Goal: Transaction & Acquisition: Book appointment/travel/reservation

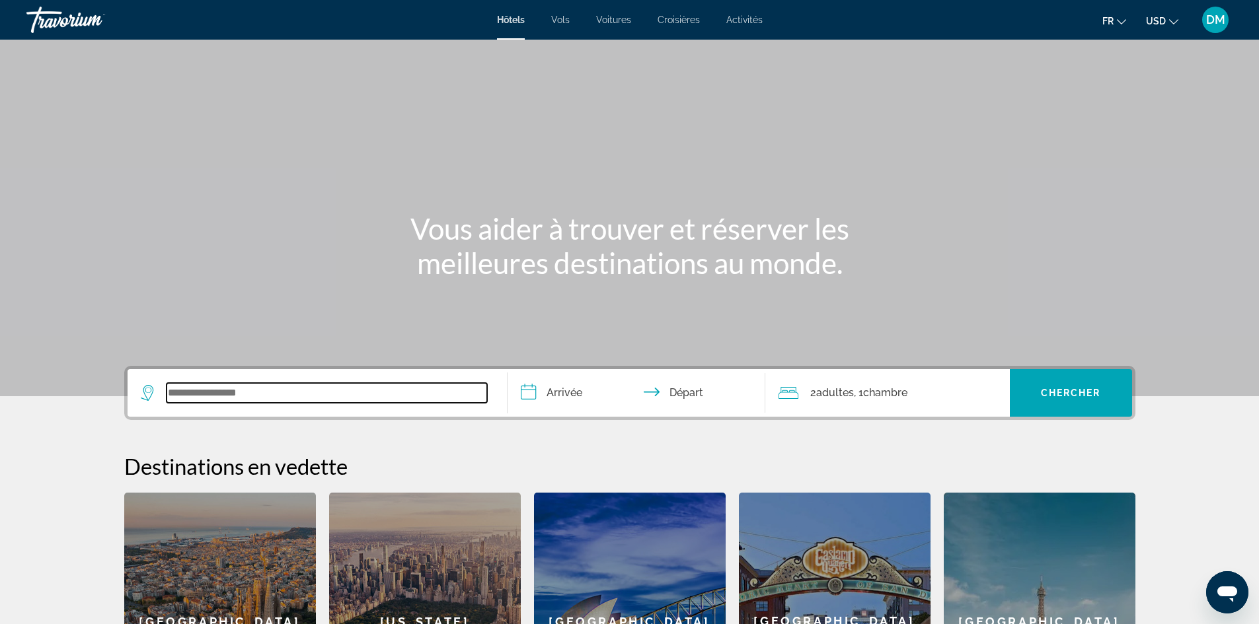
click at [260, 396] on input "Search widget" at bounding box center [327, 393] width 320 height 20
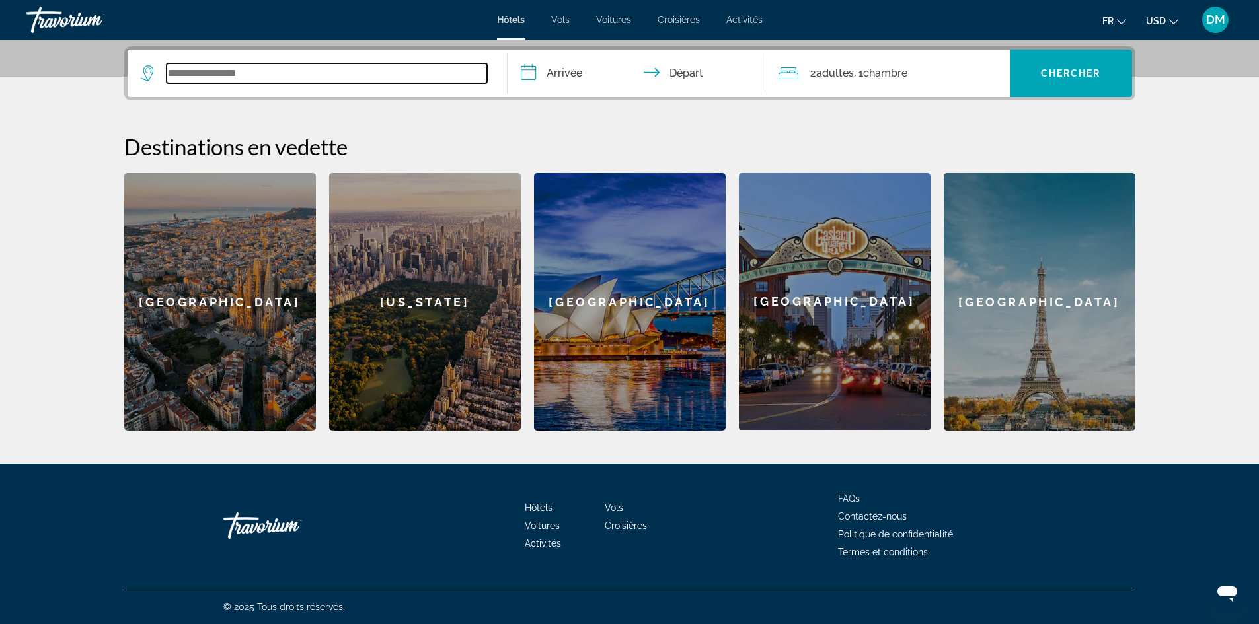
scroll to position [321, 0]
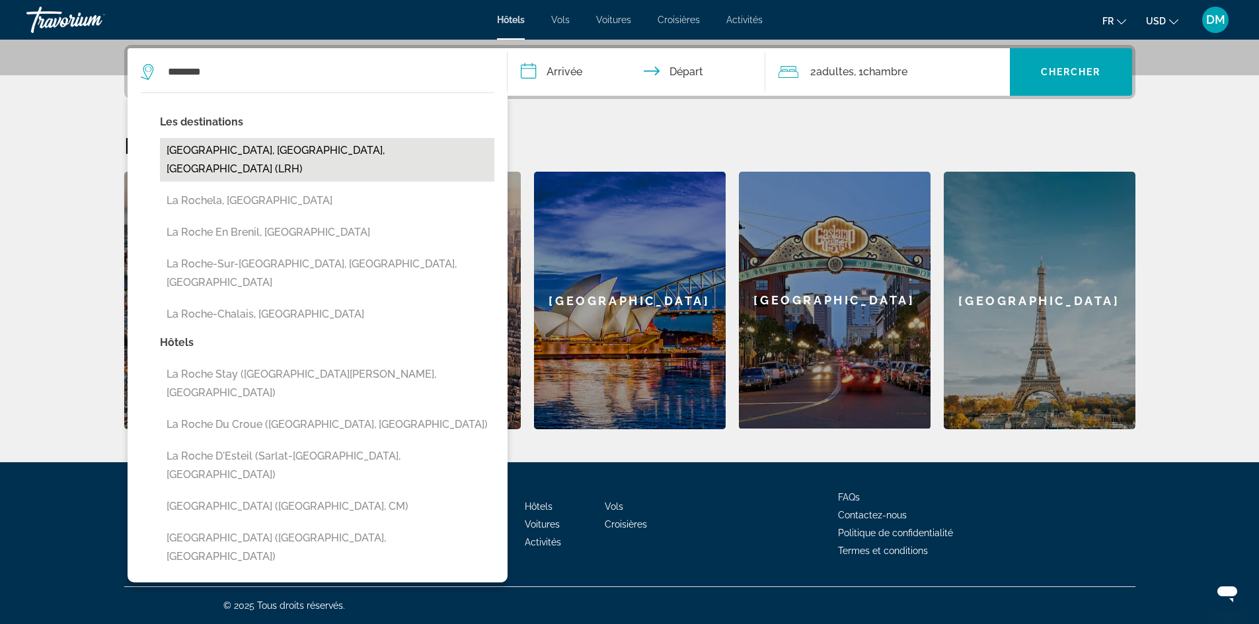
click at [266, 151] on button "[GEOGRAPHIC_DATA], [GEOGRAPHIC_DATA], [GEOGRAPHIC_DATA] (LRH)" at bounding box center [327, 160] width 334 height 44
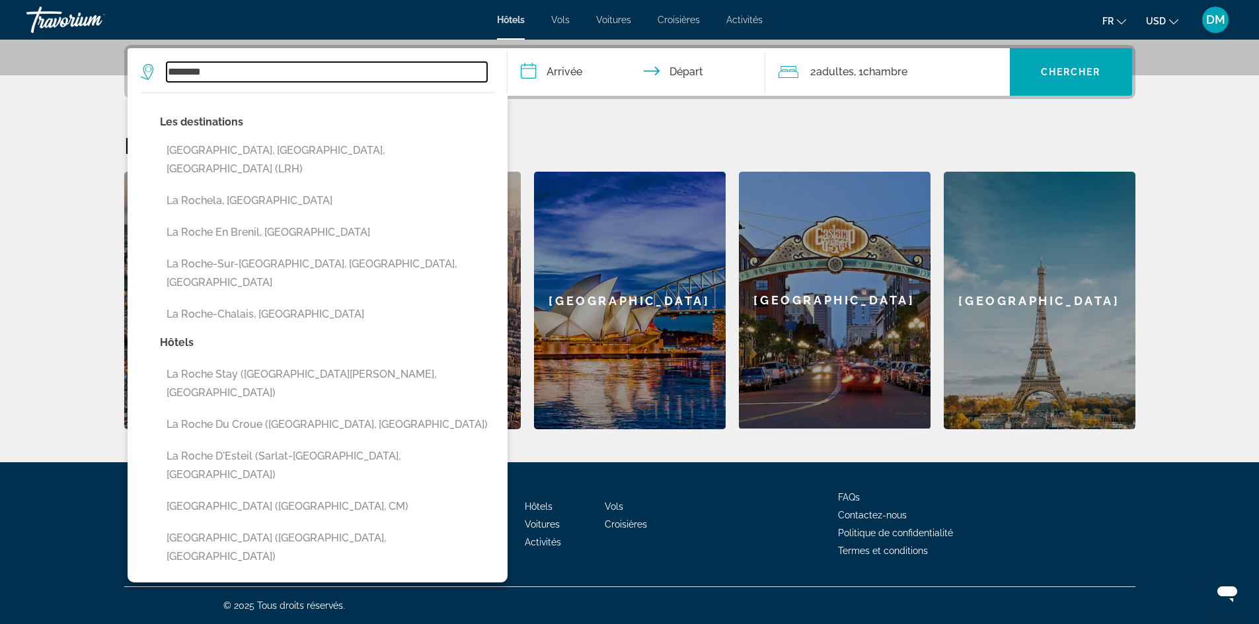
type input "**********"
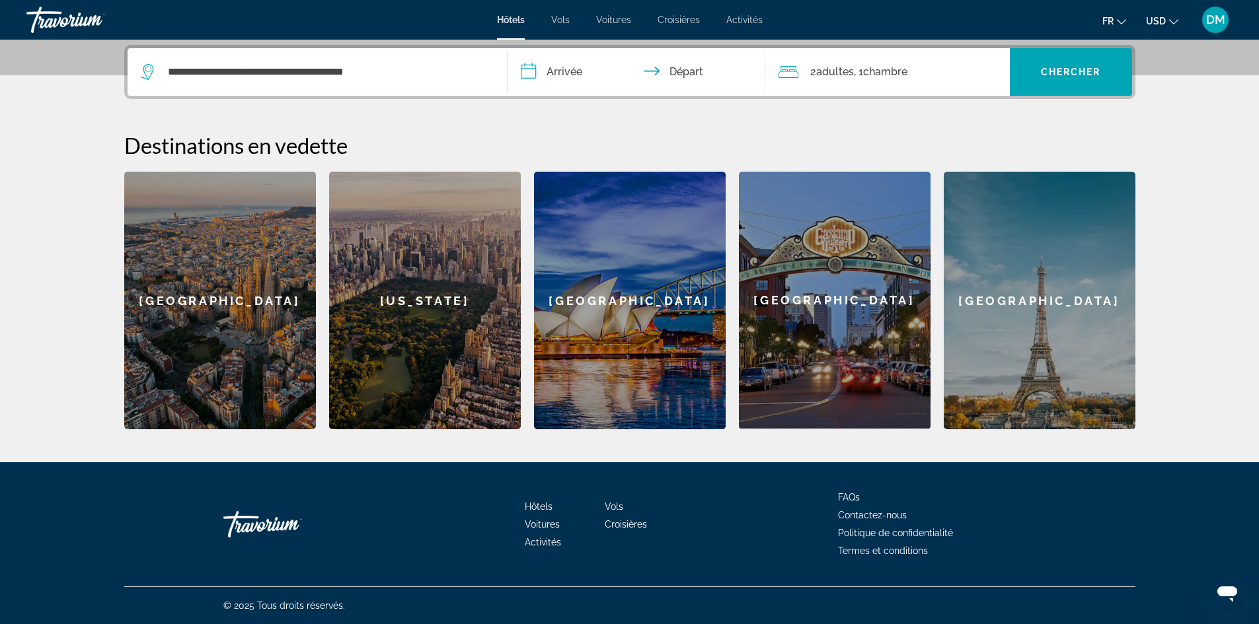
click at [556, 71] on input "**********" at bounding box center [638, 74] width 263 height 52
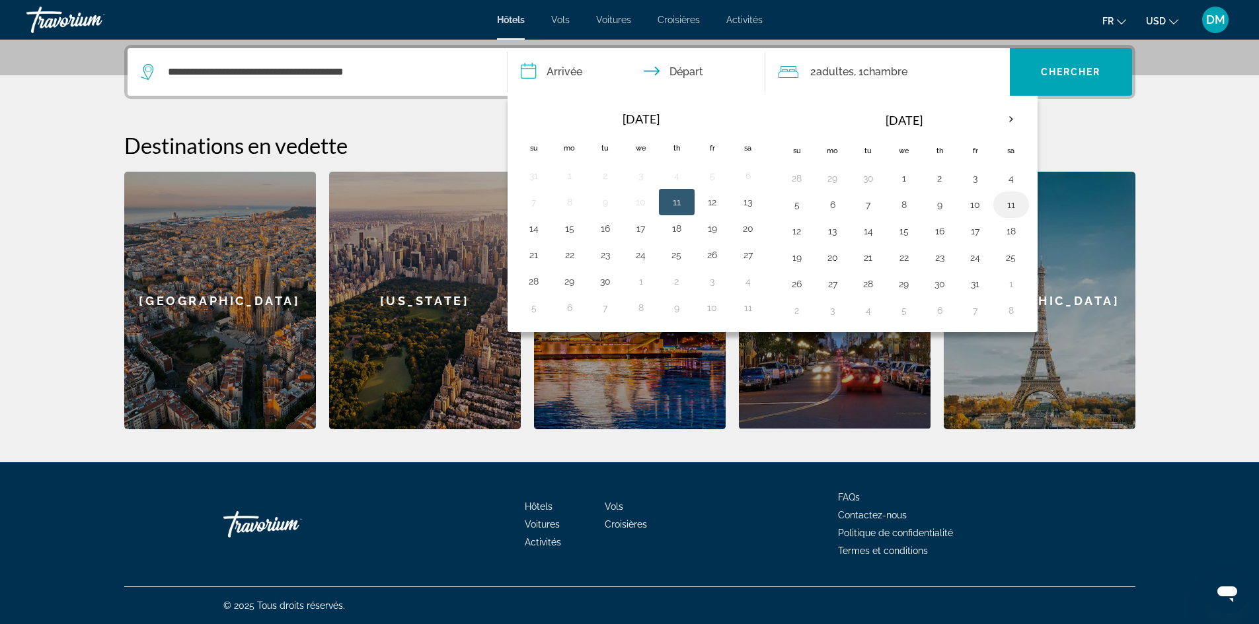
click at [1008, 204] on button "11" at bounding box center [1010, 205] width 21 height 19
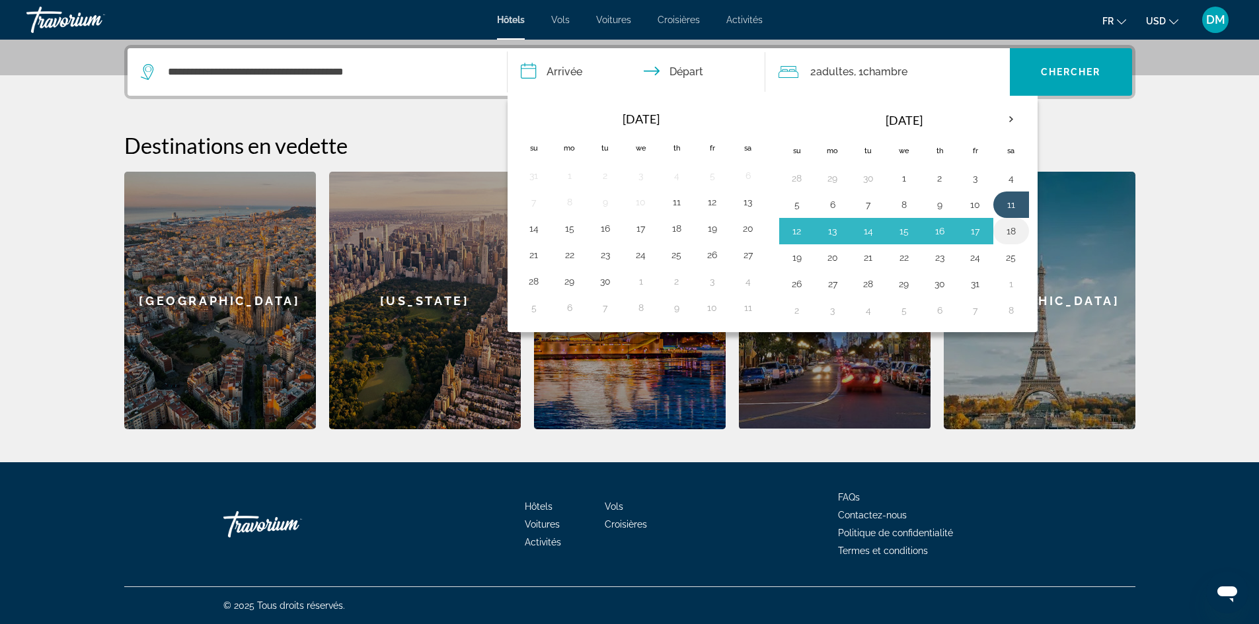
click at [1008, 231] on button "18" at bounding box center [1010, 231] width 21 height 19
type input "**********"
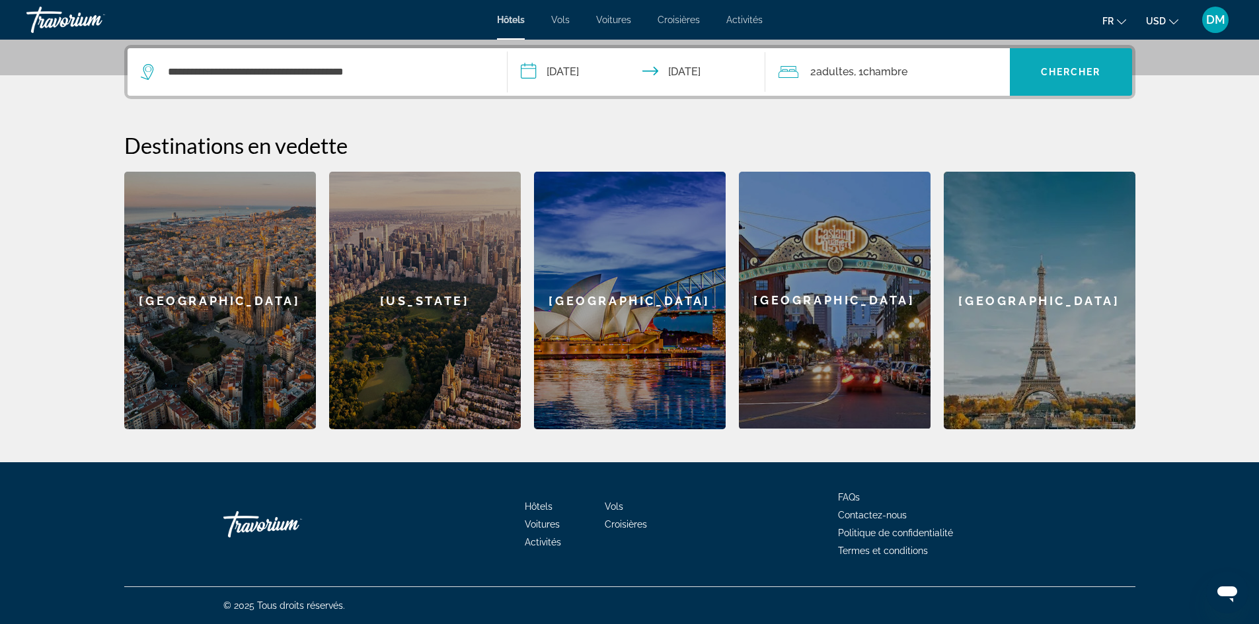
click at [1067, 71] on span "Chercher" at bounding box center [1071, 72] width 60 height 11
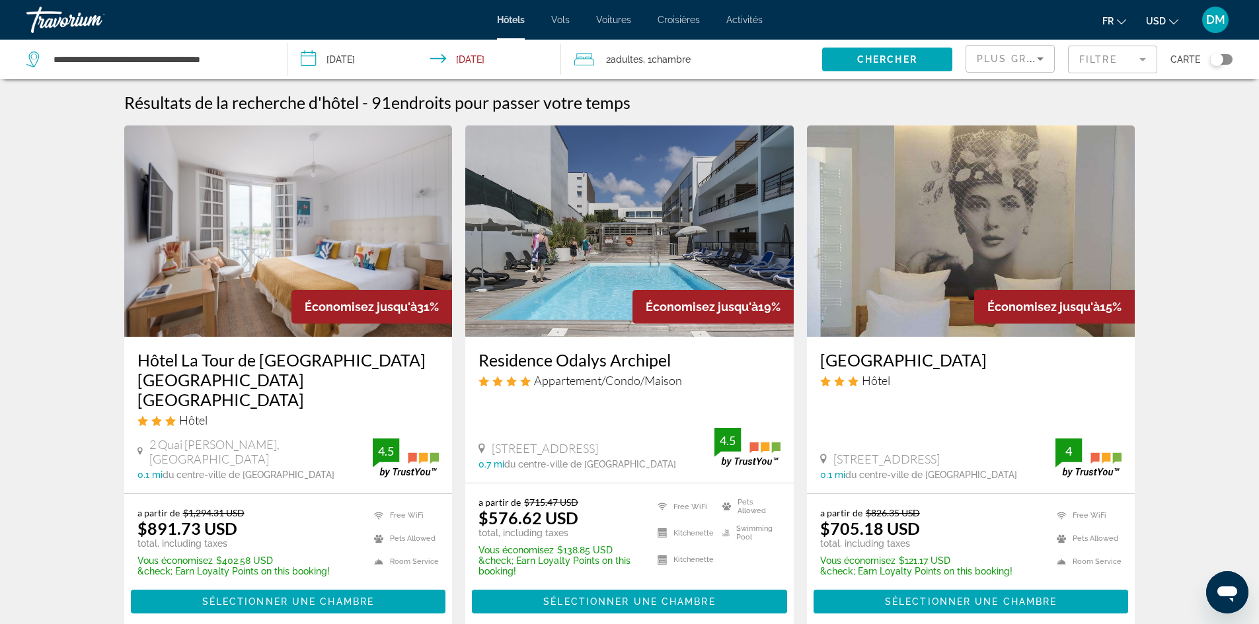
click at [1163, 19] on span "USD" at bounding box center [1156, 21] width 20 height 11
click at [1134, 121] on button "EUR (€)" at bounding box center [1135, 121] width 65 height 17
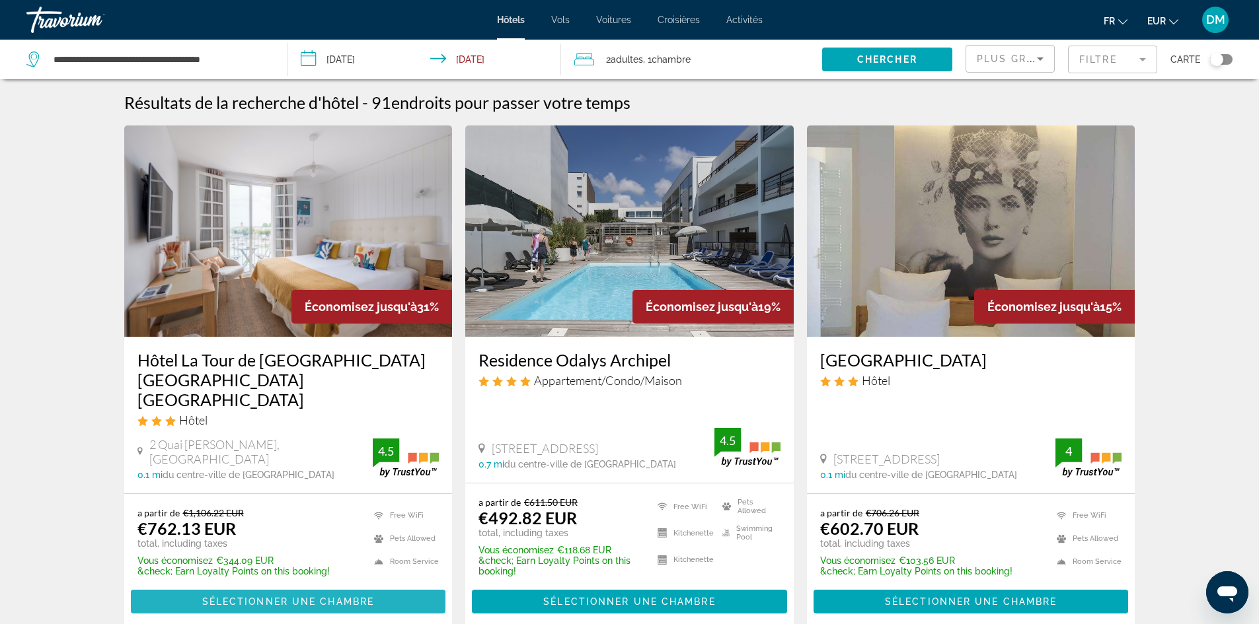
click at [322, 597] on span "Sélectionner une chambre" at bounding box center [288, 602] width 172 height 11
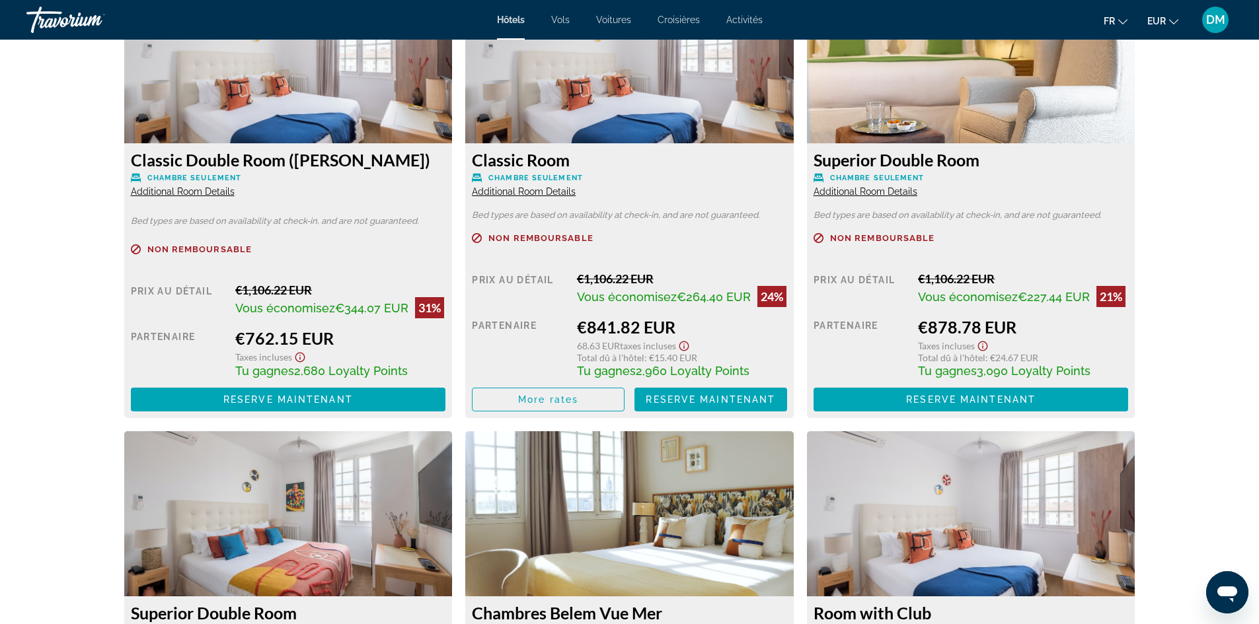
scroll to position [1850, 0]
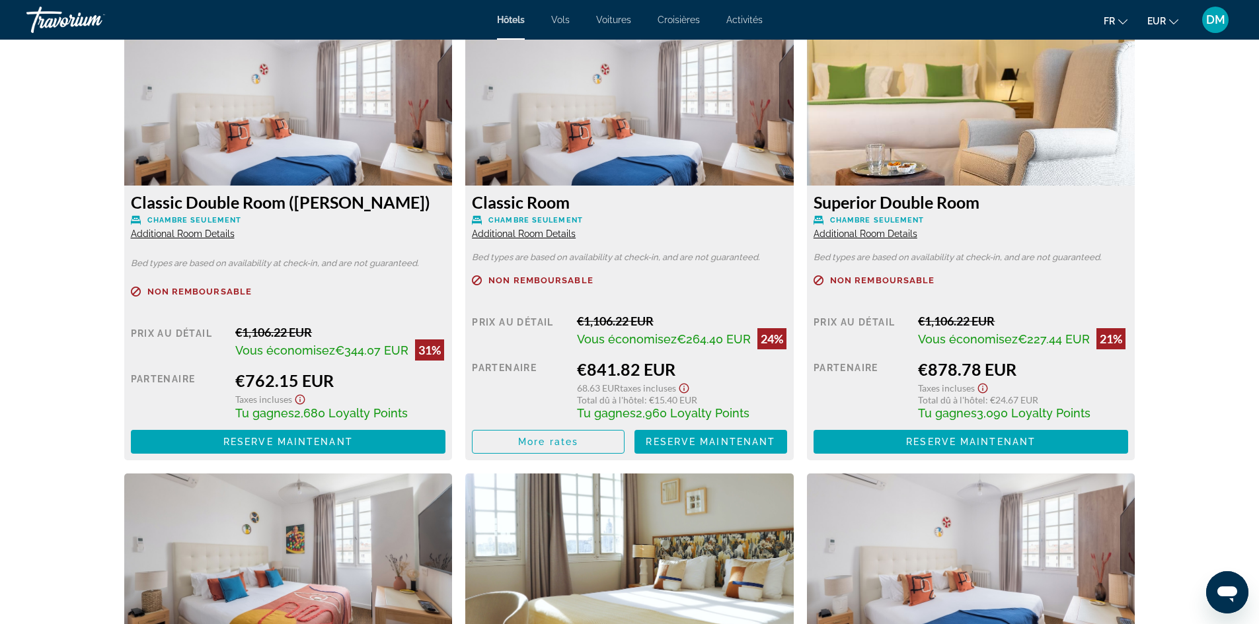
click at [193, 237] on span "Additional Room Details" at bounding box center [183, 234] width 104 height 11
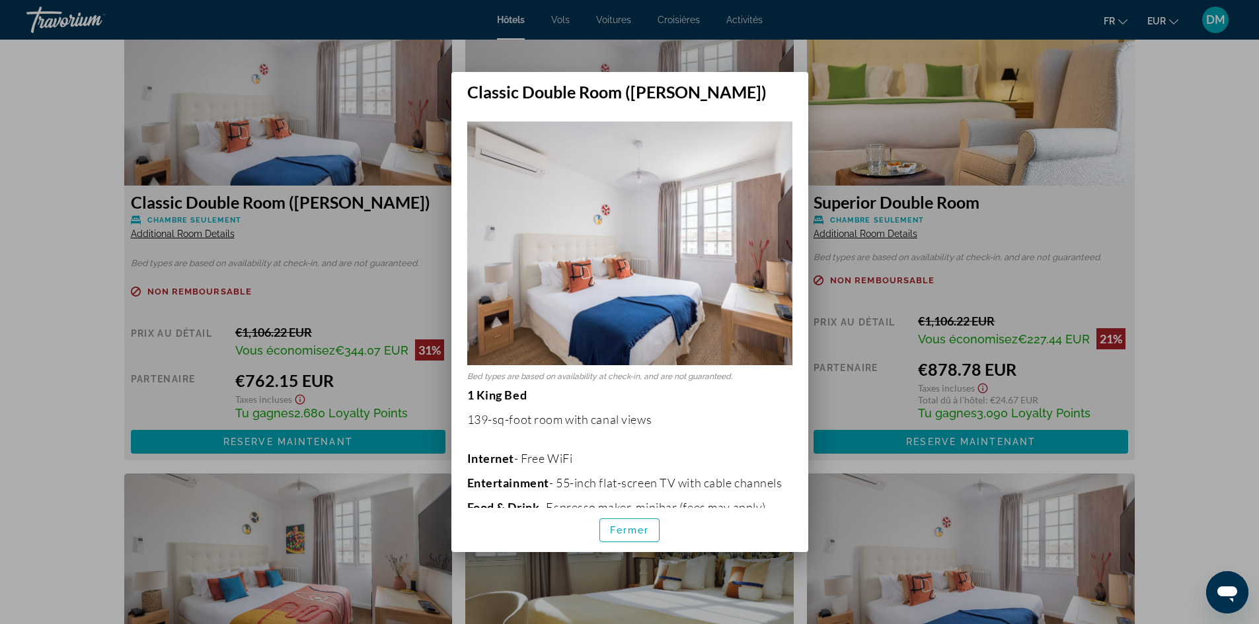
scroll to position [0, 0]
drag, startPoint x: 416, startPoint y: 238, endPoint x: 432, endPoint y: 238, distance: 16.5
click at [416, 238] on div at bounding box center [629, 312] width 1259 height 624
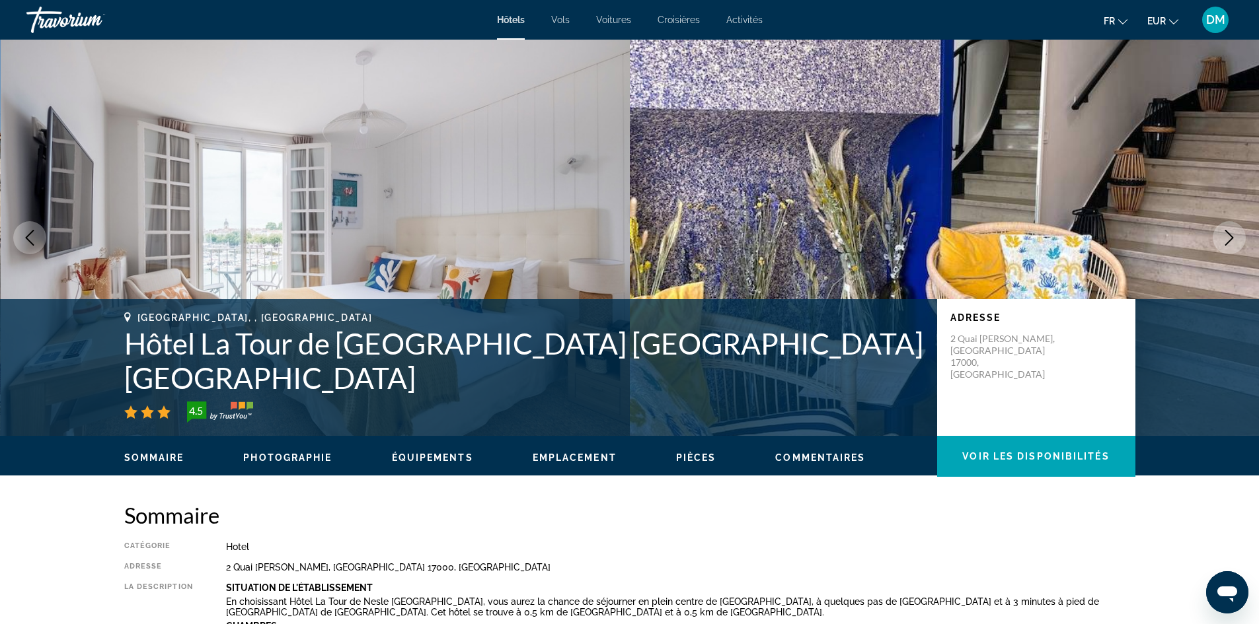
scroll to position [1850, 0]
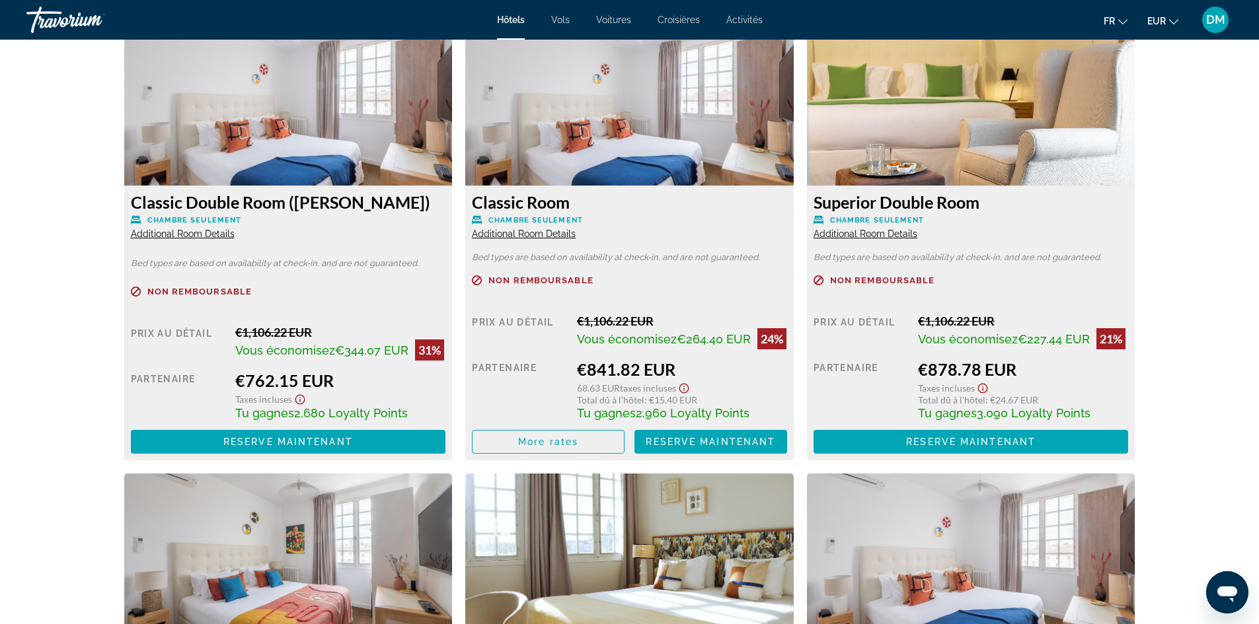
click at [527, 240] on div "Classic Room Chambre seulement Additional Room Details Bed types are based on a…" at bounding box center [629, 323] width 328 height 275
click at [527, 233] on span "Additional Room Details" at bounding box center [524, 234] width 104 height 11
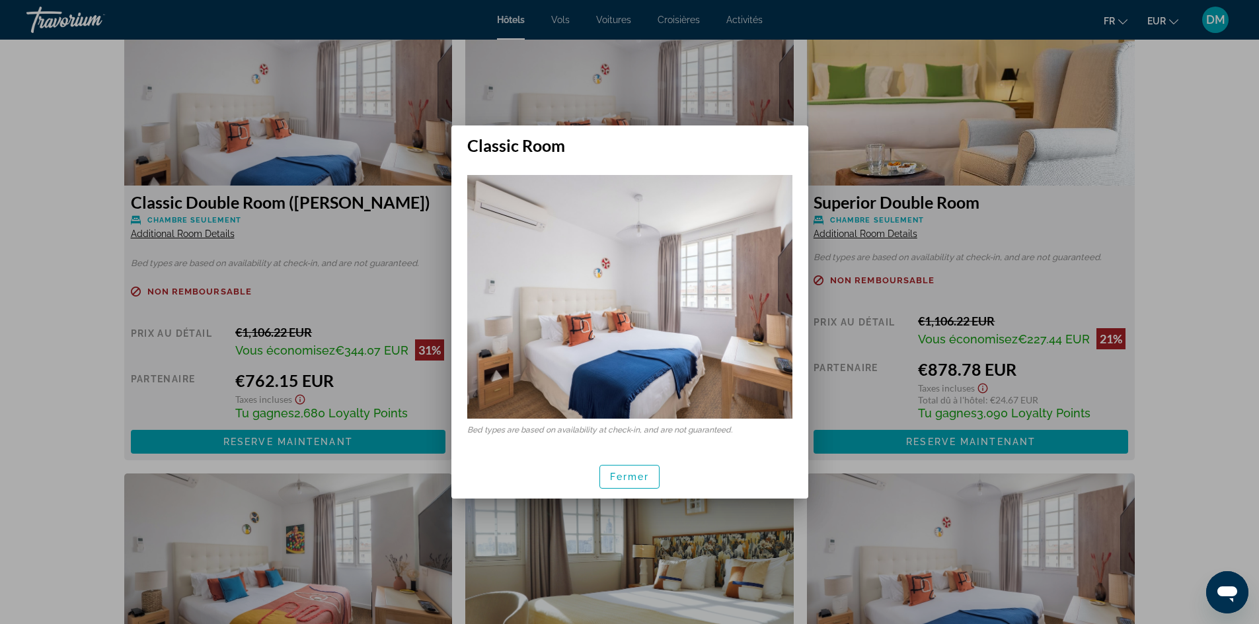
scroll to position [0, 0]
click at [392, 236] on div at bounding box center [629, 312] width 1259 height 624
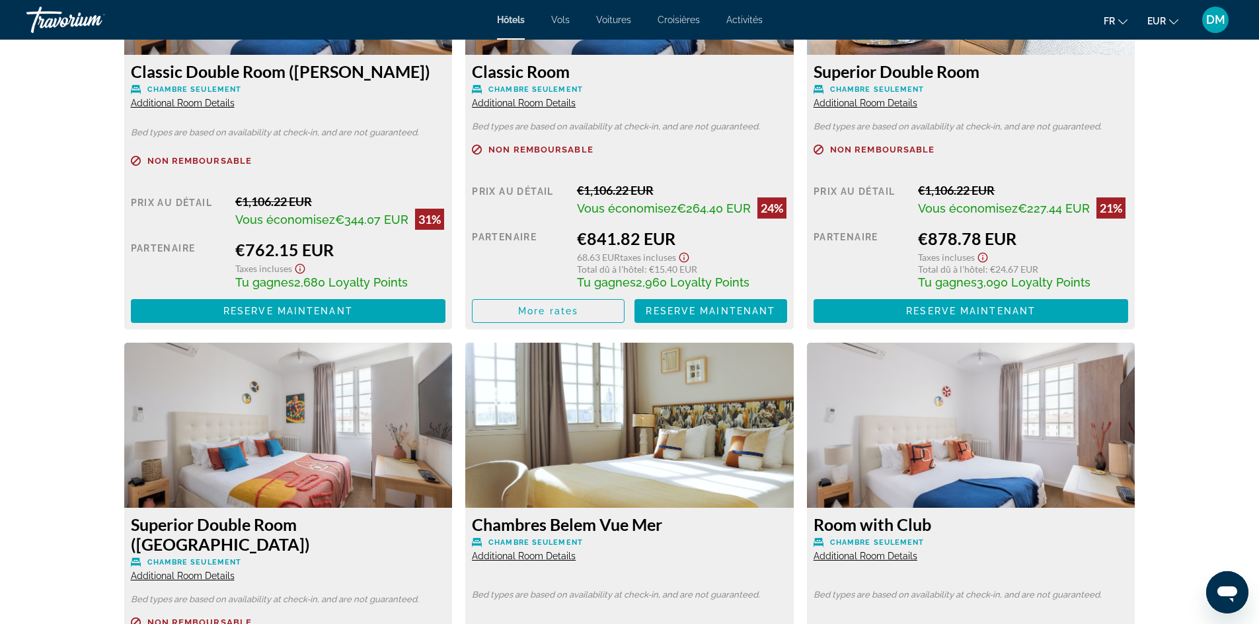
scroll to position [1982, 0]
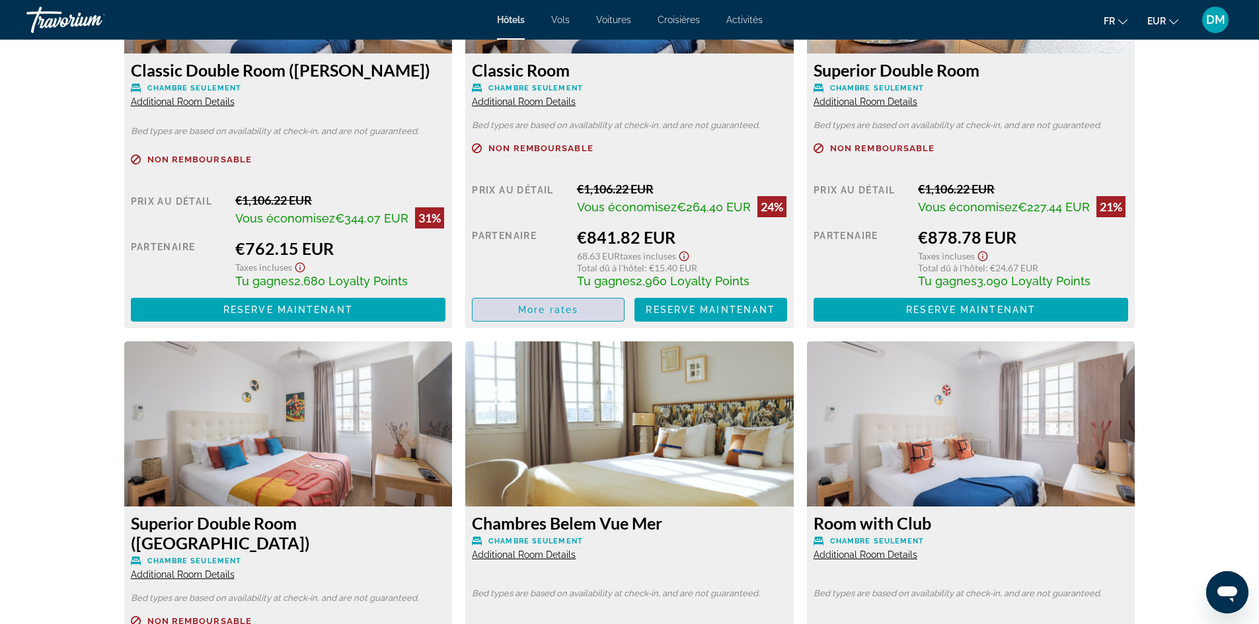
click at [518, 315] on span "More rates" at bounding box center [548, 310] width 60 height 11
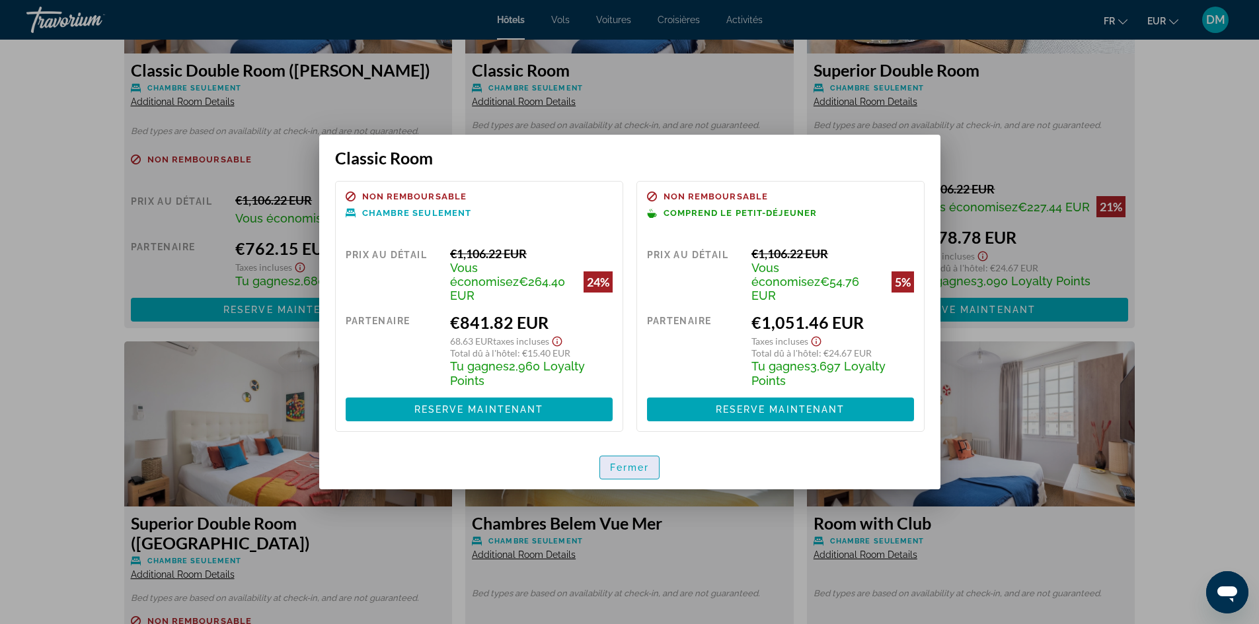
click at [617, 463] on span "Fermer" at bounding box center [630, 468] width 40 height 11
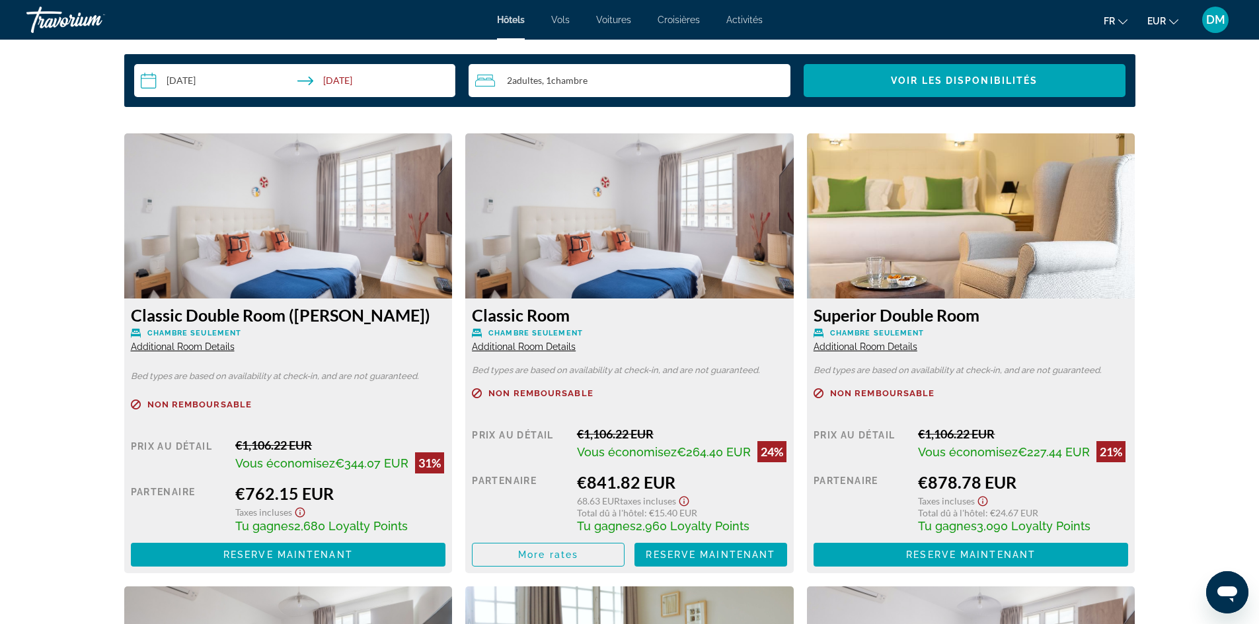
scroll to position [1718, 0]
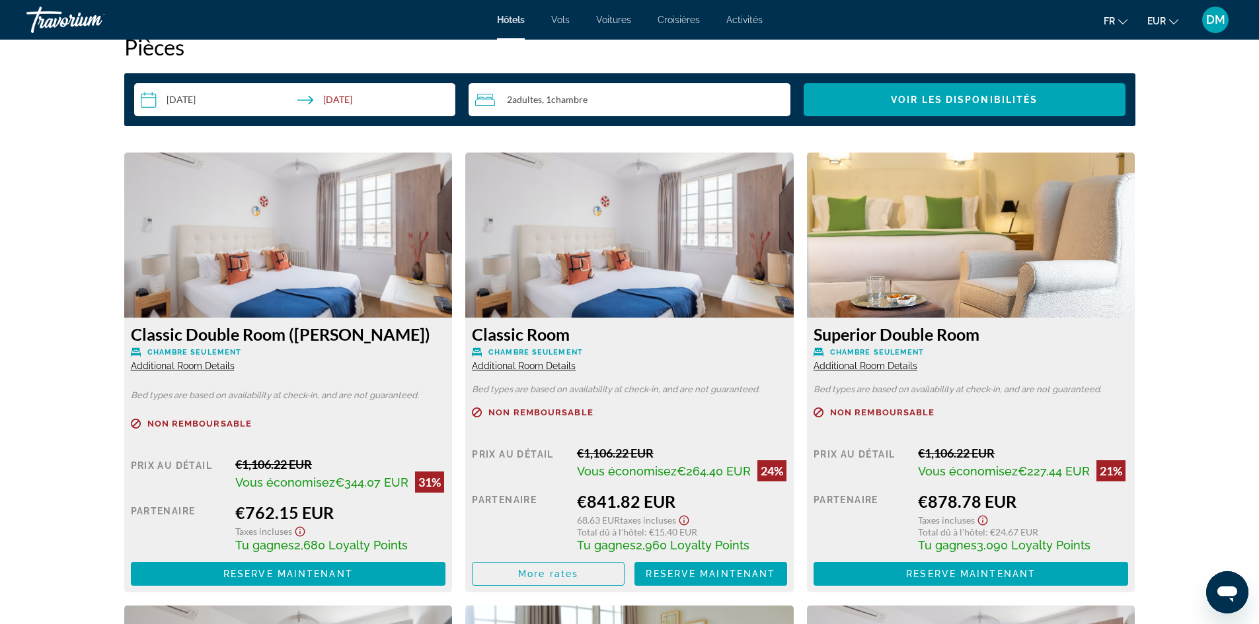
click at [168, 363] on span "Additional Room Details" at bounding box center [183, 366] width 104 height 11
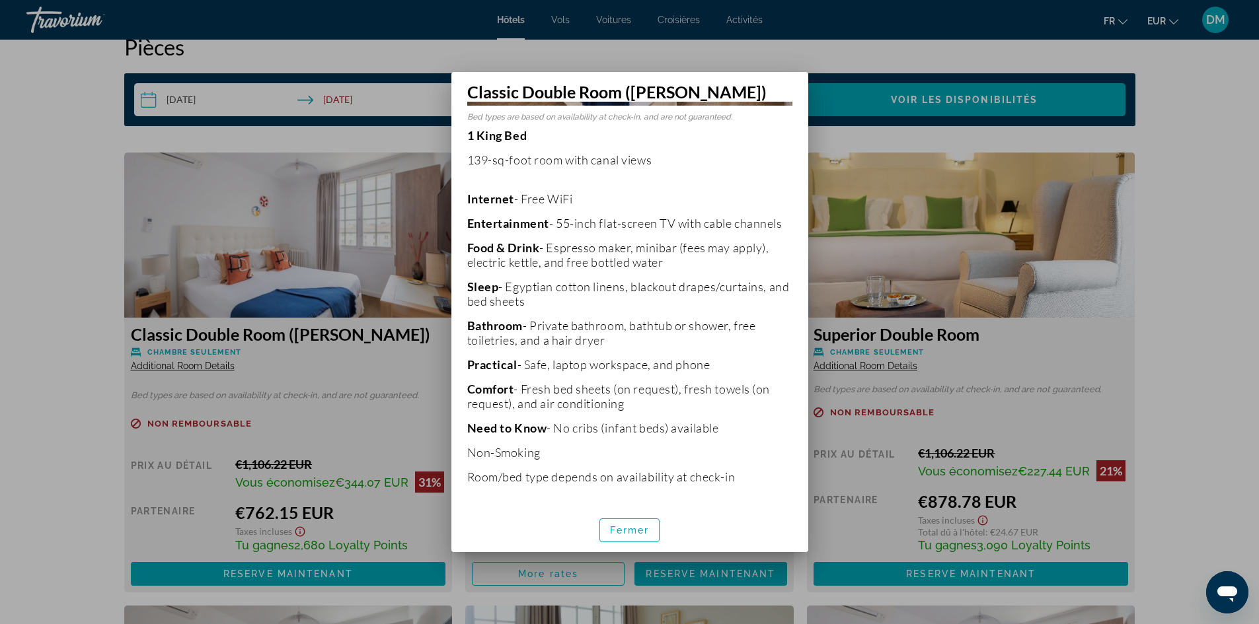
scroll to position [266, 0]
click at [623, 534] on span "Fermer" at bounding box center [630, 530] width 40 height 11
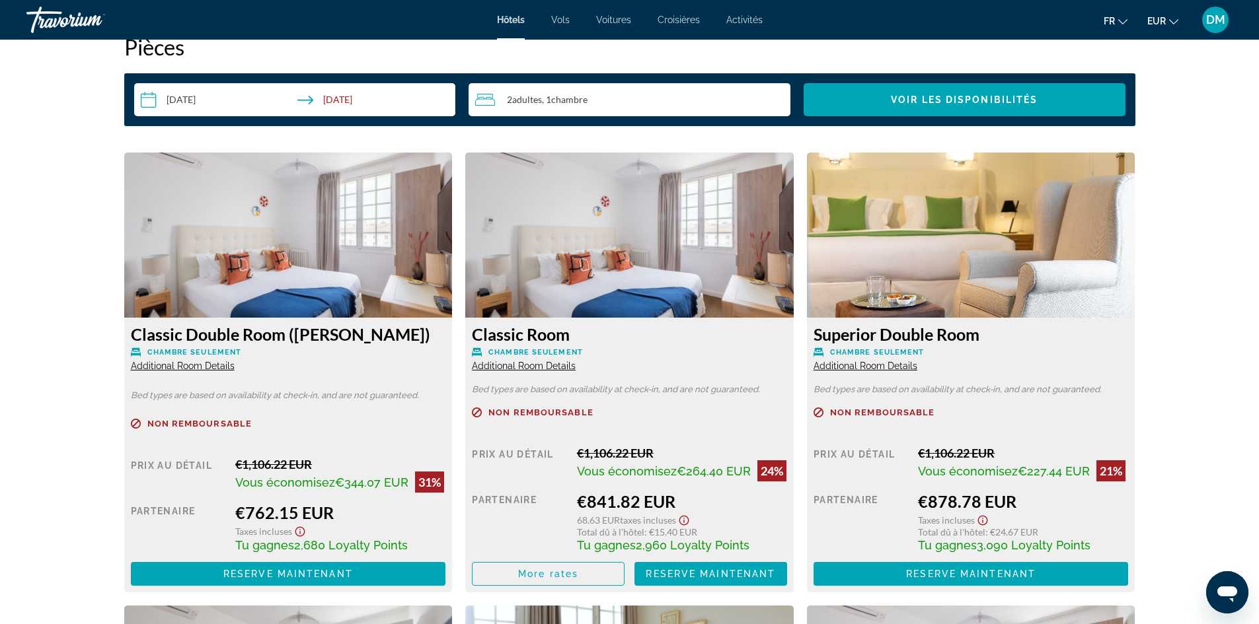
scroll to position [1784, 0]
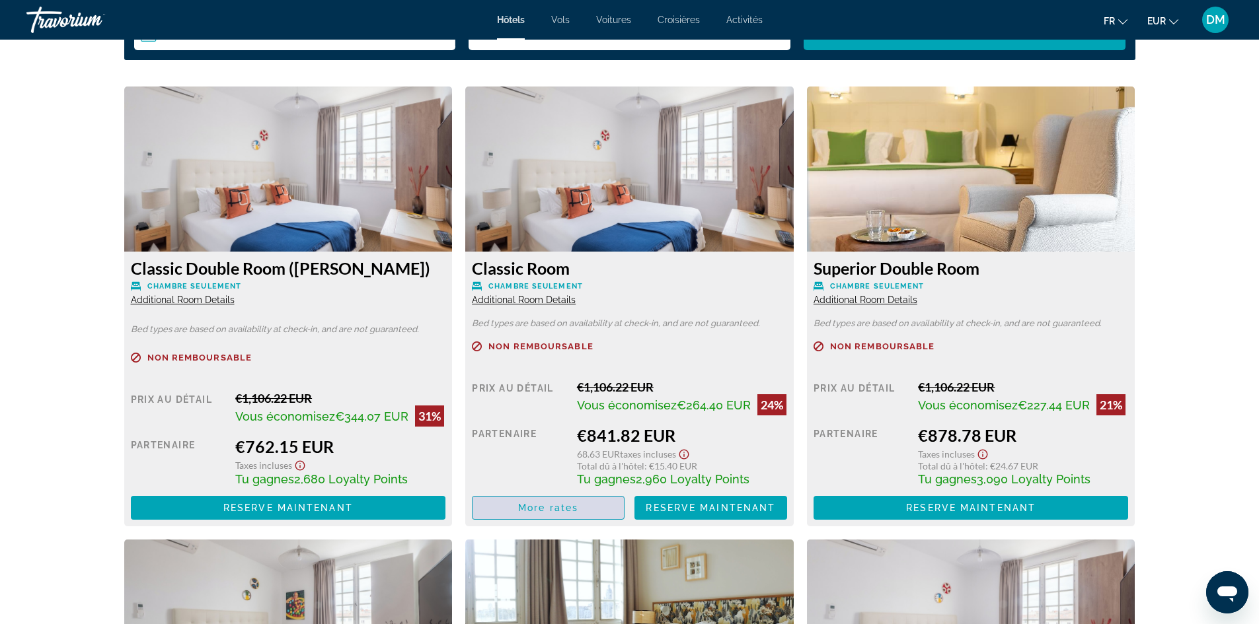
click at [558, 513] on span "More rates" at bounding box center [548, 508] width 60 height 11
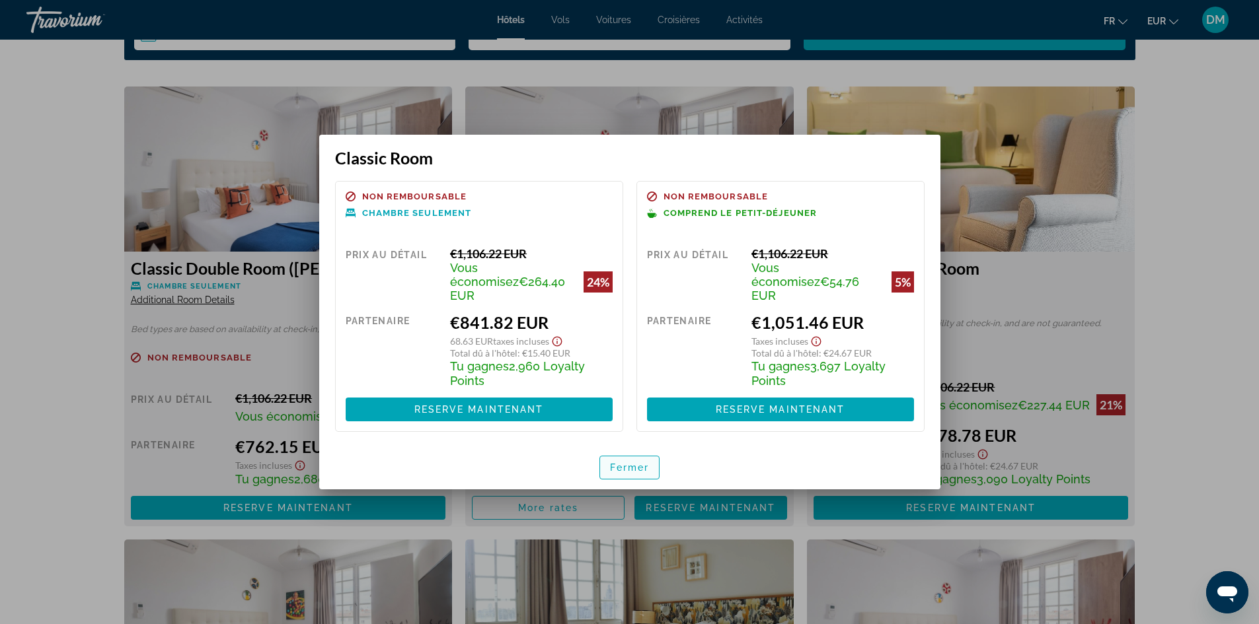
click at [640, 465] on span "Fermer" at bounding box center [630, 468] width 40 height 11
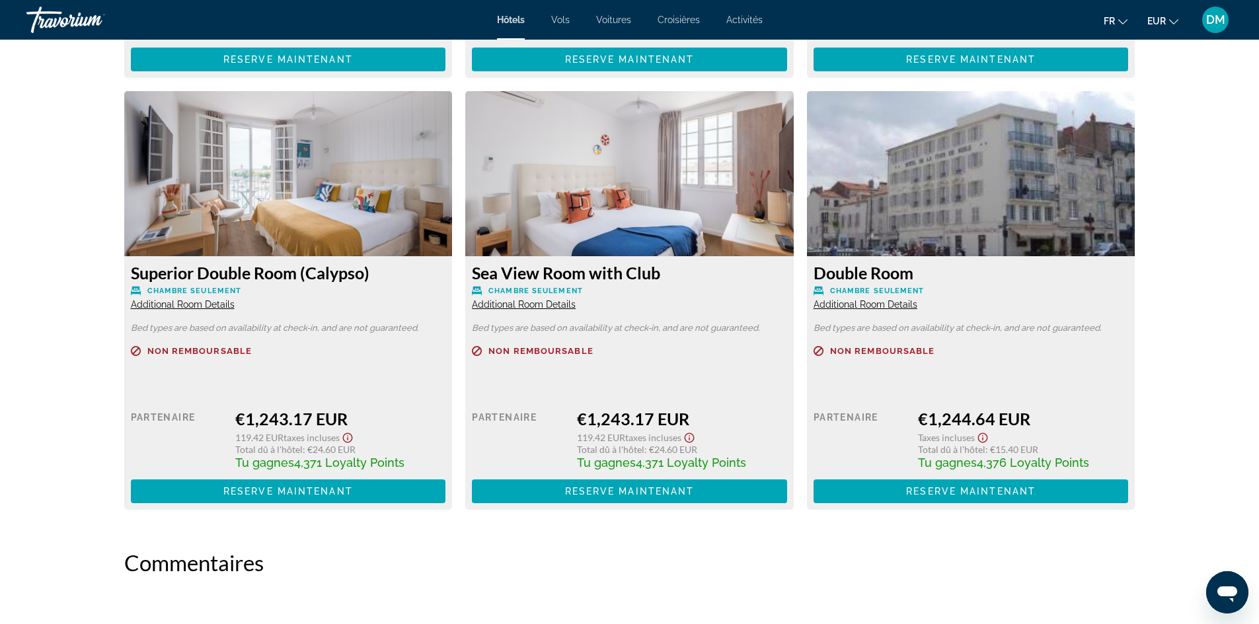
scroll to position [2709, 0]
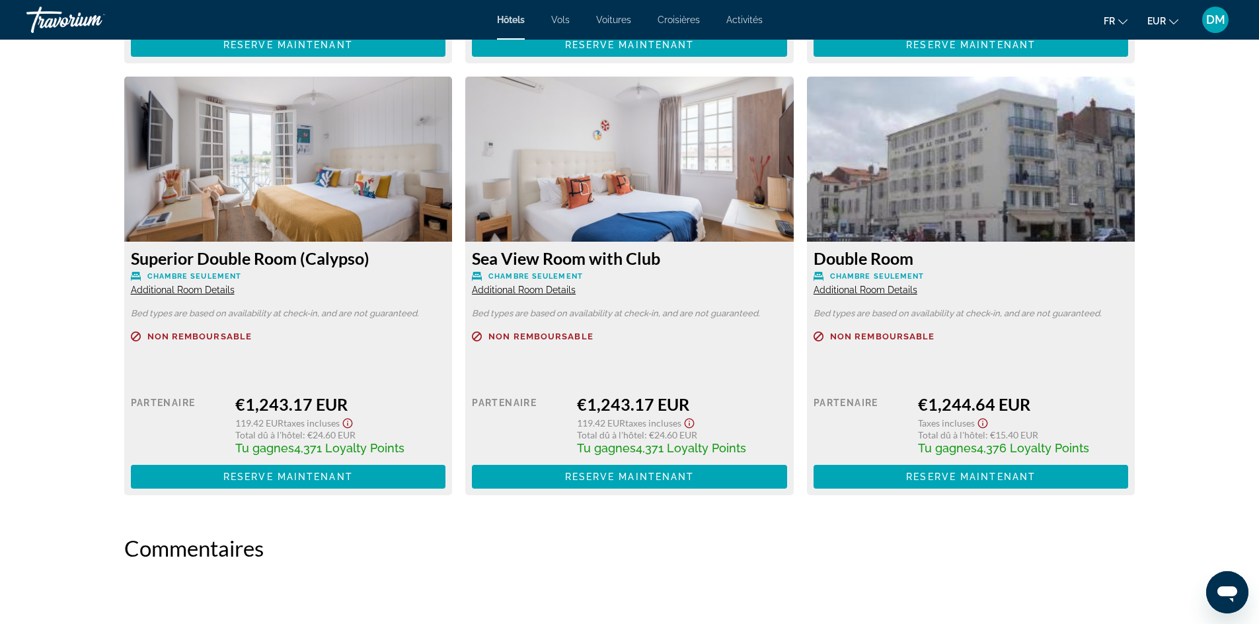
click at [884, 285] on span "Additional Room Details" at bounding box center [865, 290] width 104 height 11
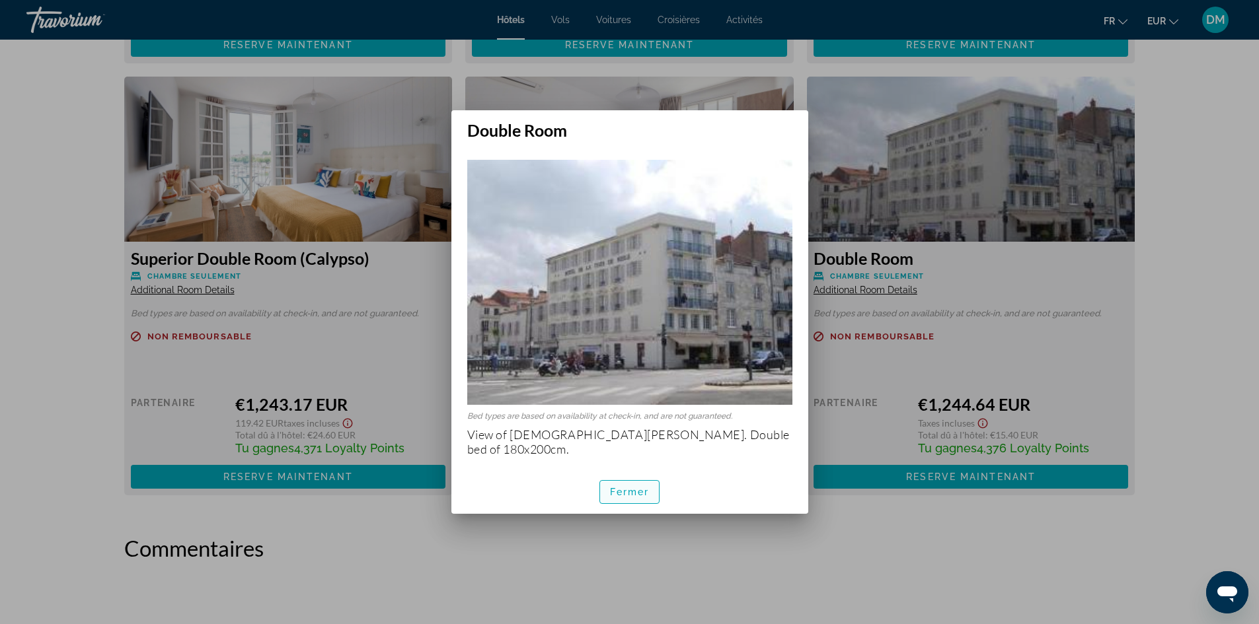
click at [634, 487] on span "Fermer" at bounding box center [630, 492] width 40 height 11
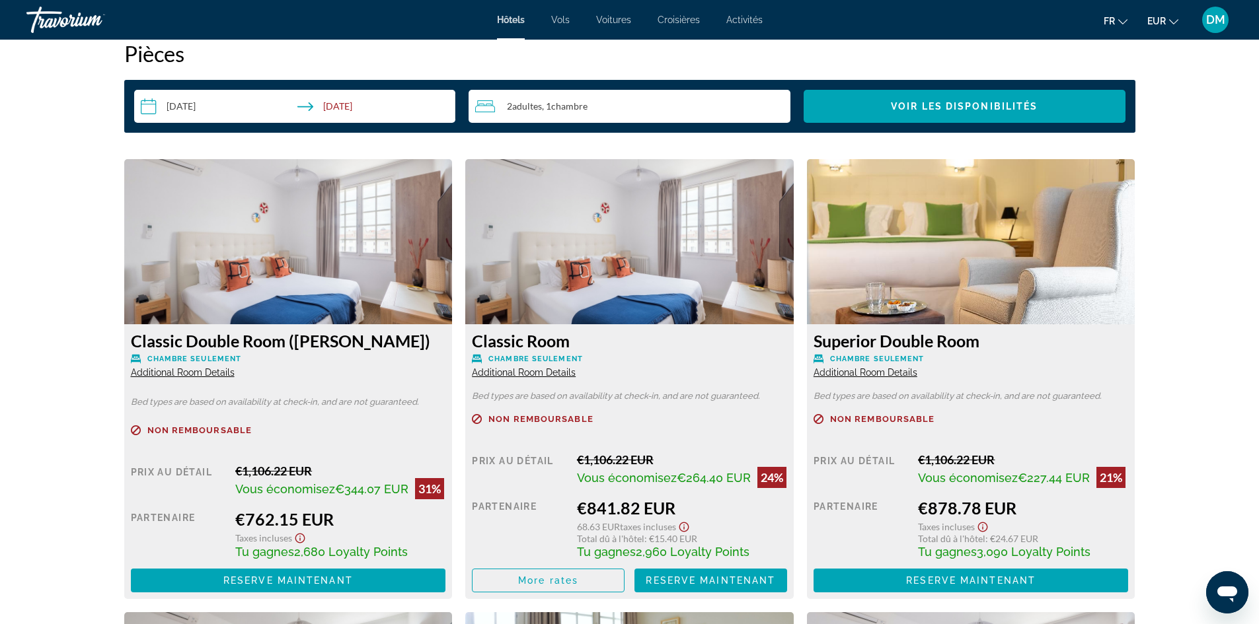
scroll to position [1652, 0]
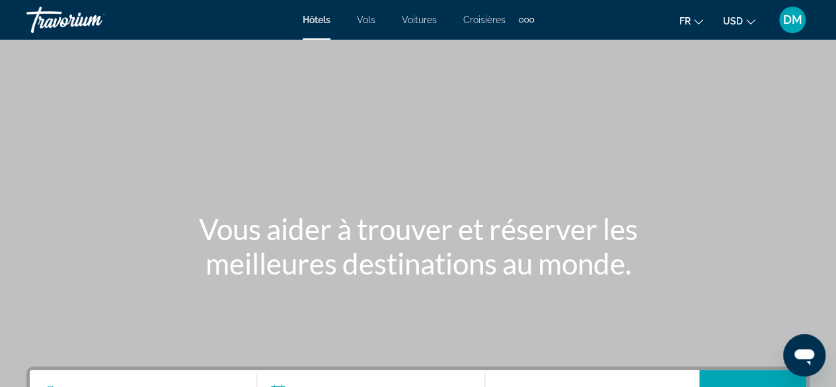
click at [735, 20] on span "USD" at bounding box center [733, 21] width 20 height 11
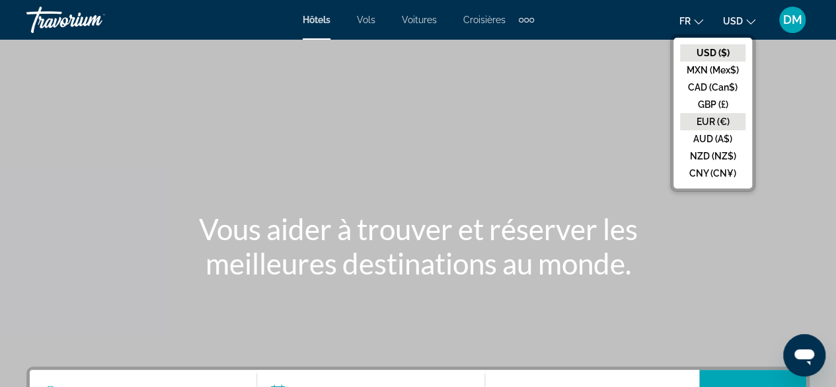
click at [713, 122] on button "EUR (€)" at bounding box center [712, 121] width 65 height 17
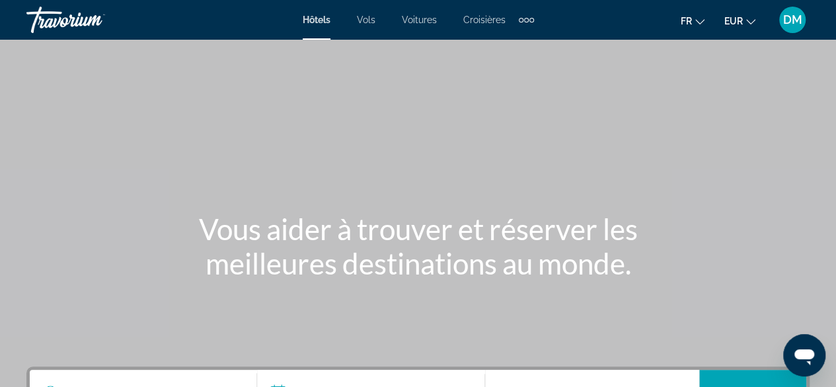
click at [525, 19] on div "Extra navigation items" at bounding box center [526, 20] width 5 height 5
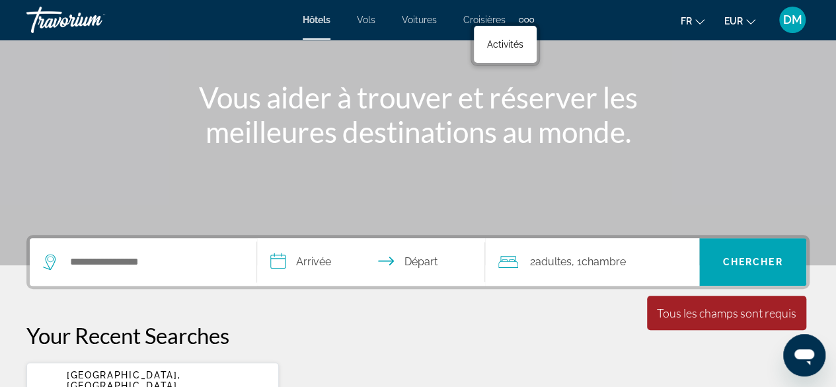
scroll to position [132, 0]
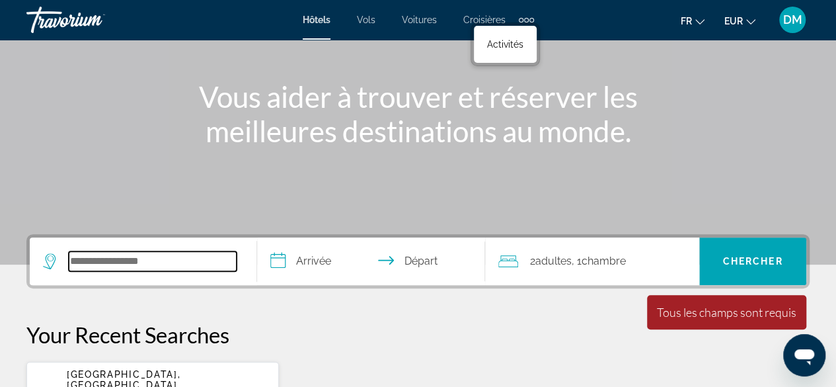
click at [117, 264] on input "Search widget" at bounding box center [153, 261] width 168 height 20
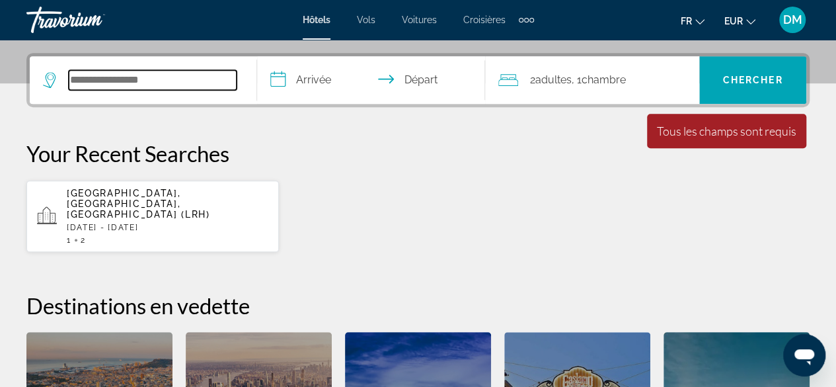
scroll to position [322, 0]
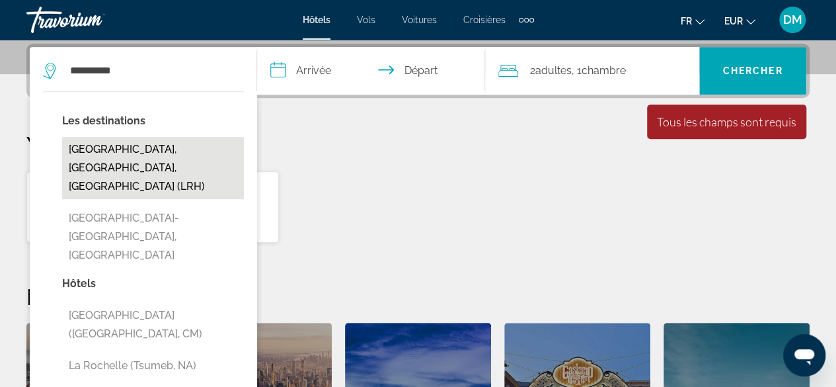
click at [95, 156] on button "[GEOGRAPHIC_DATA], [GEOGRAPHIC_DATA], [GEOGRAPHIC_DATA] (LRH)" at bounding box center [153, 168] width 182 height 62
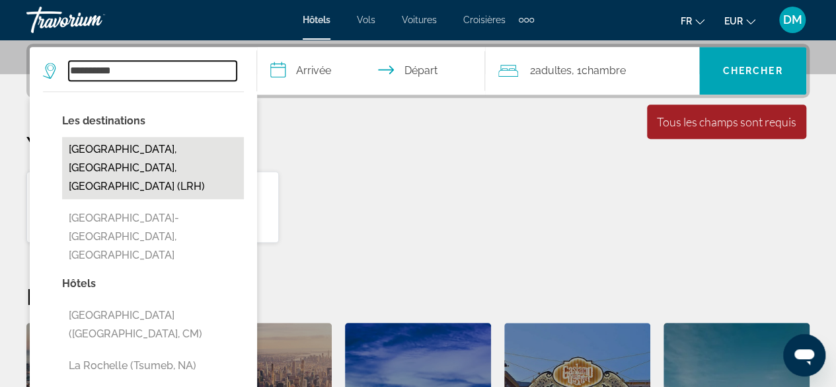
type input "**********"
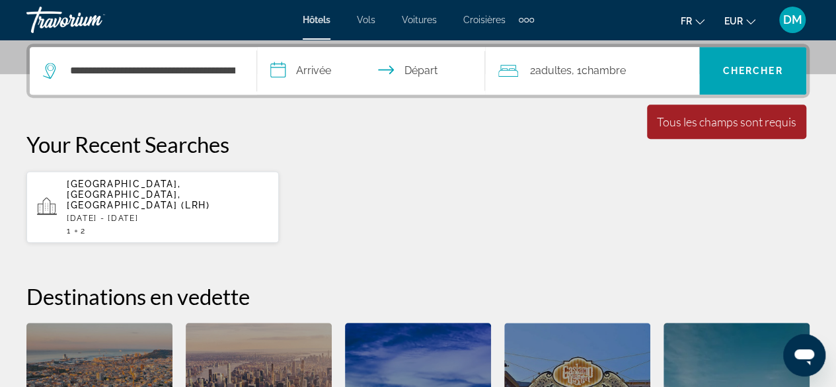
click at [311, 71] on input "**********" at bounding box center [373, 73] width 233 height 52
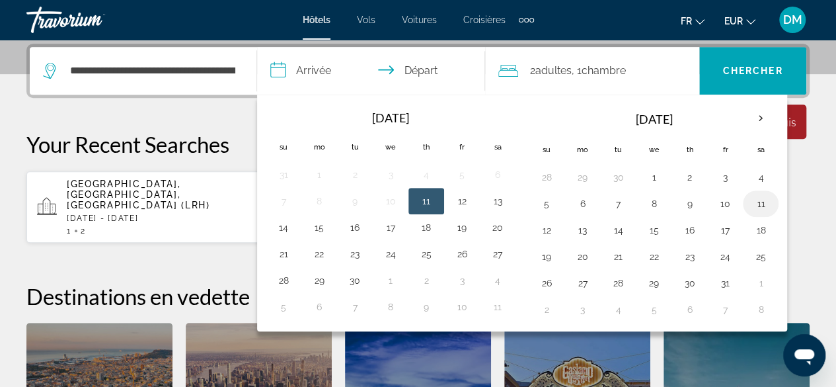
click at [752, 204] on button "11" at bounding box center [760, 203] width 21 height 19
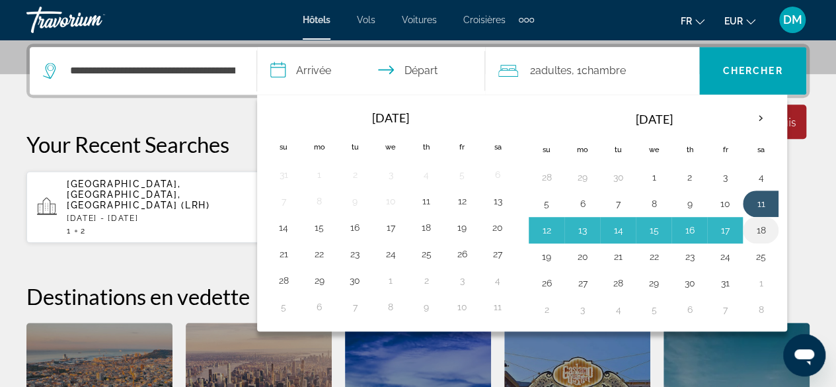
click at [757, 225] on button "18" at bounding box center [760, 230] width 21 height 19
type input "**********"
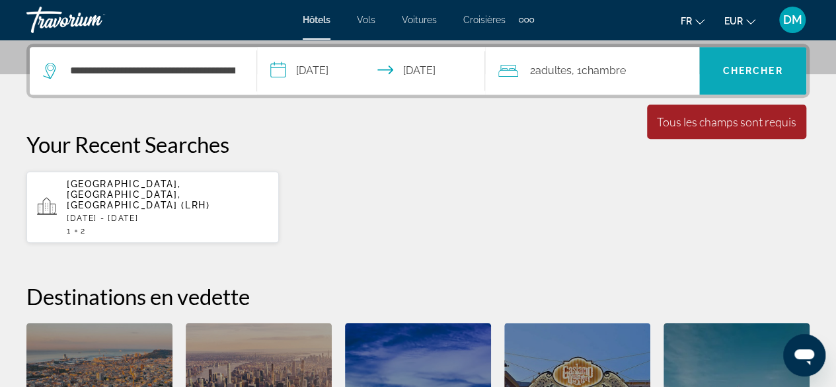
click at [776, 75] on span "Chercher" at bounding box center [753, 70] width 60 height 11
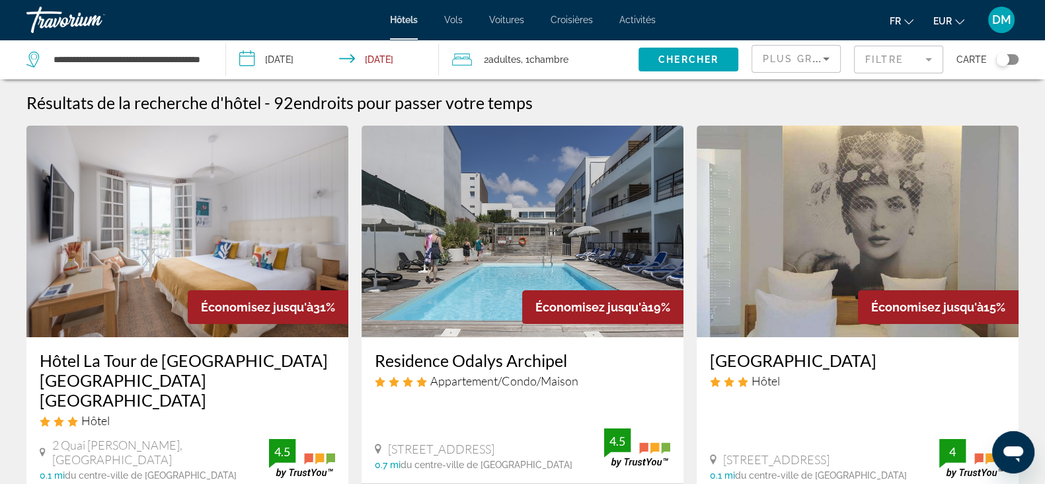
click at [796, 55] on span "Plus grandes économies" at bounding box center [842, 59] width 158 height 11
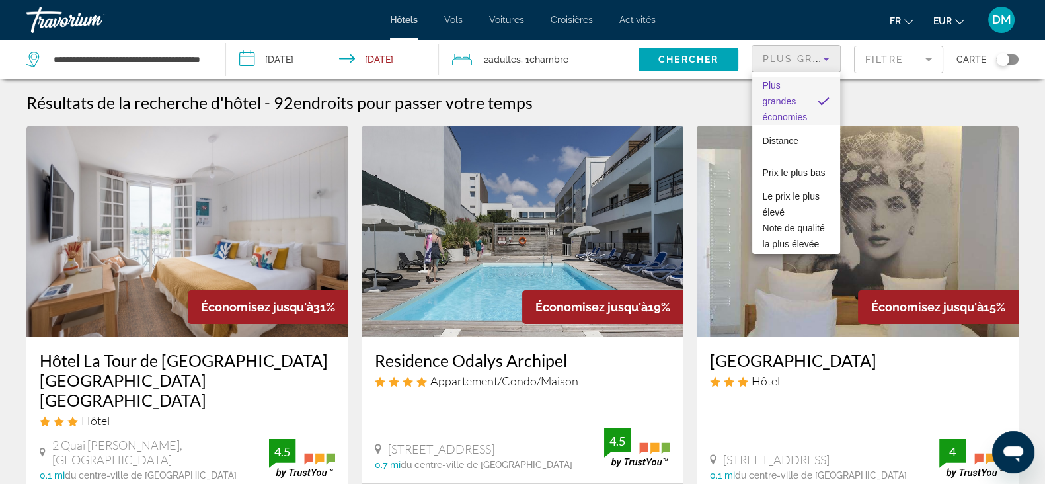
click at [845, 61] on div at bounding box center [522, 242] width 1045 height 484
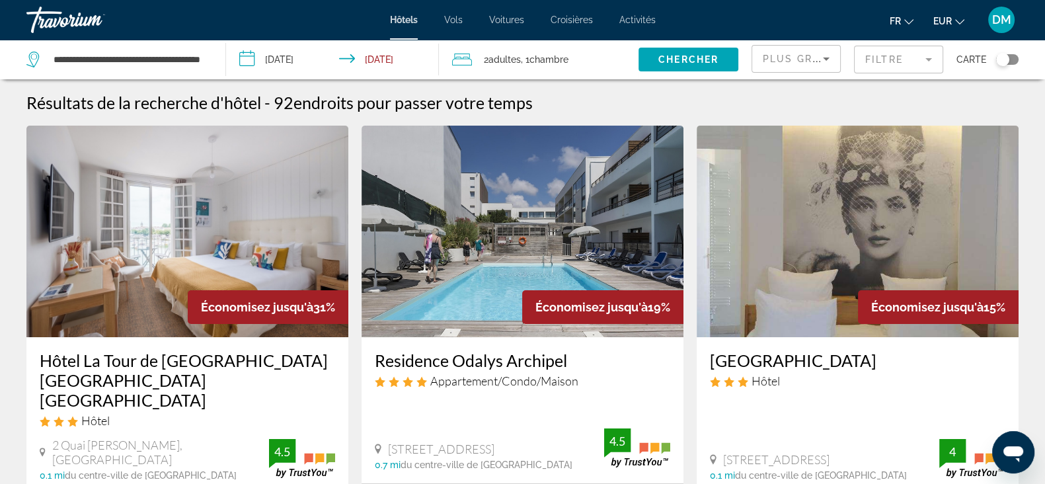
click at [845, 61] on mat-form-field "Filtre" at bounding box center [898, 60] width 89 height 28
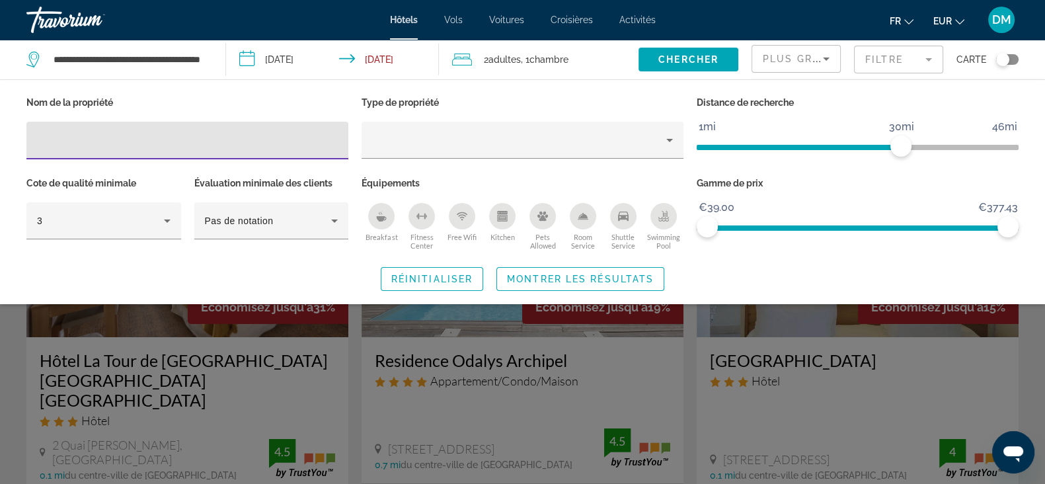
click at [782, 316] on div "Search widget" at bounding box center [522, 340] width 1045 height 285
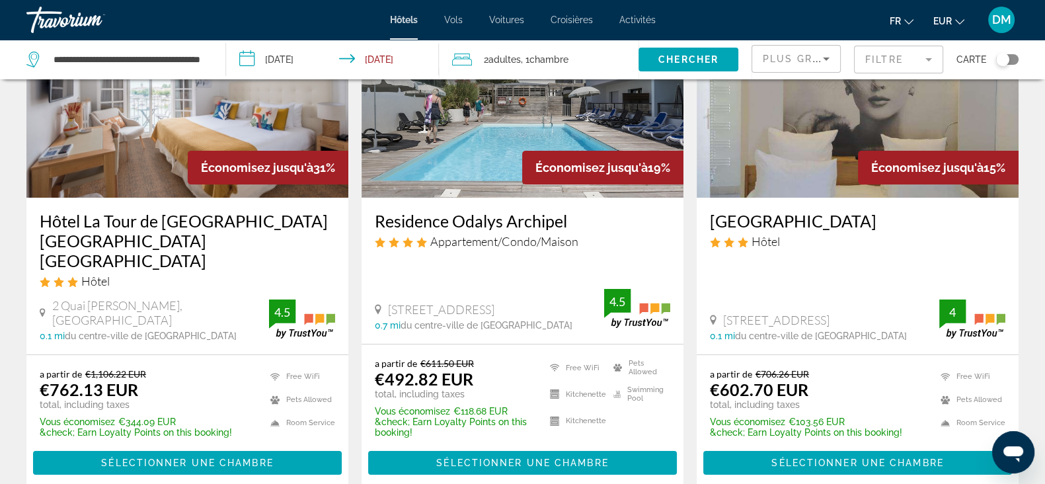
scroll to position [165, 0]
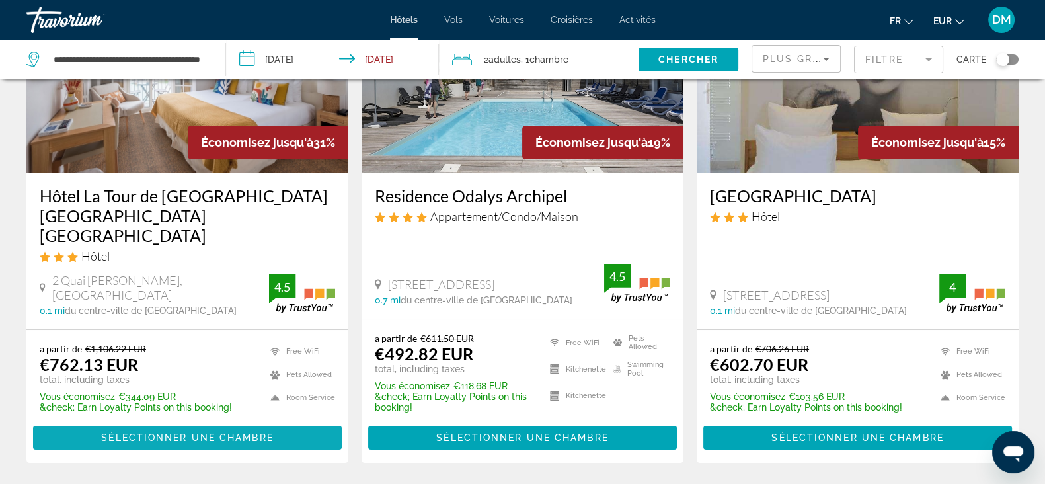
click at [248, 386] on span "Sélectionner une chambre" at bounding box center [187, 437] width 172 height 11
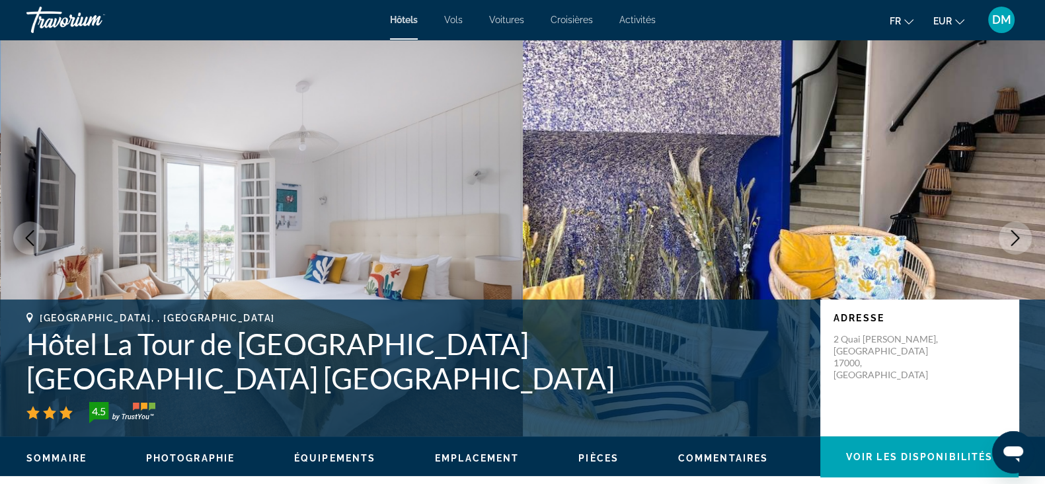
click at [845, 237] on icon "Next image" at bounding box center [1015, 238] width 9 height 16
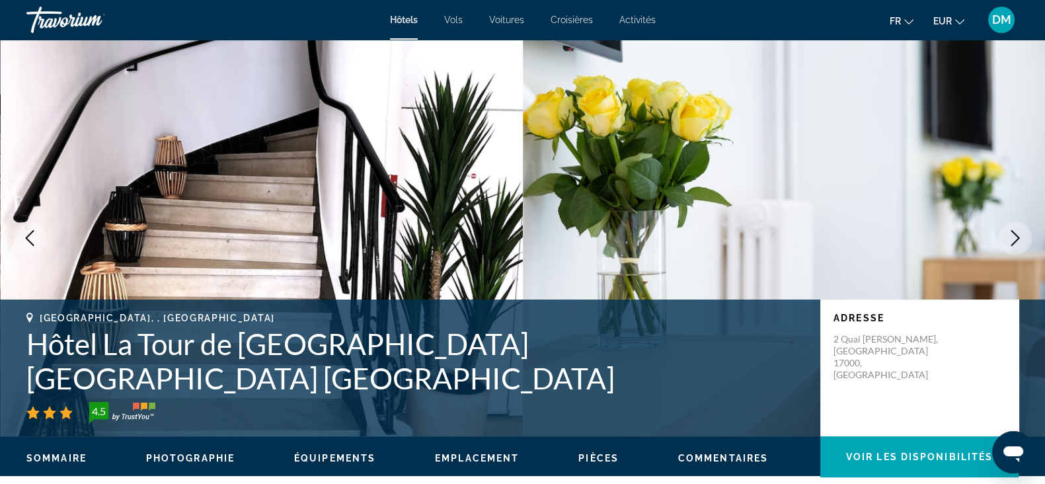
click at [845, 237] on icon "Next image" at bounding box center [1015, 238] width 9 height 16
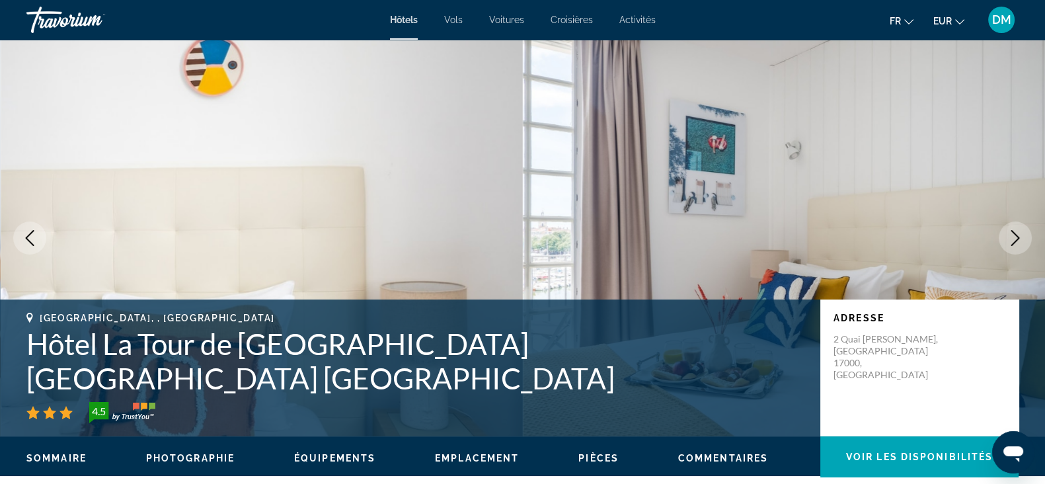
click at [845, 237] on icon "Next image" at bounding box center [1015, 238] width 9 height 16
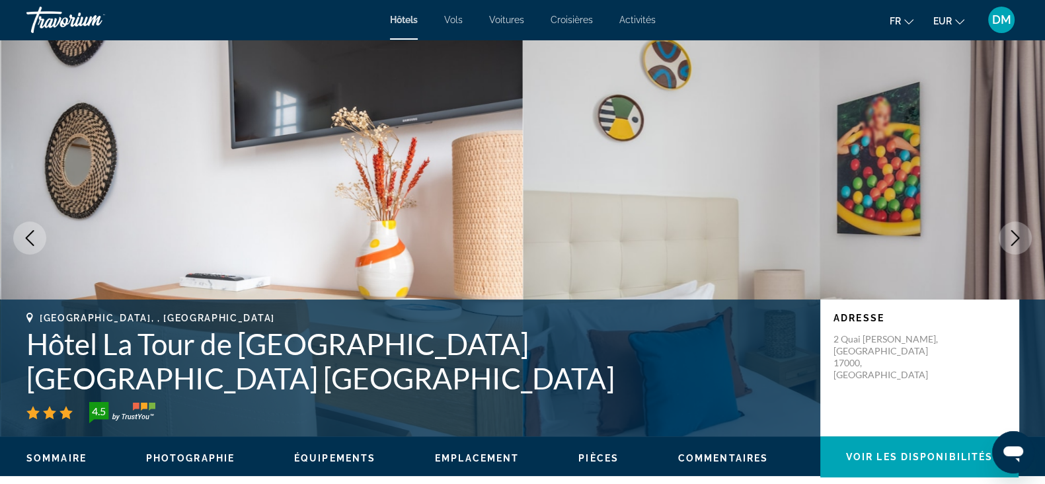
click at [845, 237] on icon "Next image" at bounding box center [1015, 238] width 9 height 16
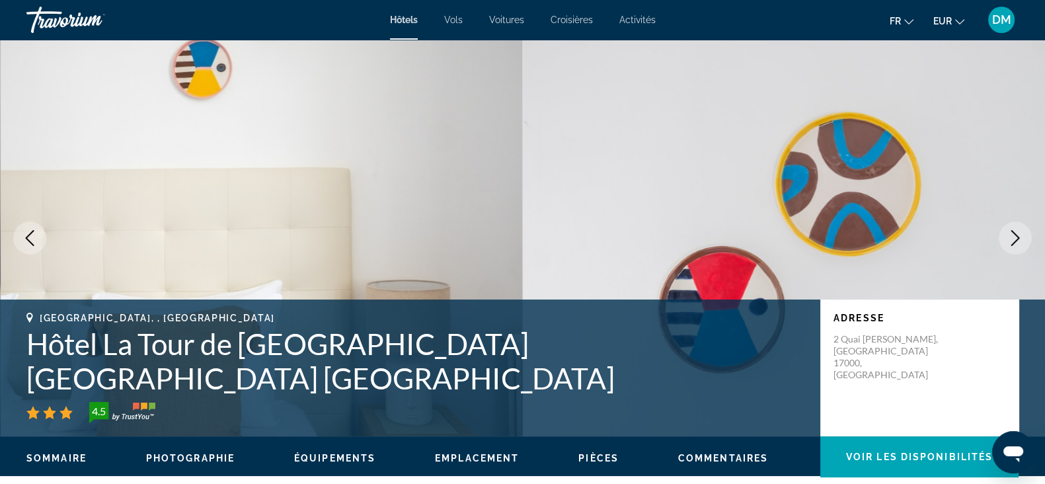
click at [845, 237] on icon "Next image" at bounding box center [1015, 238] width 9 height 16
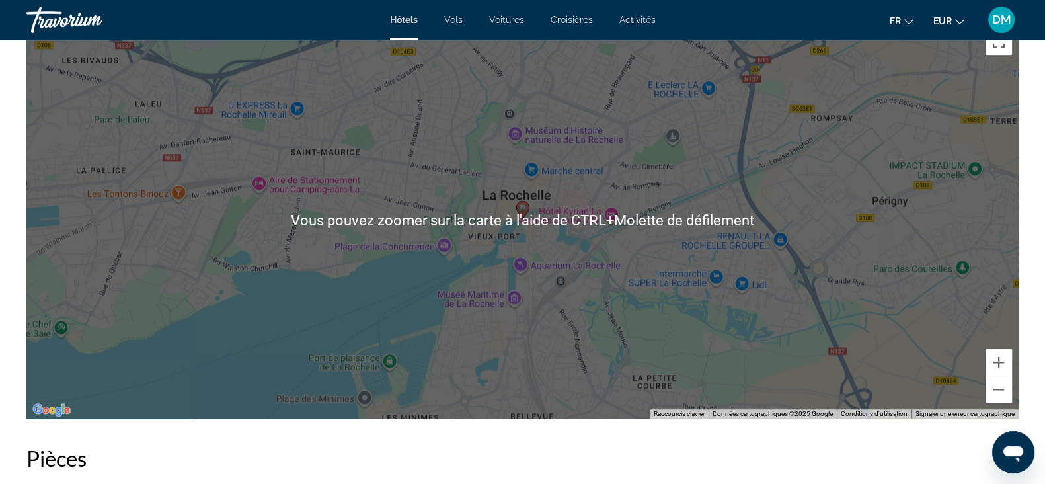
scroll to position [1321, 0]
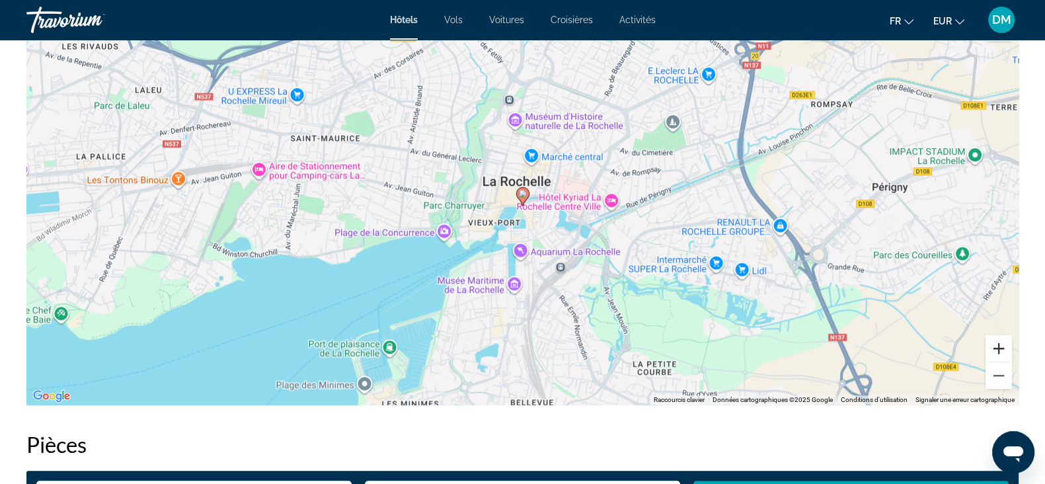
click at [845, 345] on button "Zoom avant" at bounding box center [998, 348] width 26 height 26
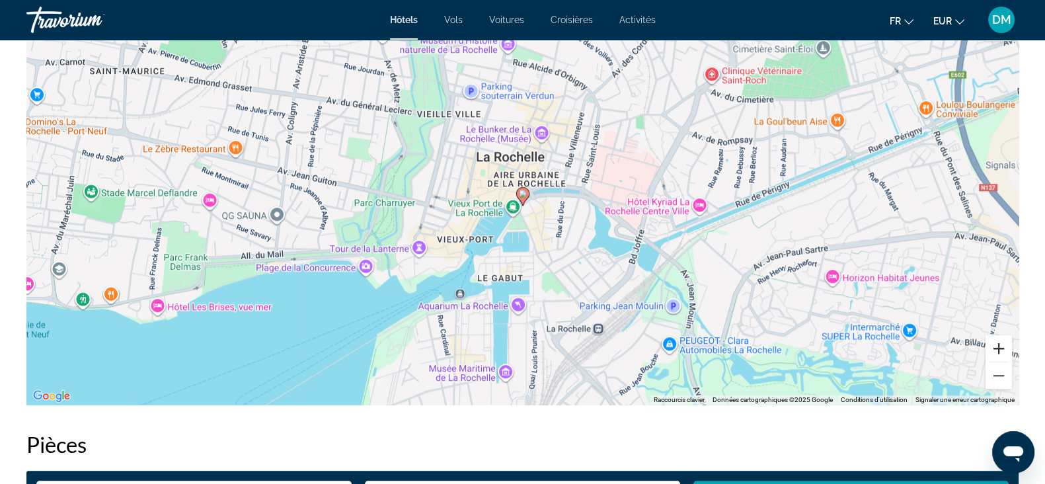
click at [845, 345] on button "Zoom avant" at bounding box center [998, 348] width 26 height 26
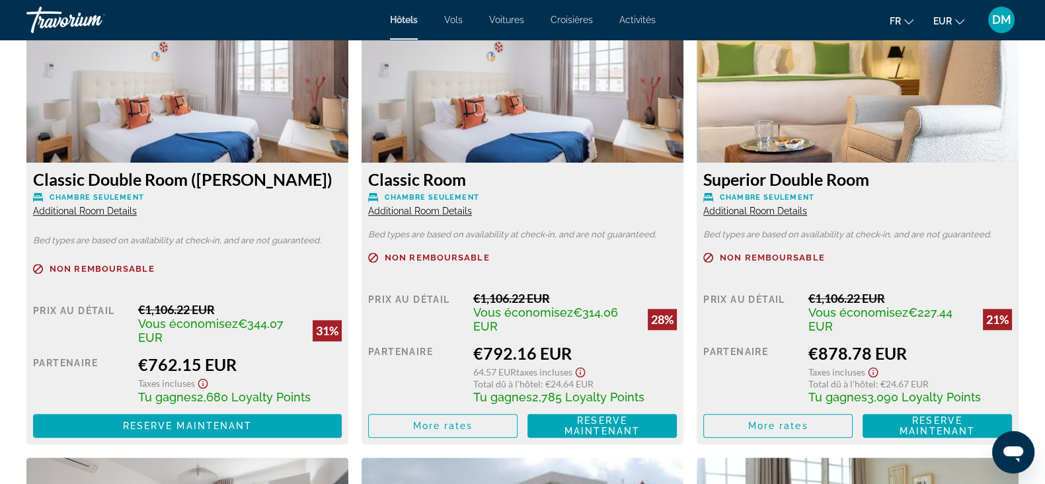
scroll to position [1900, 0]
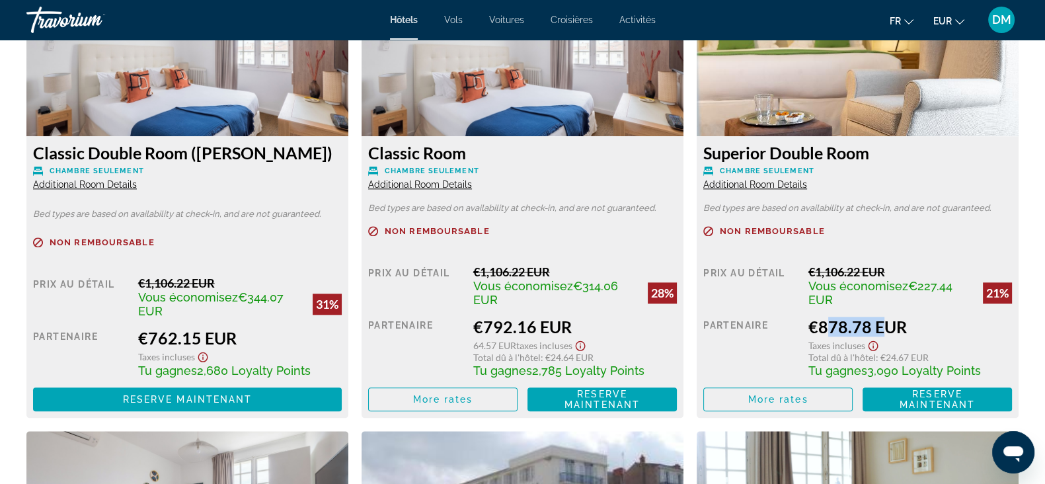
drag, startPoint x: 817, startPoint y: 328, endPoint x: 872, endPoint y: 328, distance: 54.8
click at [845, 328] on div "€878.78 EUR" at bounding box center [910, 327] width 204 height 20
click at [764, 179] on span "Additional Room Details" at bounding box center [755, 184] width 104 height 11
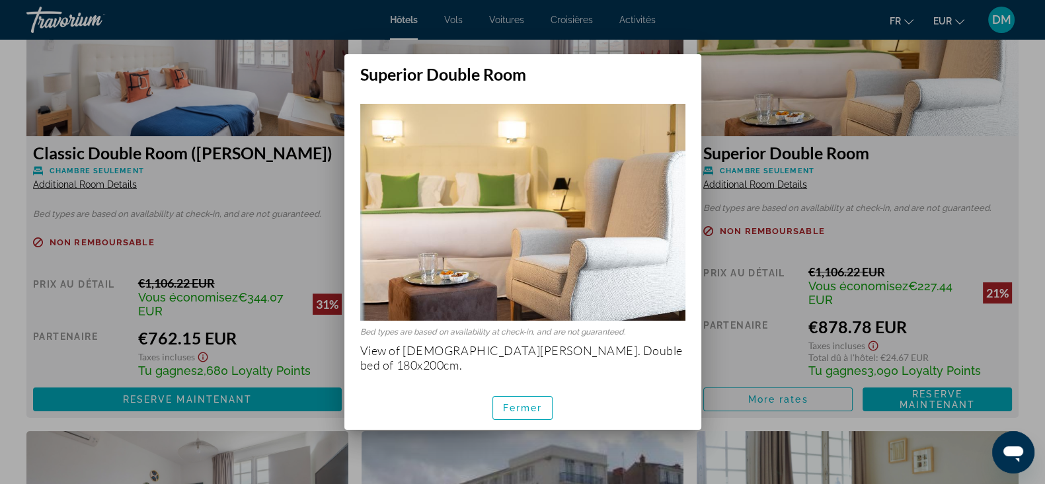
scroll to position [0, 0]
click at [539, 386] on span "Fermer" at bounding box center [523, 407] width 40 height 11
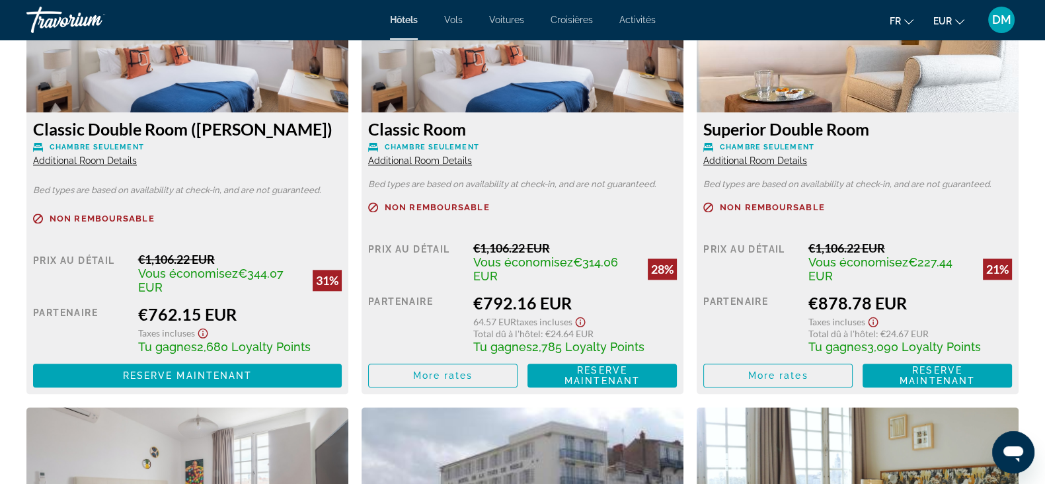
scroll to position [1900, 0]
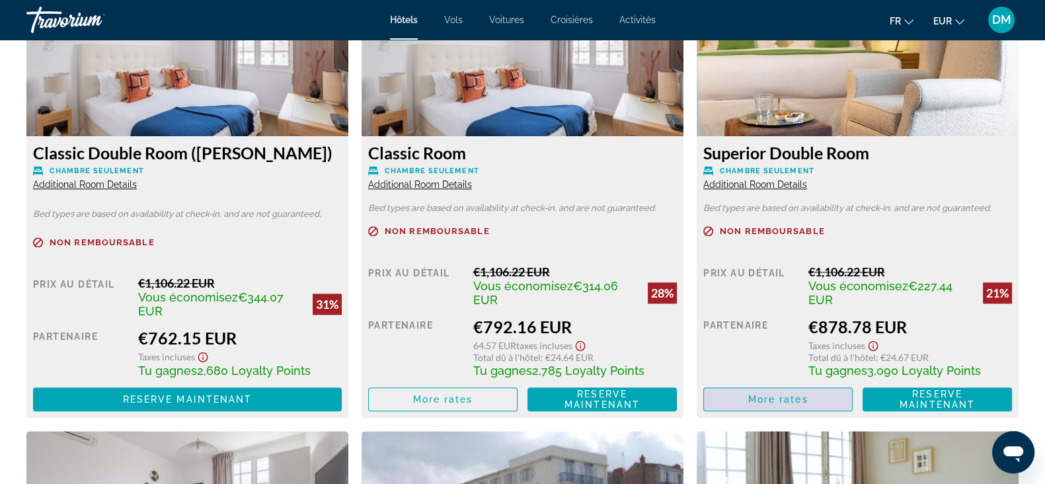
click at [800, 386] on span "More rates" at bounding box center [778, 399] width 60 height 11
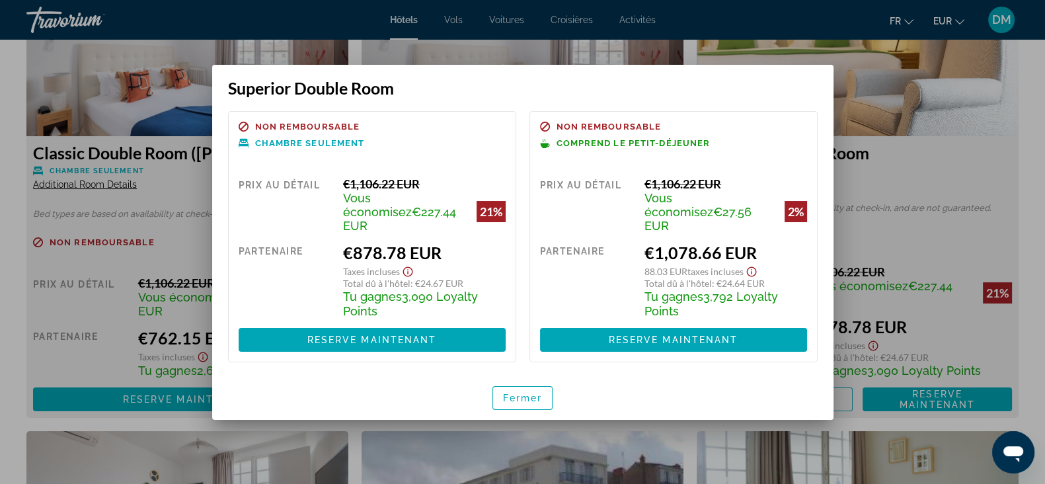
drag, startPoint x: 402, startPoint y: 291, endPoint x: 439, endPoint y: 305, distance: 40.4
click at [439, 305] on div "Tu gagnes 3,090 Loyalty Points" at bounding box center [424, 303] width 162 height 29
click at [448, 304] on div "Tu gagnes 3,090 Loyalty Points" at bounding box center [424, 303] width 162 height 29
drag, startPoint x: 707, startPoint y: 290, endPoint x: 735, endPoint y: 292, distance: 28.5
click at [735, 292] on span "3,792 Loyalty Points" at bounding box center [710, 303] width 133 height 28
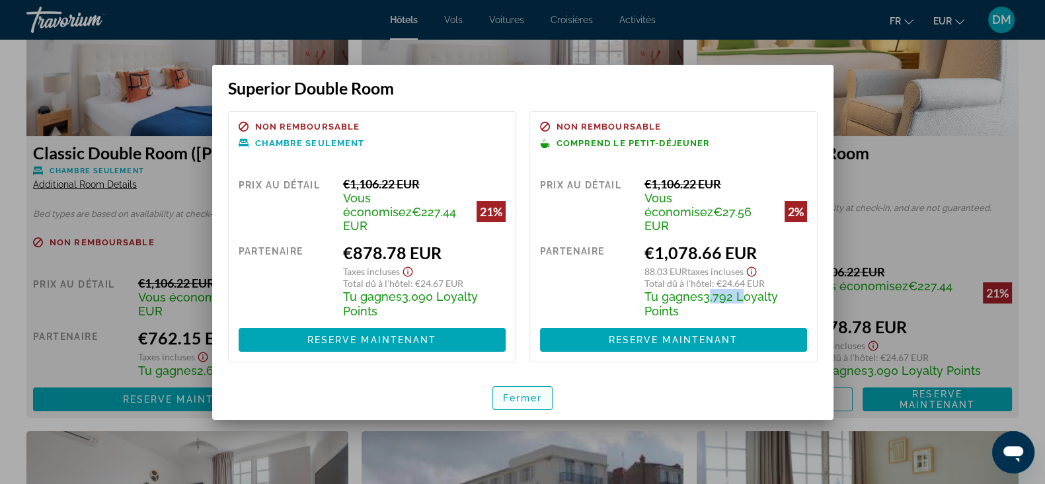
click at [523, 386] on span "Fermer" at bounding box center [523, 398] width 40 height 11
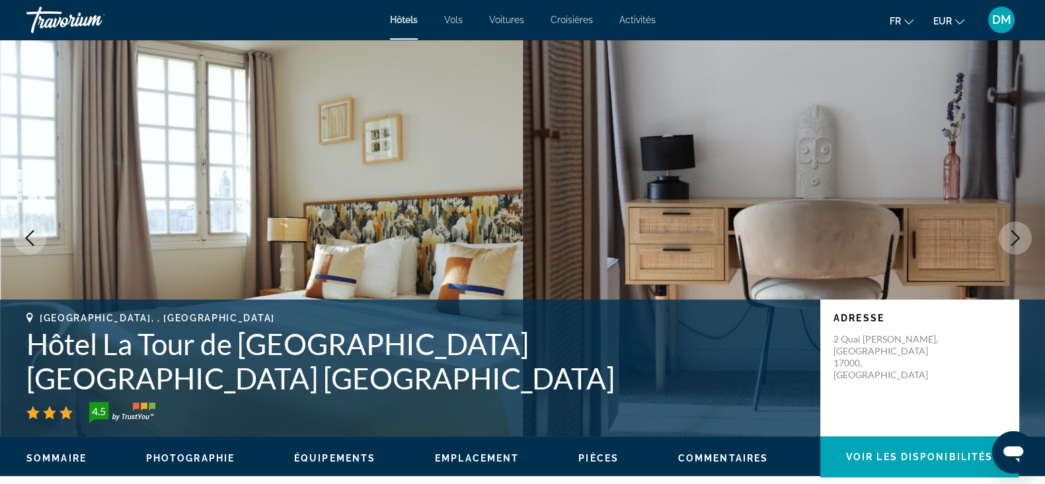
click at [450, 19] on span "Vols" at bounding box center [453, 20] width 19 height 11
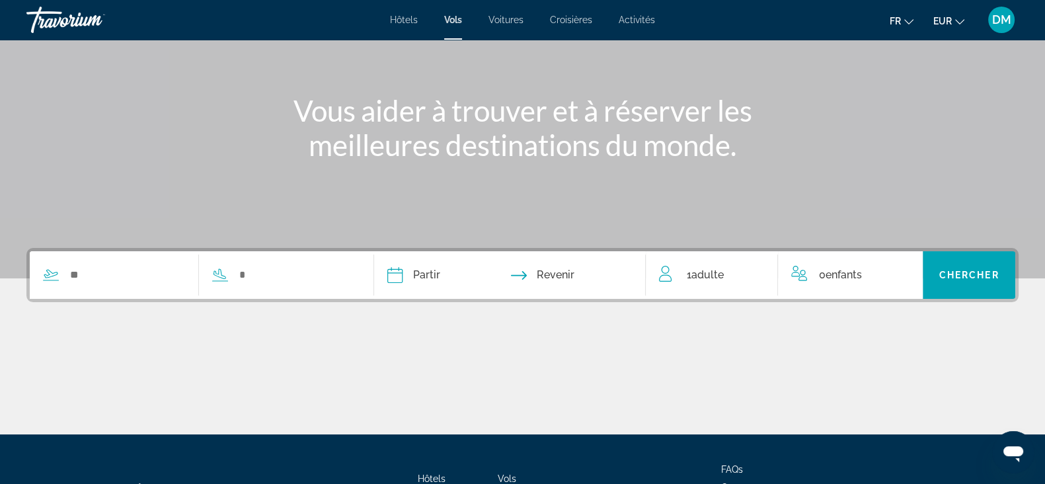
scroll to position [165, 0]
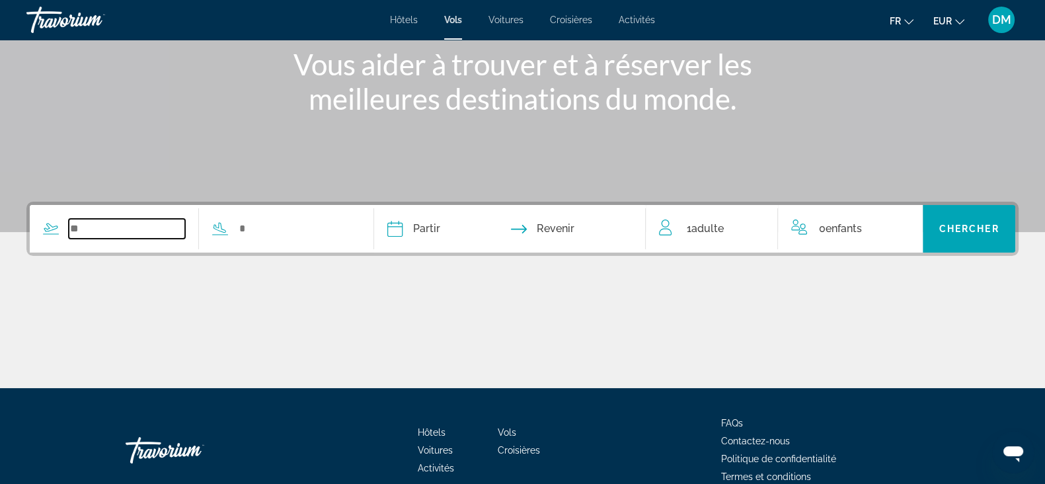
click at [135, 230] on input "Search widget" at bounding box center [127, 229] width 116 height 20
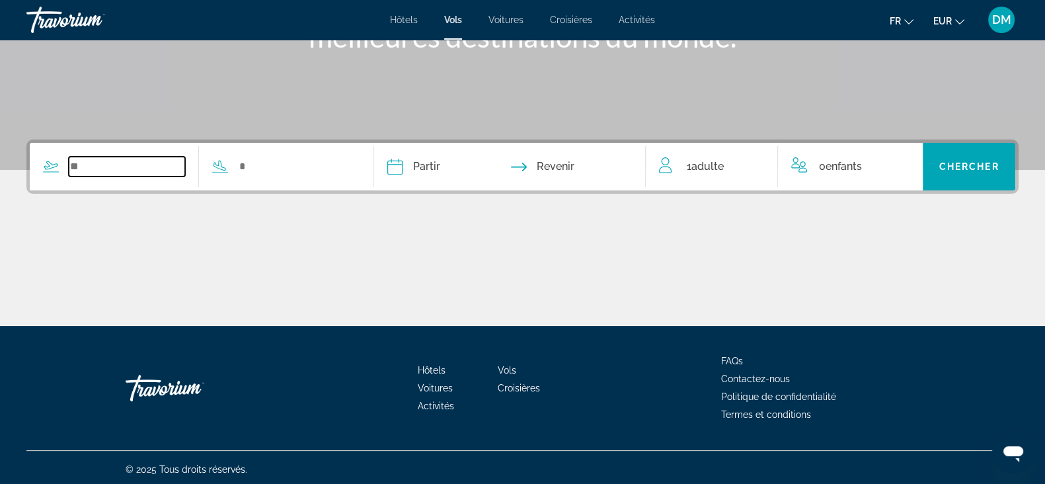
scroll to position [231, 0]
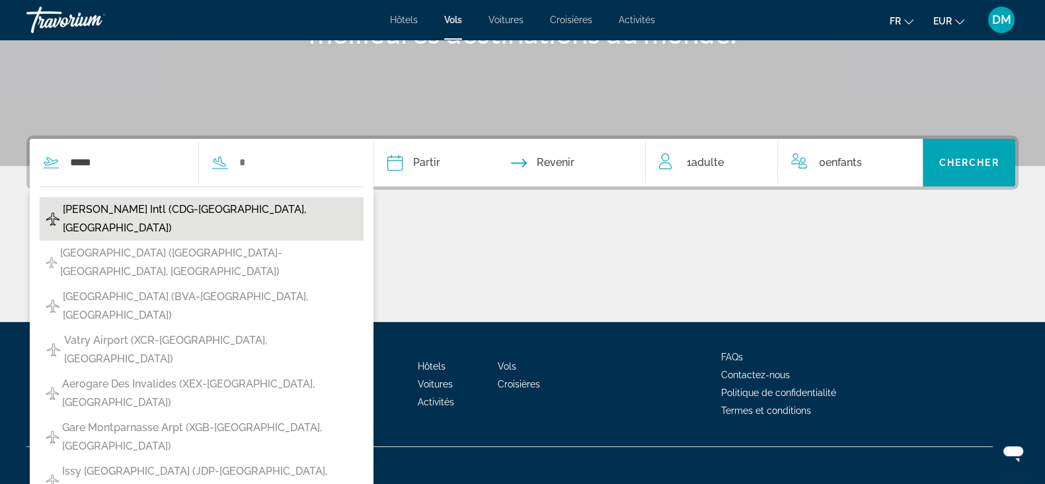
click at [122, 209] on span "[PERSON_NAME] Intl (CDG-[GEOGRAPHIC_DATA], [GEOGRAPHIC_DATA])" at bounding box center [210, 218] width 294 height 37
type input "**********"
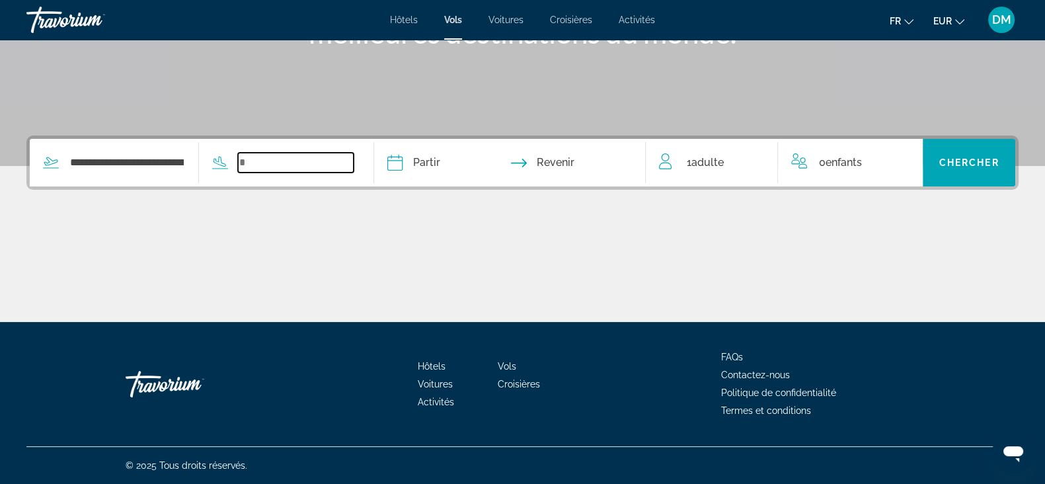
click at [313, 163] on input "Search widget" at bounding box center [296, 163] width 116 height 20
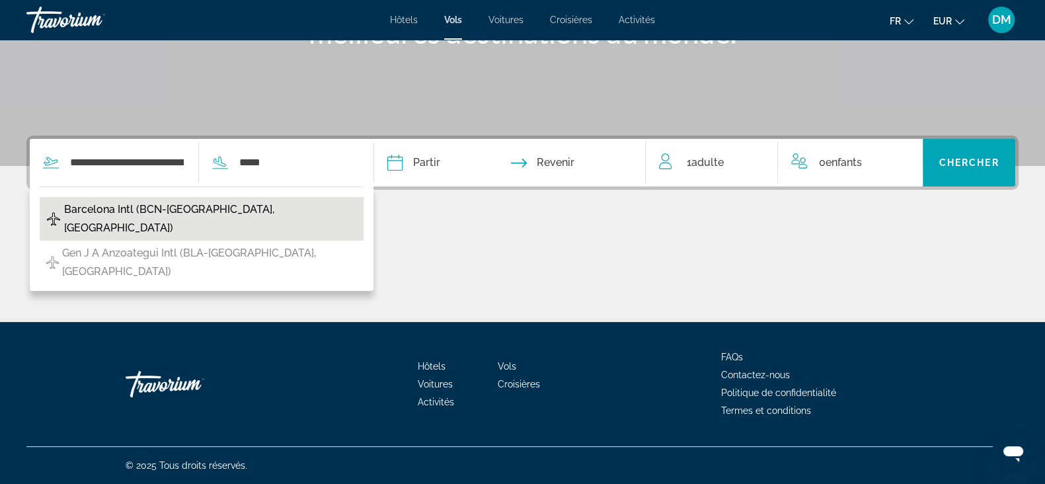
click at [215, 206] on span "Barcelona Intl (BCN-[GEOGRAPHIC_DATA], [GEOGRAPHIC_DATA])" at bounding box center [210, 218] width 293 height 37
type input "**********"
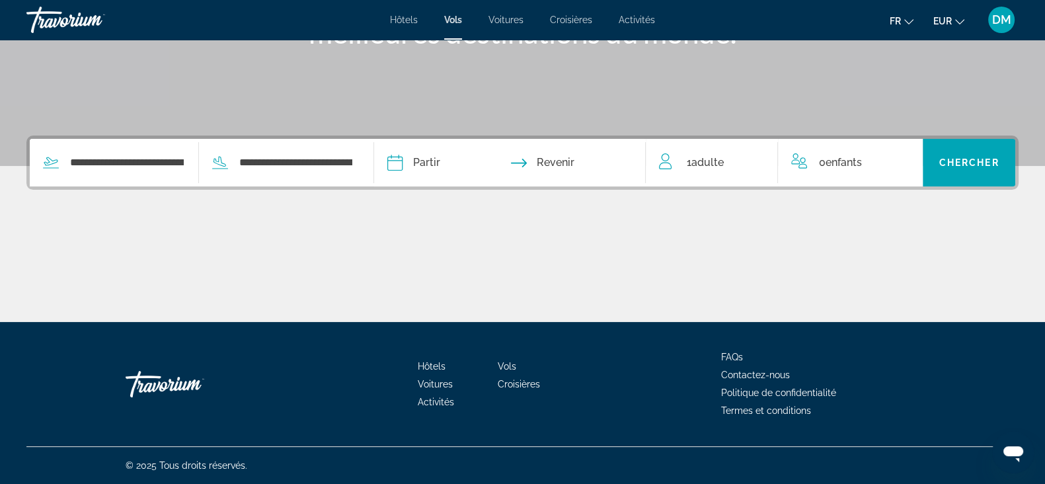
click at [433, 163] on input "Depart date" at bounding box center [451, 165] width 134 height 52
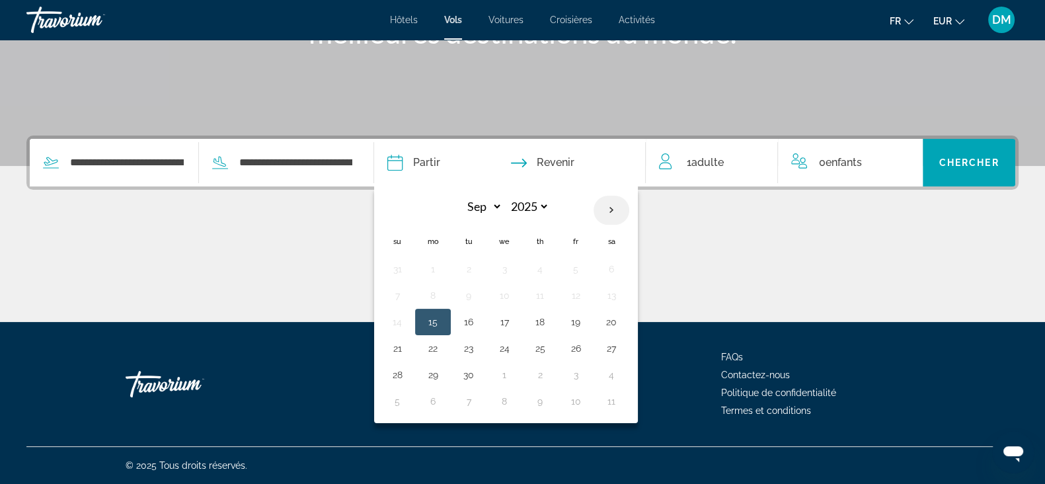
click at [626, 209] on th "Next month" at bounding box center [611, 210] width 36 height 29
select select "*"
click at [622, 292] on button "11" at bounding box center [611, 295] width 21 height 19
type input "**********"
select select "*"
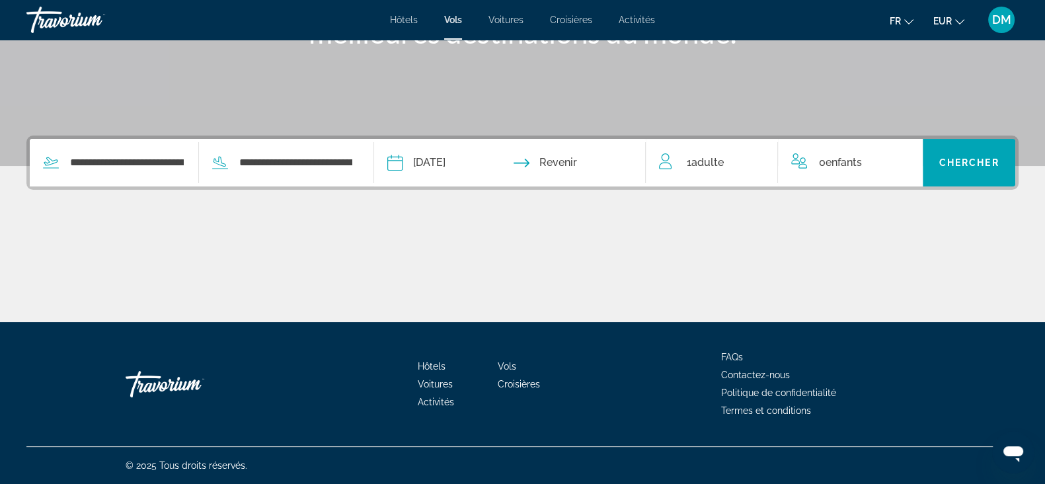
click at [599, 163] on input "Return date" at bounding box center [583, 165] width 134 height 52
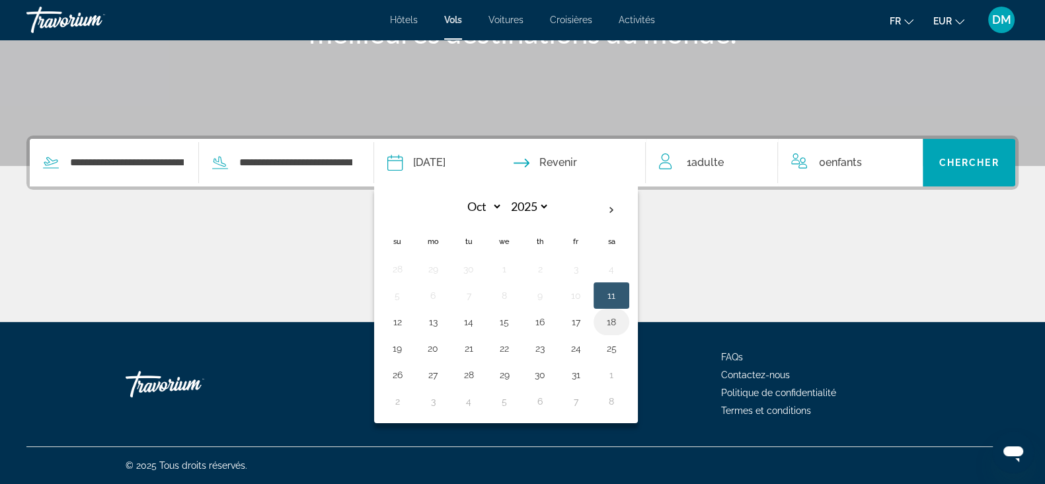
click at [622, 319] on button "18" at bounding box center [611, 322] width 21 height 19
type input "**********"
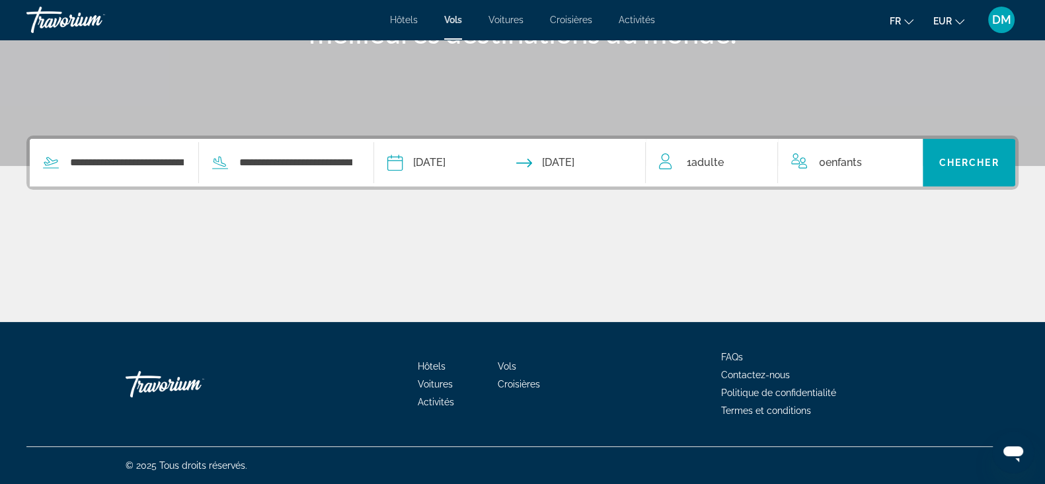
click at [705, 161] on span "Adulte" at bounding box center [707, 162] width 32 height 13
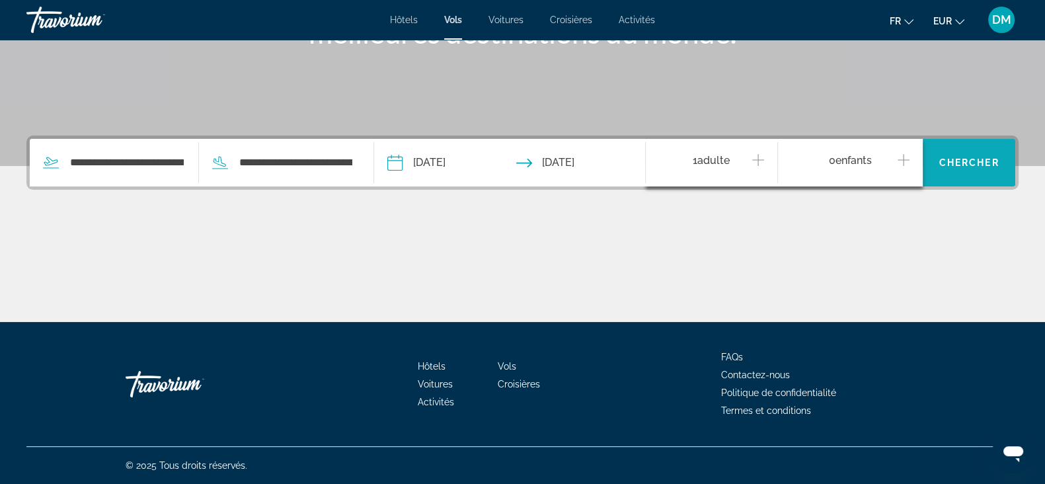
click at [845, 161] on span "Chercher" at bounding box center [969, 162] width 60 height 11
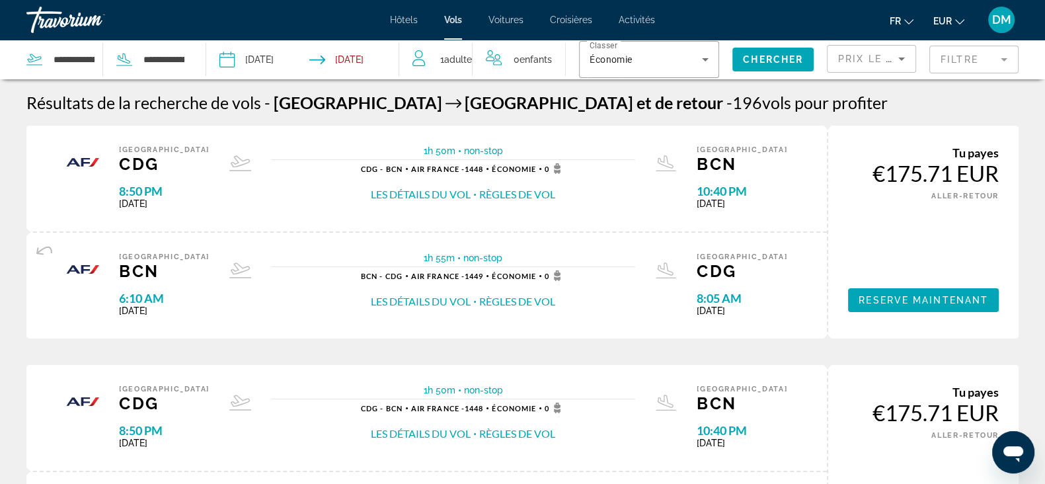
click at [431, 193] on button "Les détails du vol" at bounding box center [421, 194] width 100 height 15
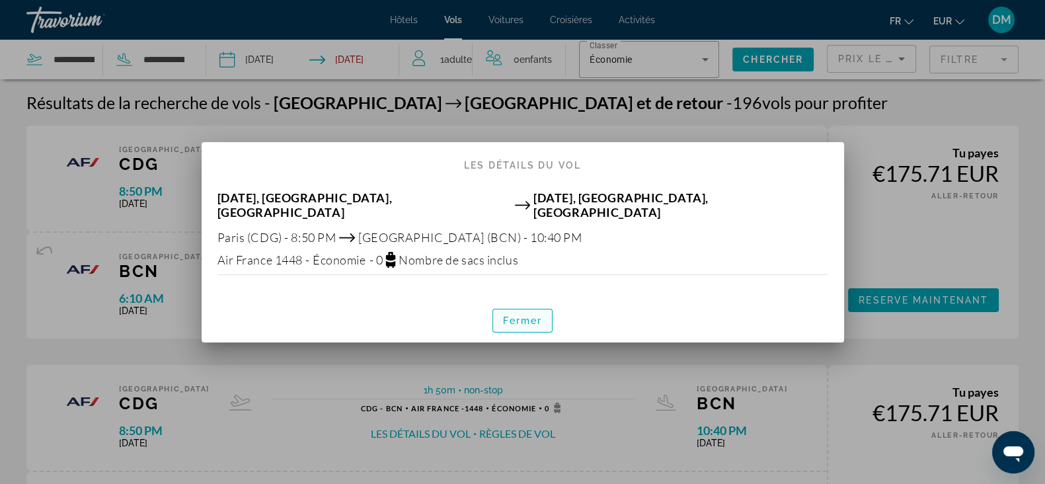
click at [531, 315] on span "Fermer" at bounding box center [523, 320] width 40 height 11
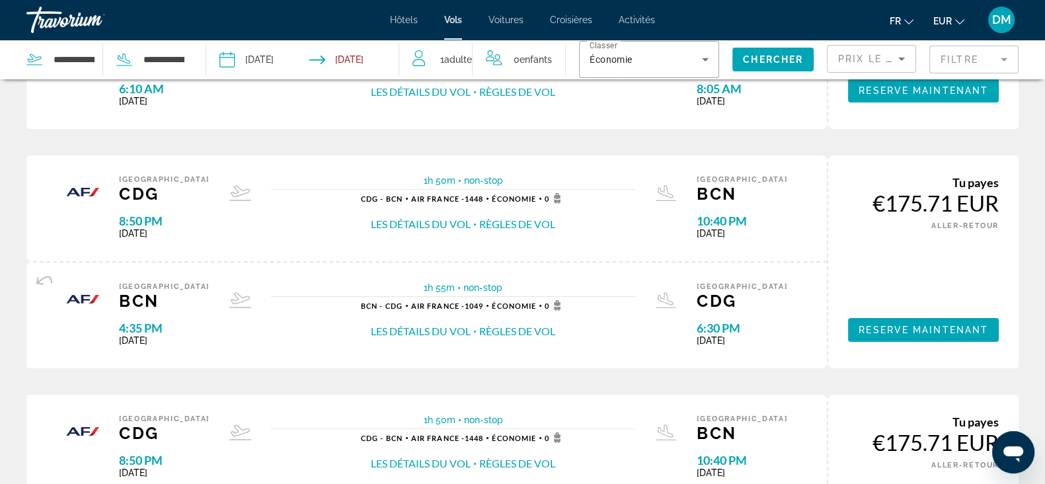
scroll to position [248, 0]
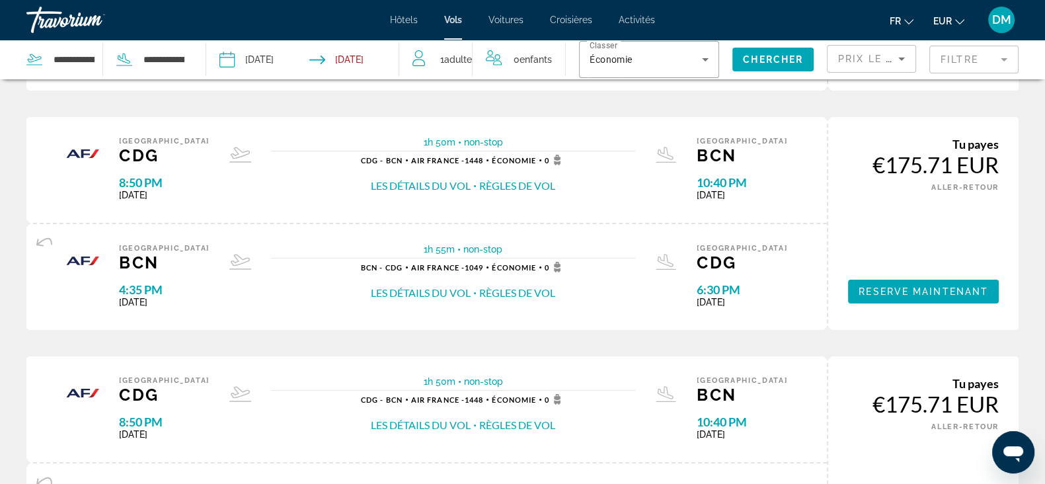
click at [412, 292] on button "Les détails du vol" at bounding box center [421, 292] width 100 height 15
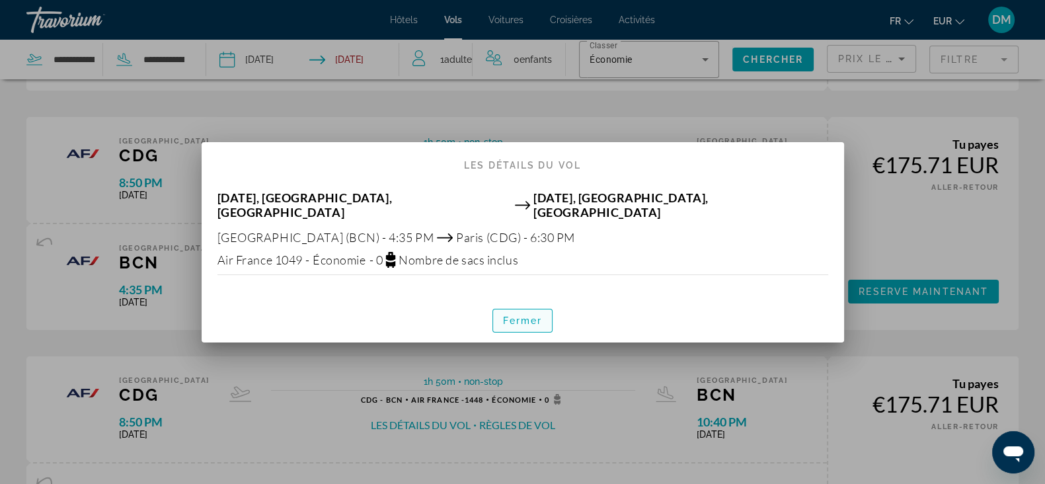
click at [532, 316] on span "Fermer" at bounding box center [523, 320] width 40 height 11
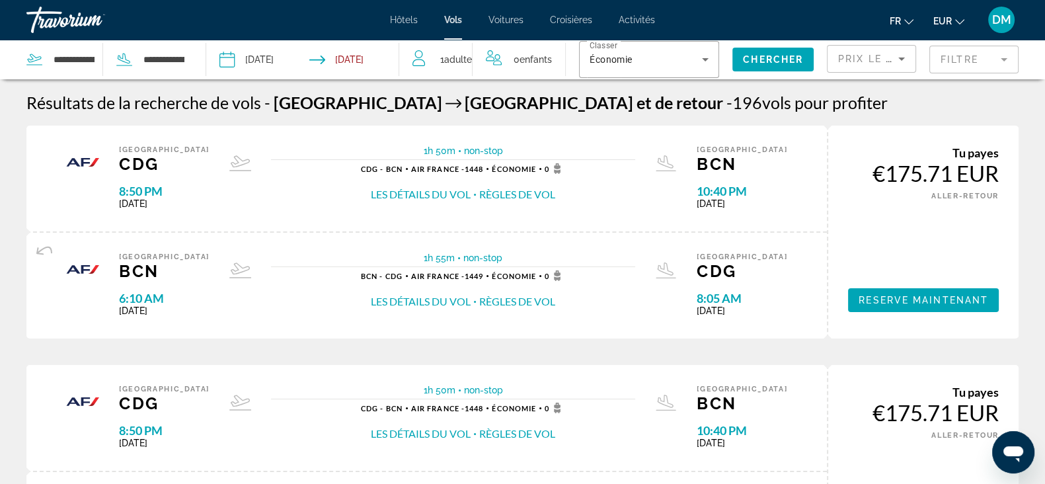
scroll to position [248, 0]
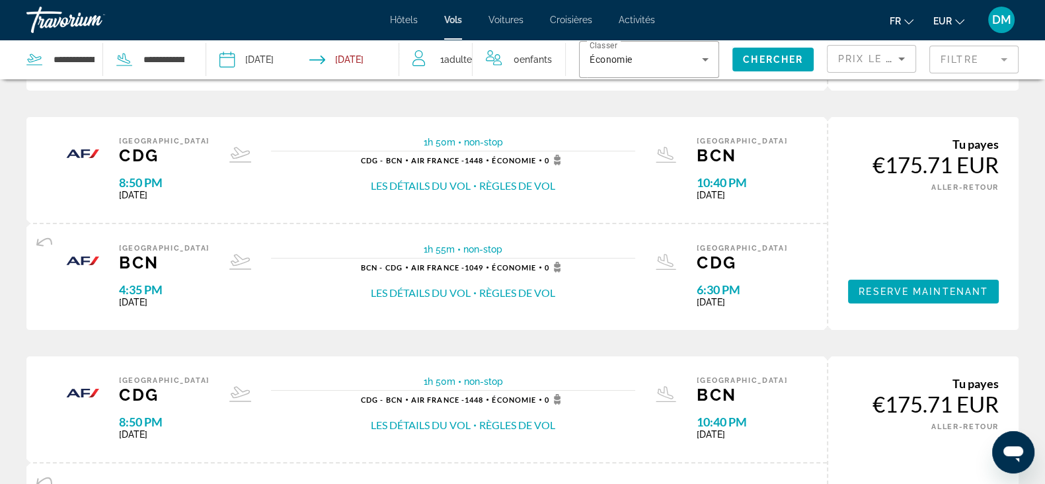
click at [423, 386] on button "Les détails du vol" at bounding box center [421, 425] width 100 height 15
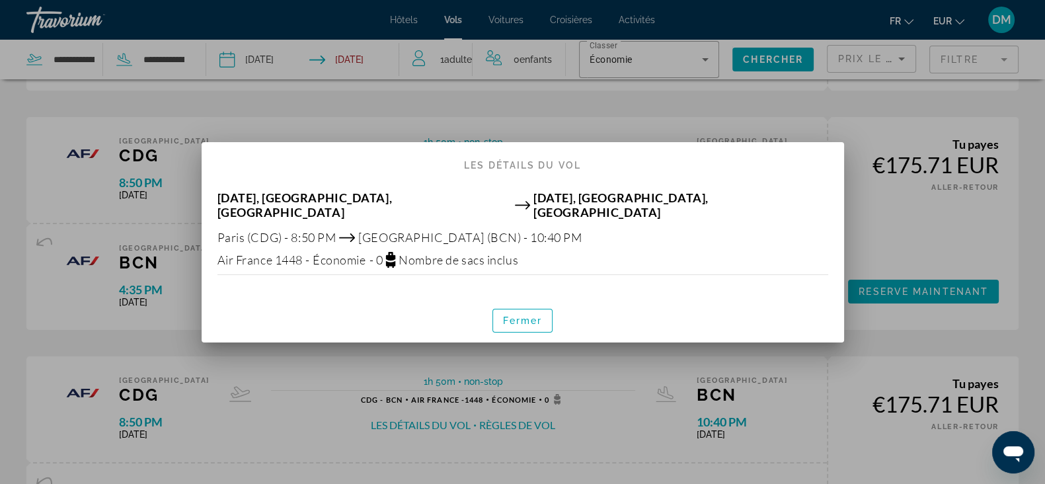
scroll to position [0, 0]
click at [513, 315] on span "Fermer" at bounding box center [523, 320] width 40 height 11
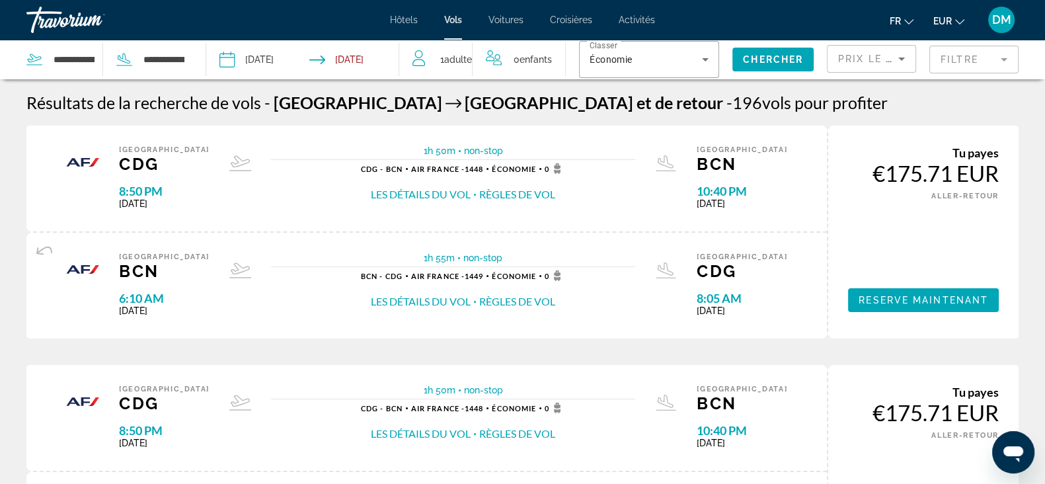
scroll to position [248, 0]
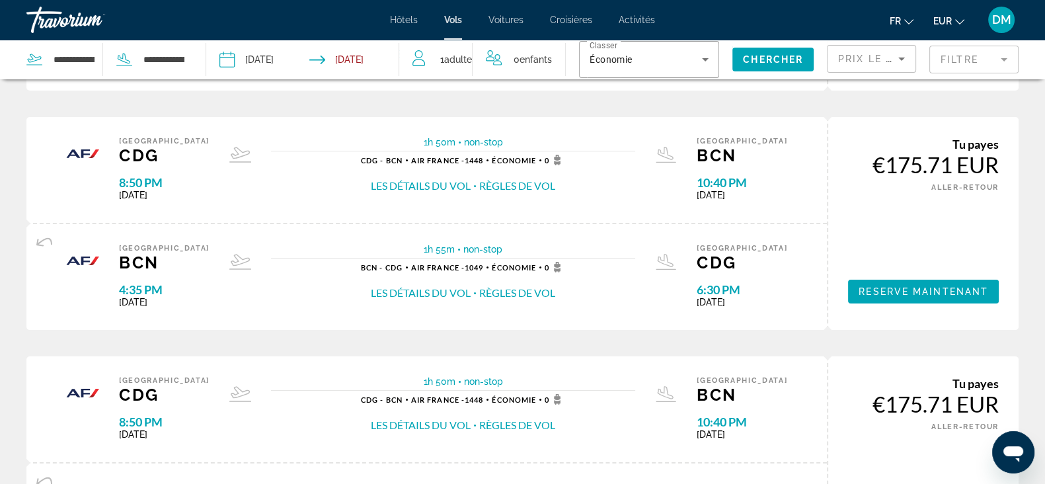
click at [845, 57] on mat-form-field "Filtre" at bounding box center [973, 60] width 89 height 28
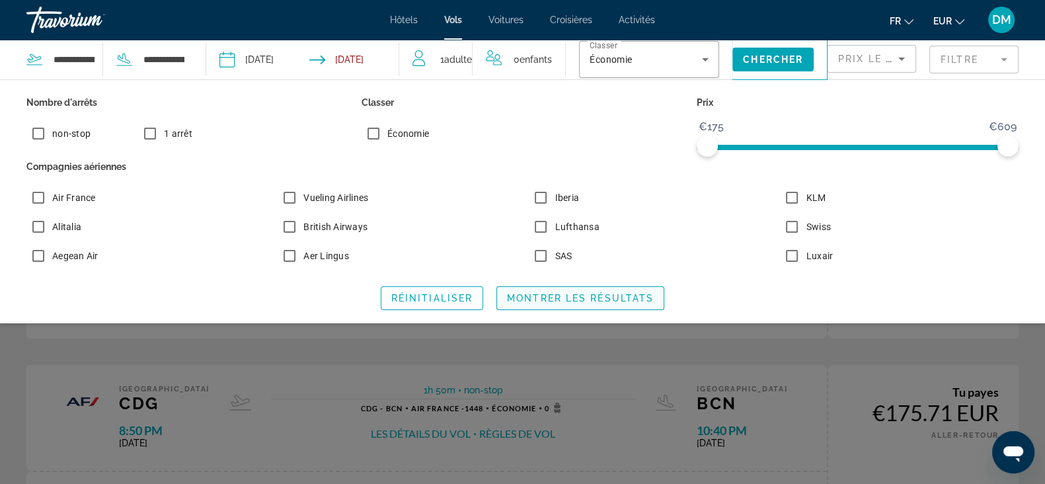
click at [620, 297] on span "Montrer les résultats" at bounding box center [580, 298] width 147 height 11
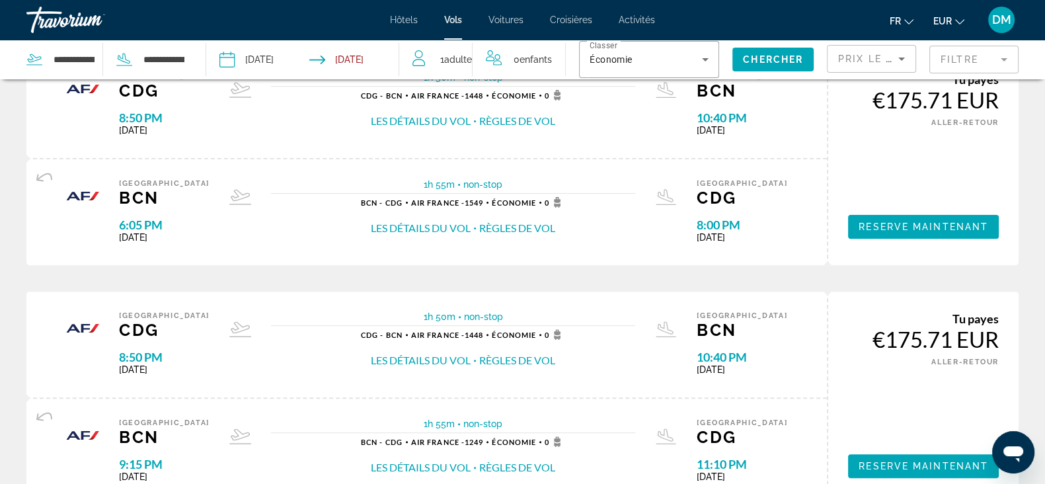
scroll to position [578, 0]
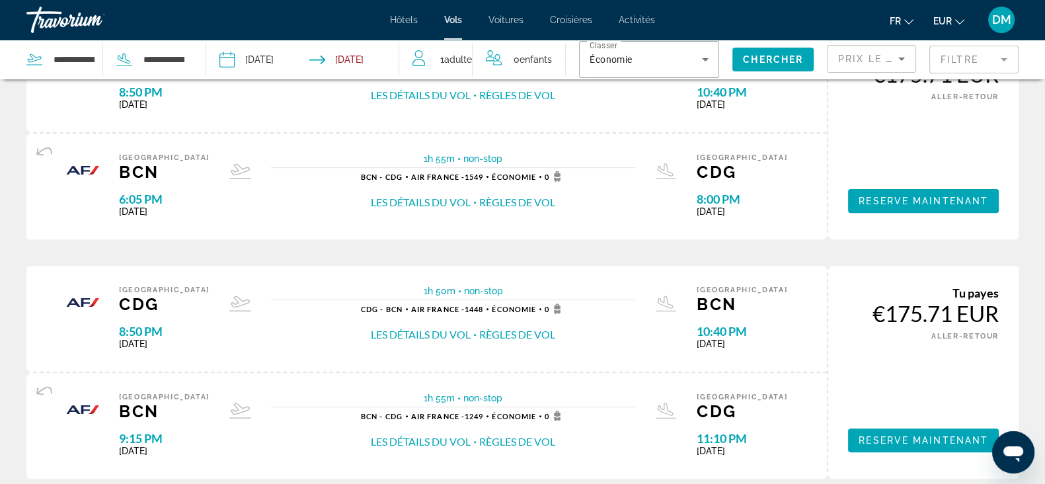
click at [415, 329] on button "Les détails du vol" at bounding box center [421, 334] width 100 height 15
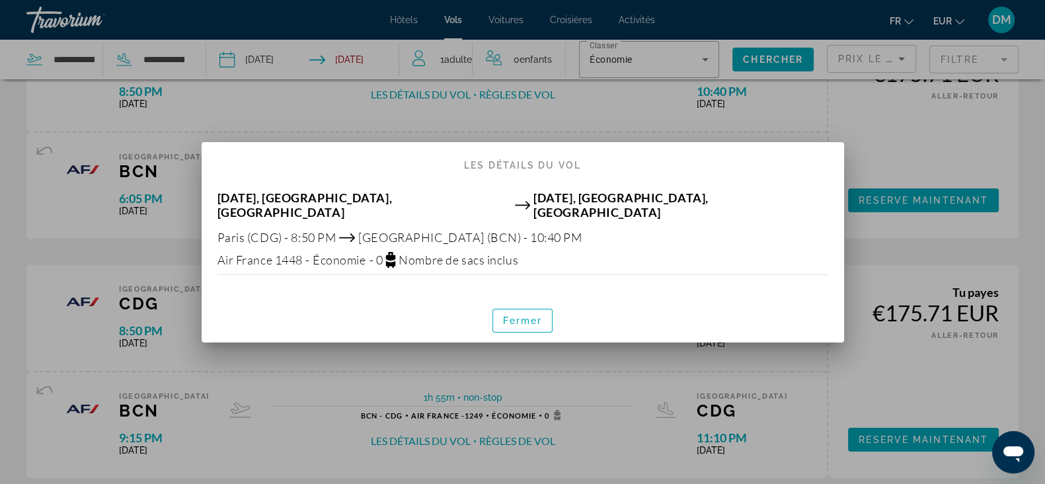
scroll to position [0, 0]
click at [513, 318] on span "Fermer" at bounding box center [523, 320] width 40 height 11
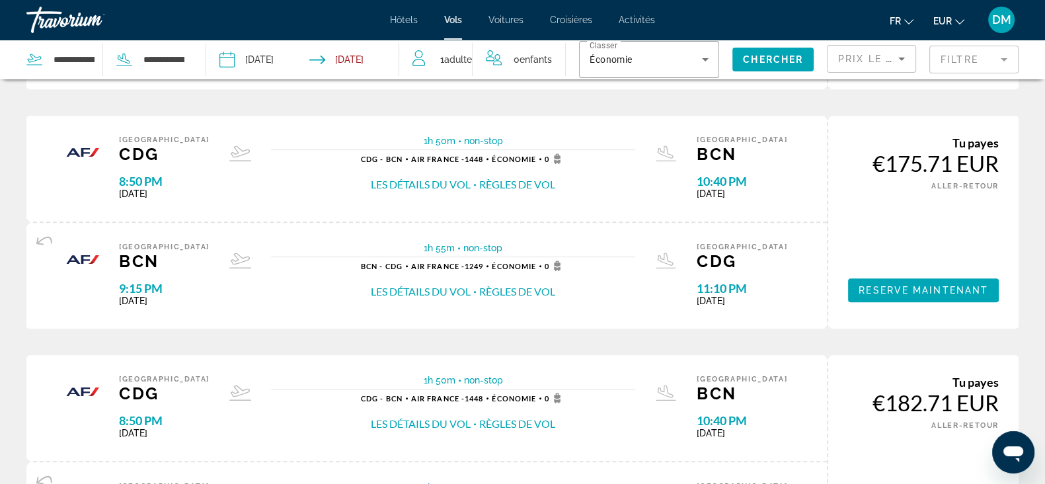
scroll to position [743, 0]
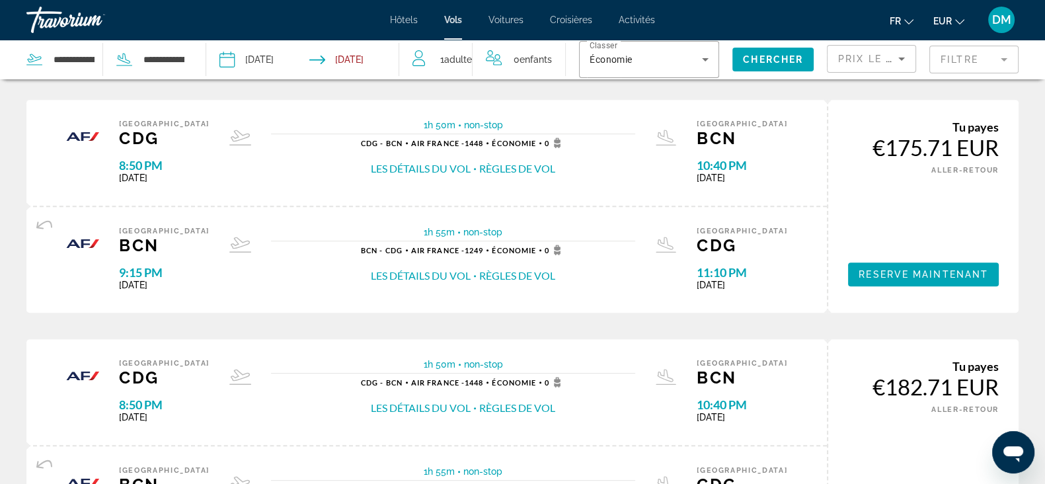
click at [420, 276] on button "Les détails du vol" at bounding box center [421, 275] width 100 height 15
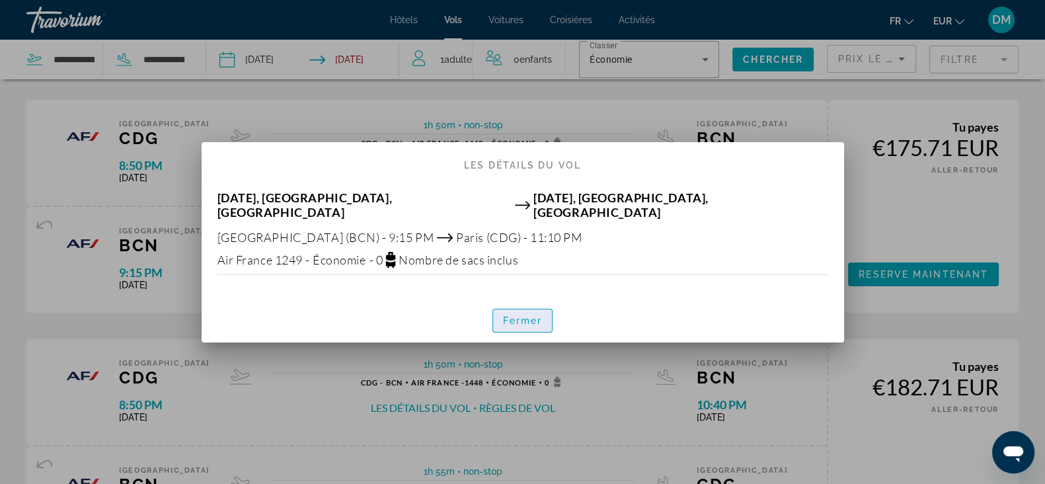
click at [516, 315] on span "Fermer" at bounding box center [523, 320] width 40 height 11
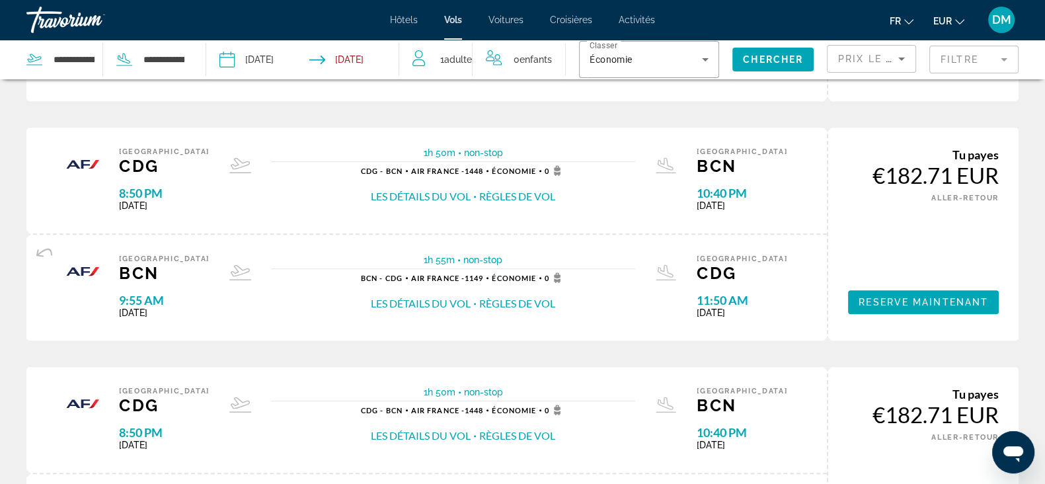
scroll to position [991, 0]
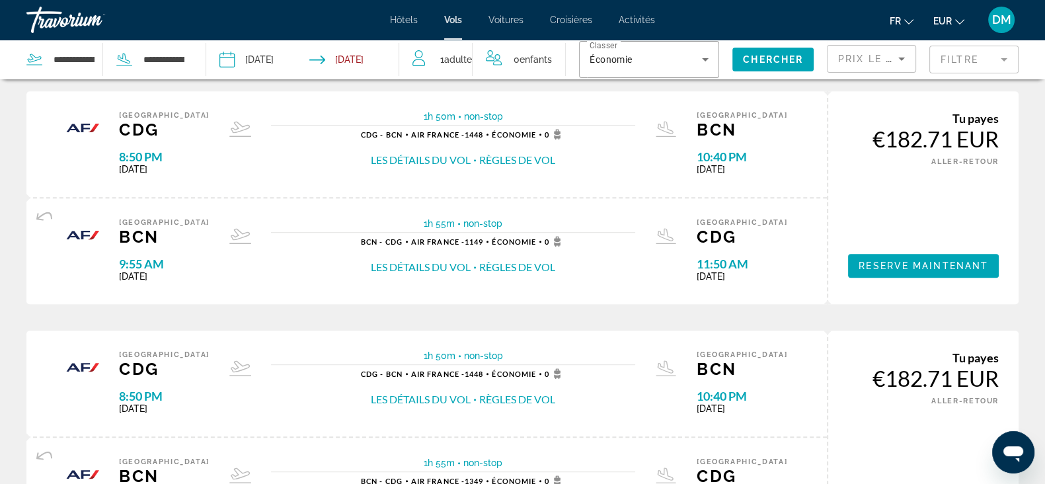
click at [428, 264] on button "Les détails du vol" at bounding box center [421, 267] width 100 height 15
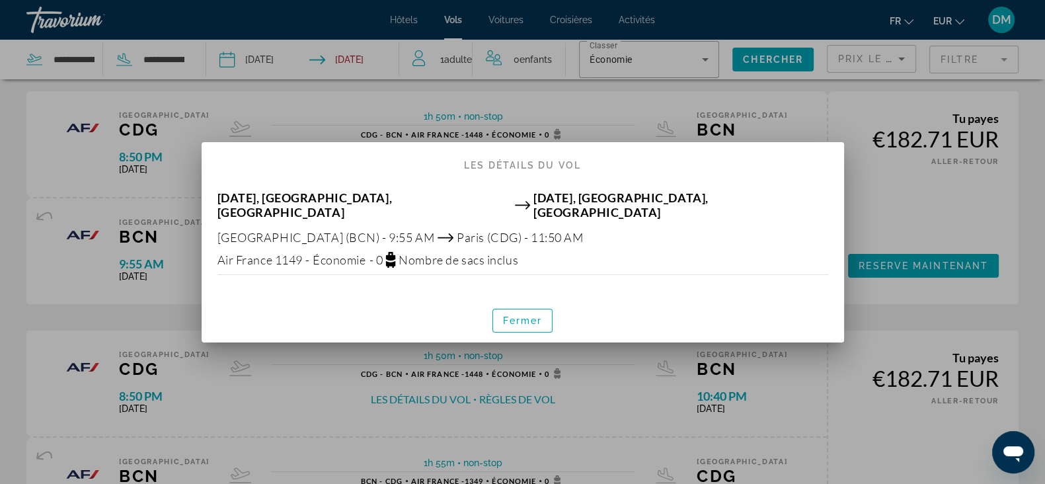
scroll to position [0, 0]
click at [509, 316] on span "Fermer" at bounding box center [523, 320] width 40 height 11
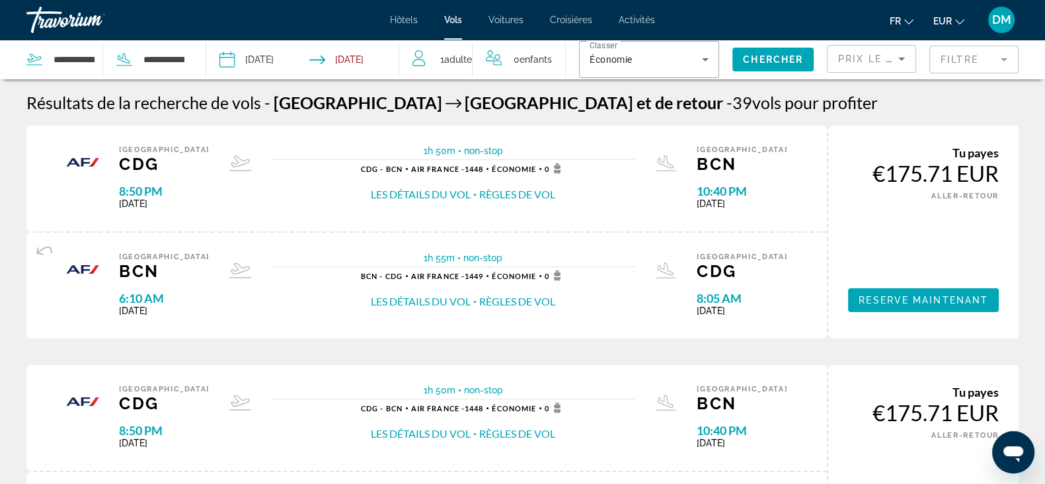
click at [505, 16] on span "Voitures" at bounding box center [505, 20] width 35 height 11
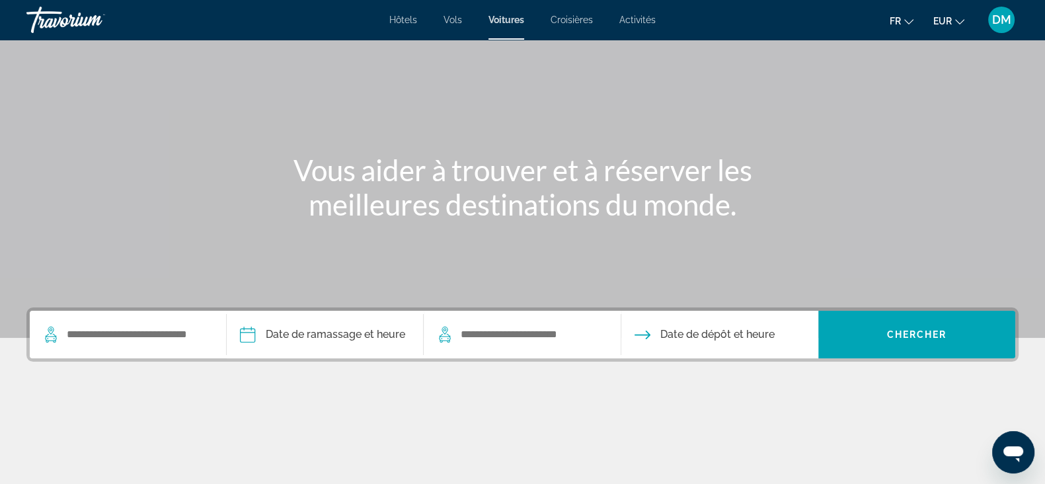
scroll to position [82, 0]
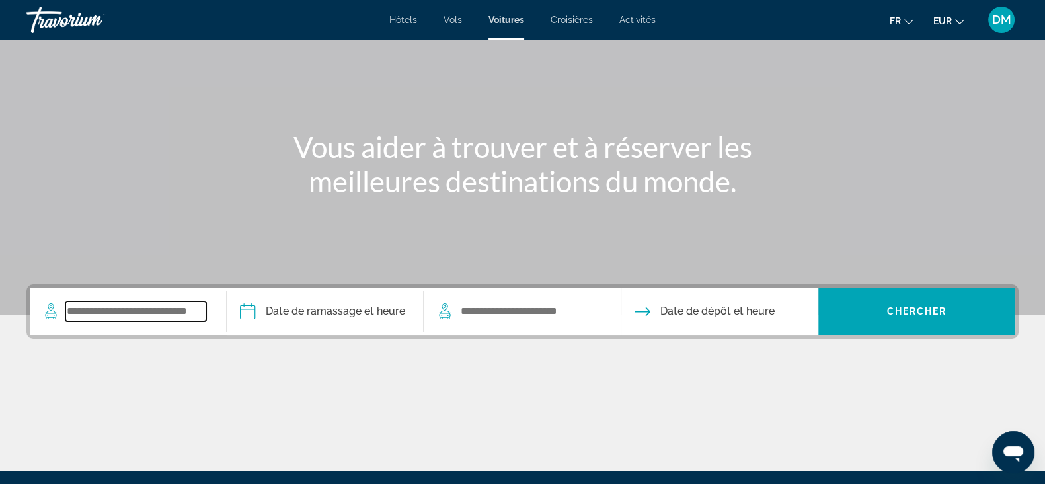
click at [107, 313] on input "Search widget" at bounding box center [135, 311] width 141 height 20
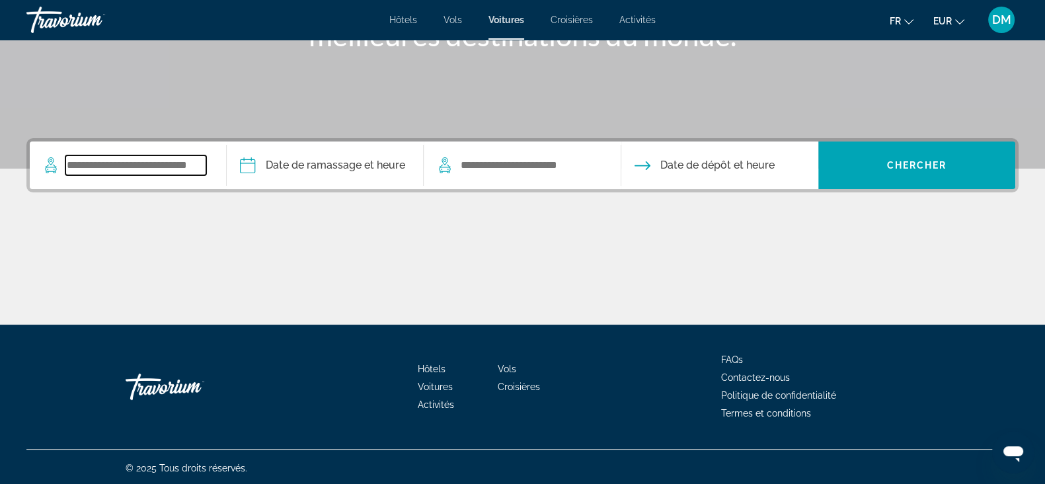
scroll to position [231, 0]
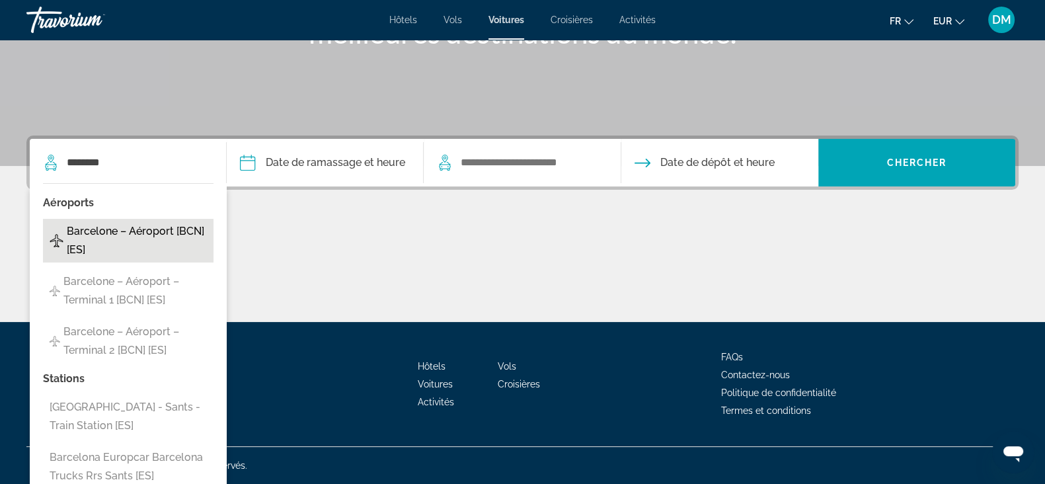
click at [100, 239] on span "Barcelone – Aéroport [BCN] [ES]" at bounding box center [137, 240] width 140 height 37
type input "**********"
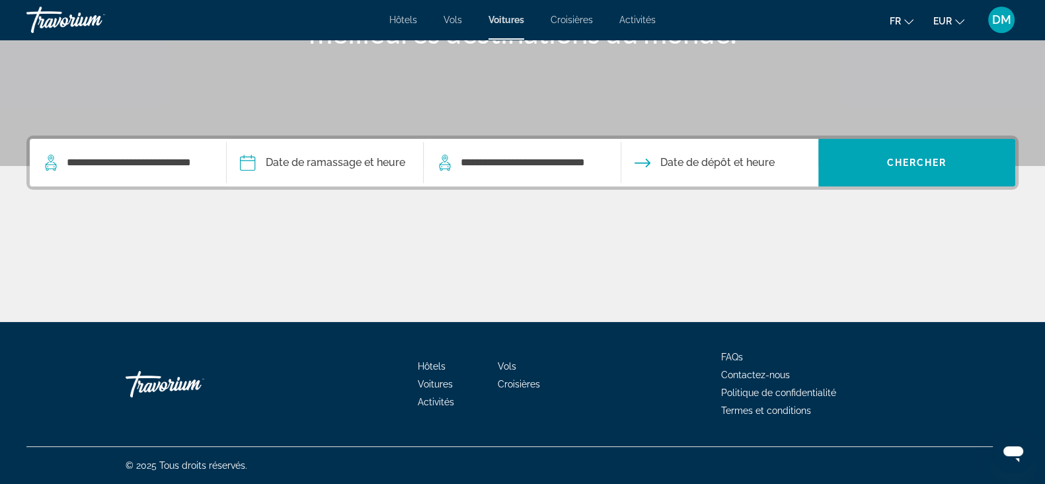
click at [340, 159] on input "Pickup date" at bounding box center [324, 165] width 202 height 52
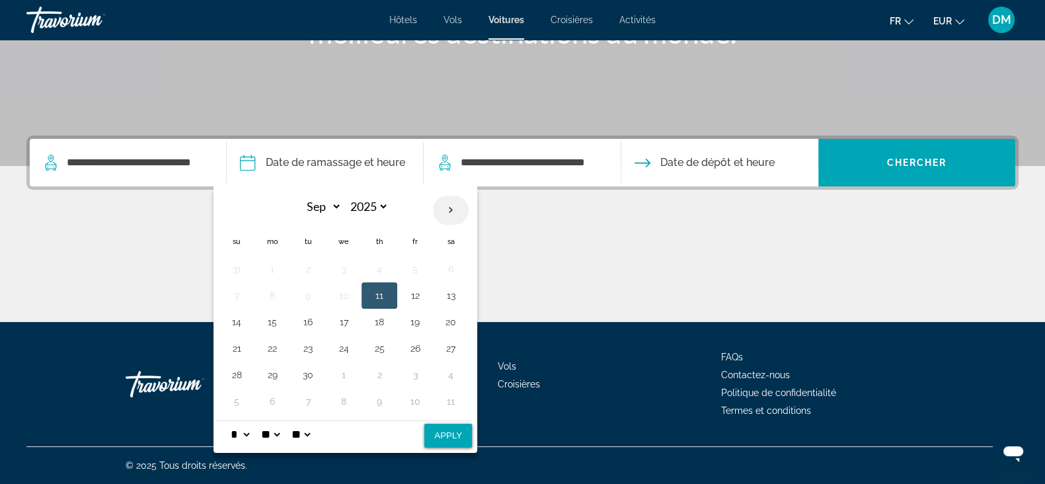
click at [445, 206] on th "Next month" at bounding box center [451, 210] width 36 height 29
select select "*"
click at [444, 290] on button "11" at bounding box center [450, 295] width 21 height 19
click at [453, 386] on button "Apply" at bounding box center [448, 436] width 48 height 24
type input "**********"
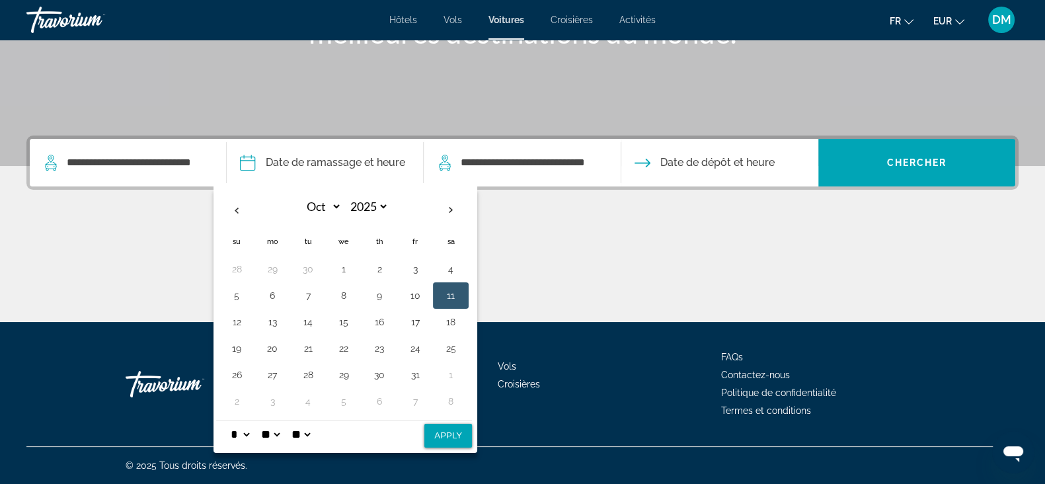
select select "*"
select select "**"
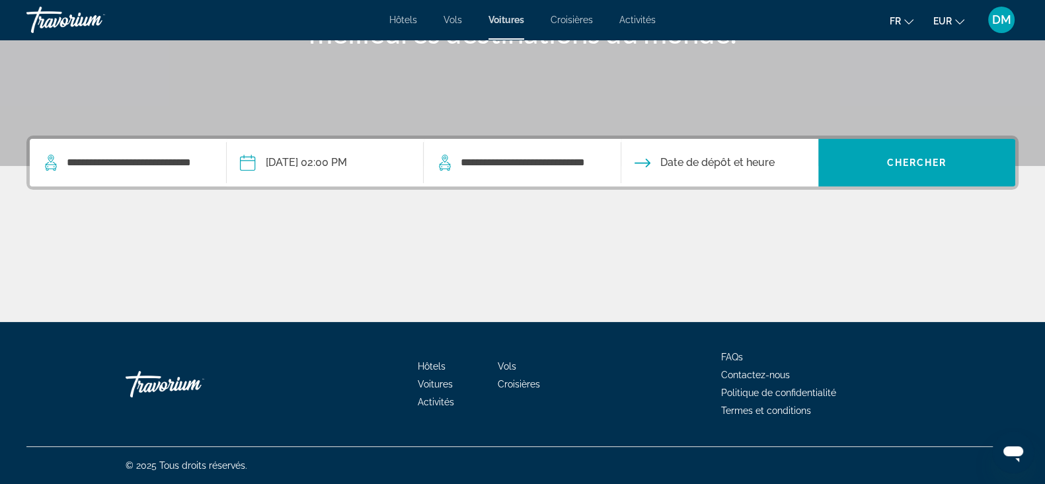
click at [723, 167] on input "Drop-off date" at bounding box center [719, 165] width 202 height 52
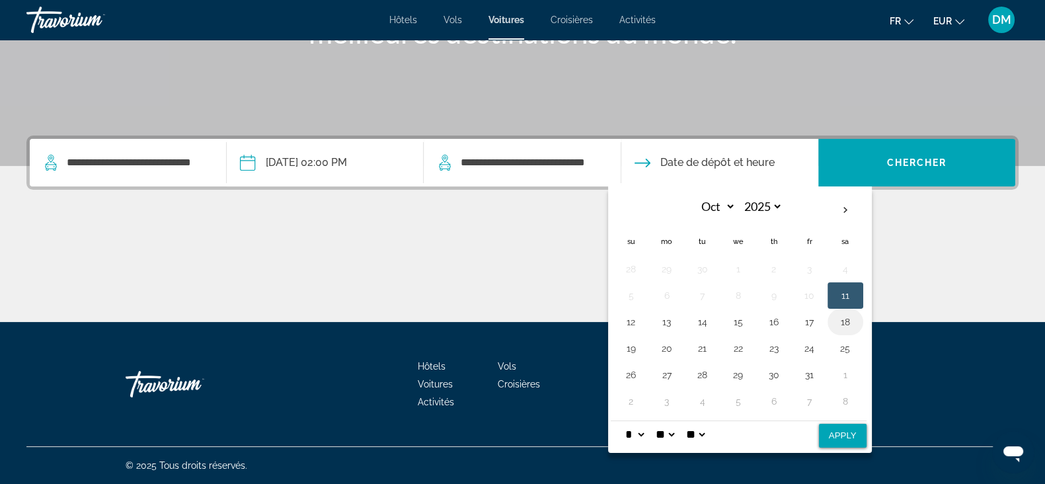
click at [845, 313] on button "18" at bounding box center [845, 322] width 21 height 19
click at [842, 386] on button "Apply" at bounding box center [843, 436] width 48 height 24
type input "**********"
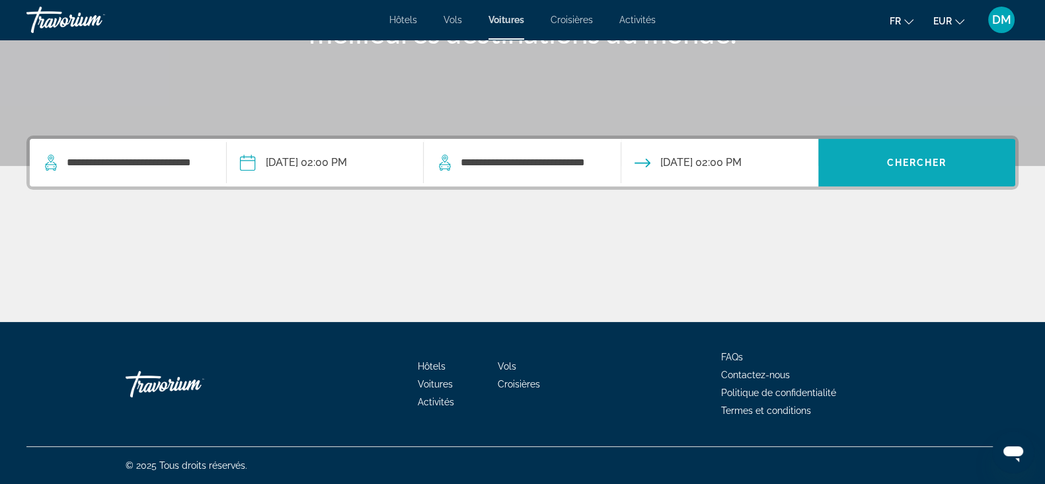
click at [845, 167] on span "Chercher" at bounding box center [916, 162] width 60 height 11
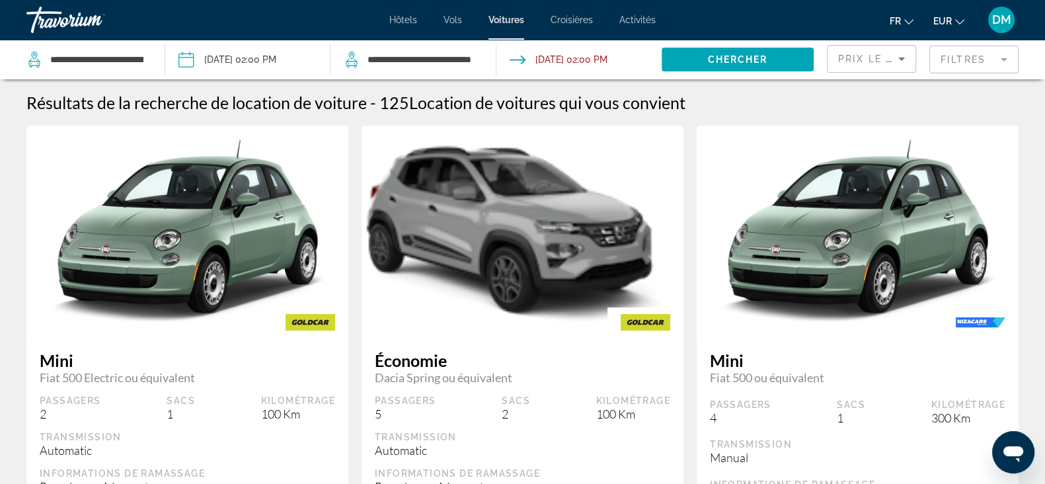
click at [845, 61] on mat-form-field "Filtres" at bounding box center [973, 60] width 89 height 28
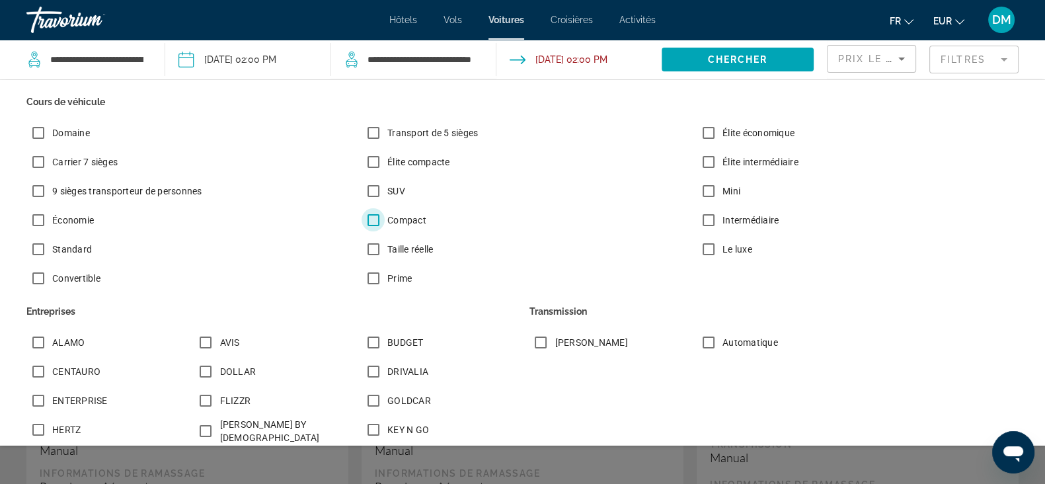
scroll to position [165, 0]
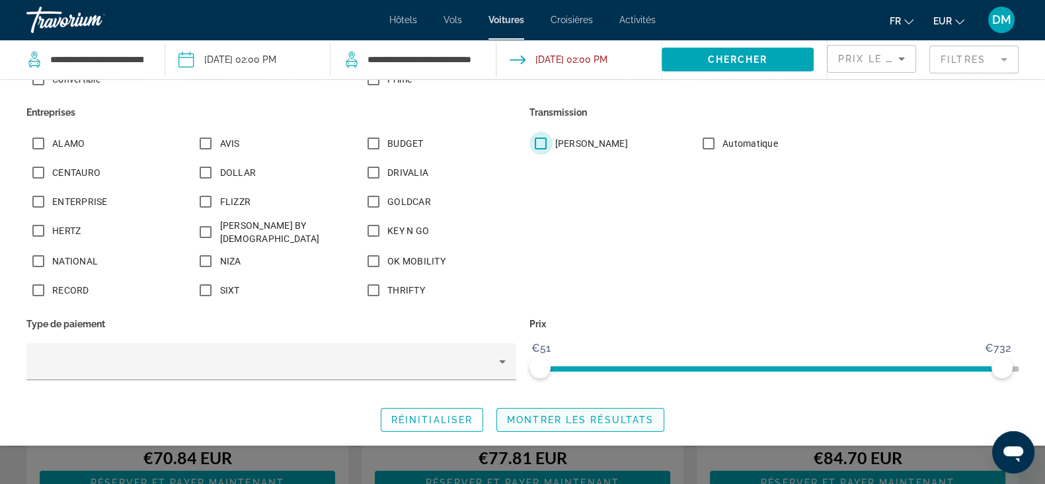
scroll to position [165, 0]
click at [535, 386] on span "Montrer les résultats" at bounding box center [580, 419] width 147 height 11
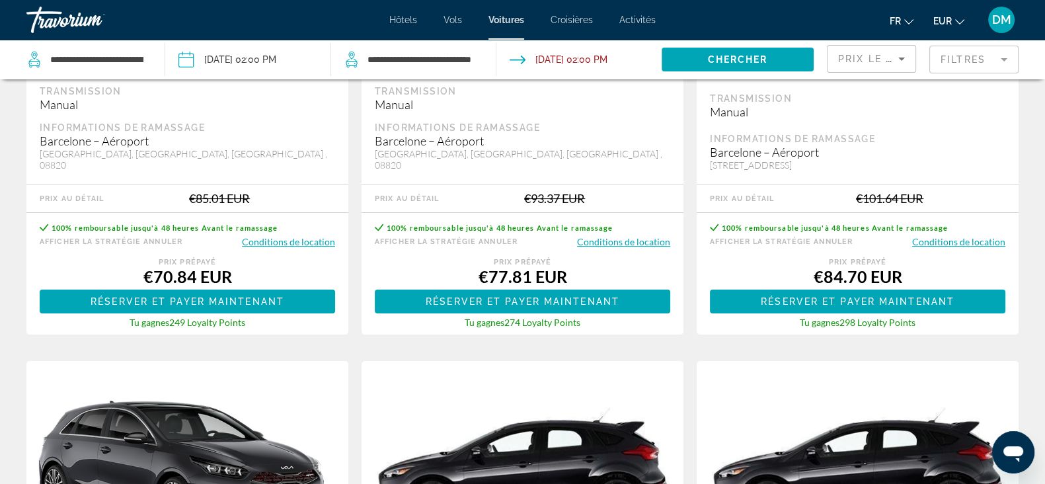
scroll to position [330, 0]
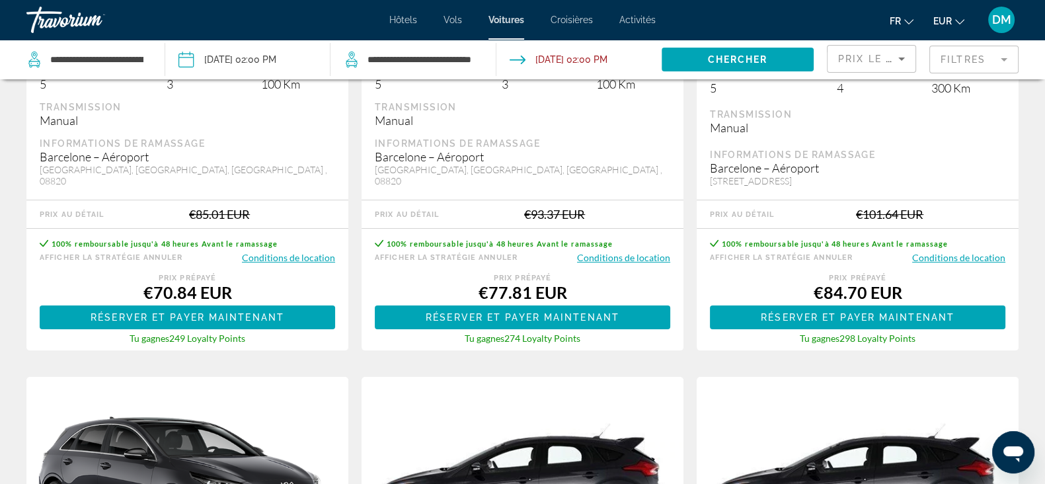
click at [558, 21] on span "Croisières" at bounding box center [571, 20] width 42 height 11
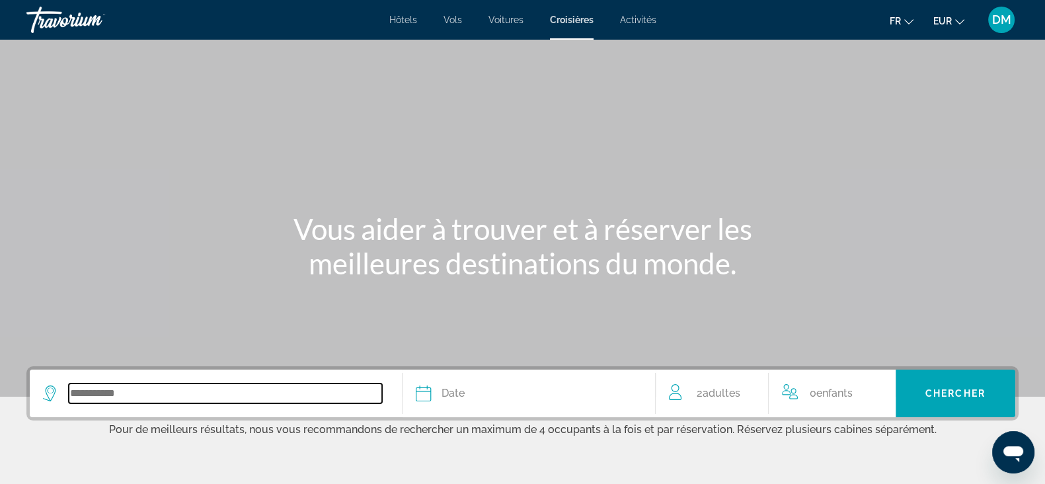
click at [129, 386] on input "Search widget" at bounding box center [225, 393] width 313 height 20
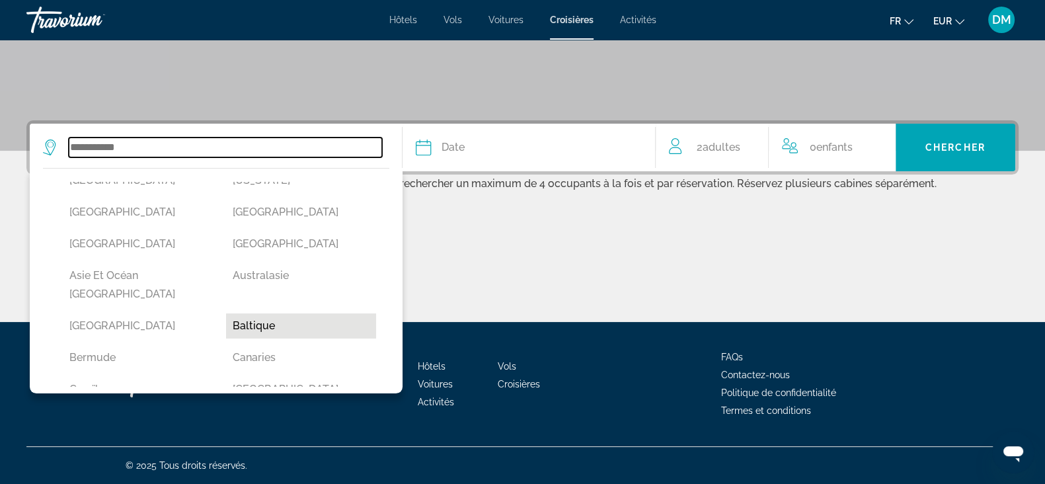
scroll to position [82, 0]
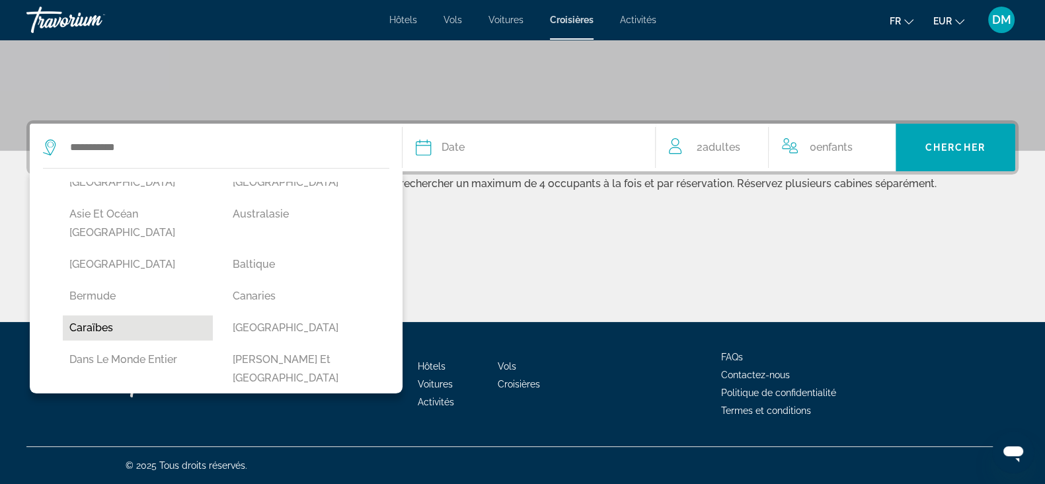
click at [123, 315] on button "Caraïbes" at bounding box center [138, 327] width 150 height 25
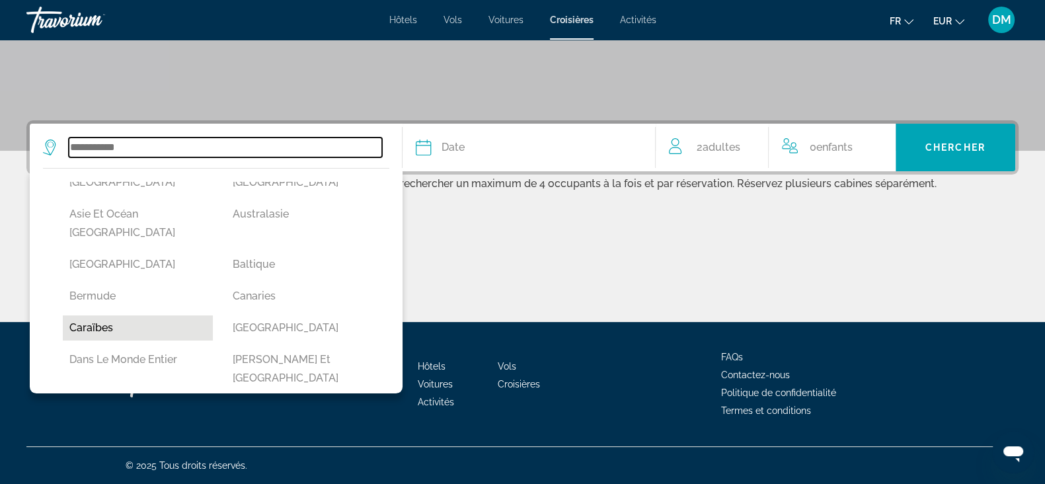
type input "********"
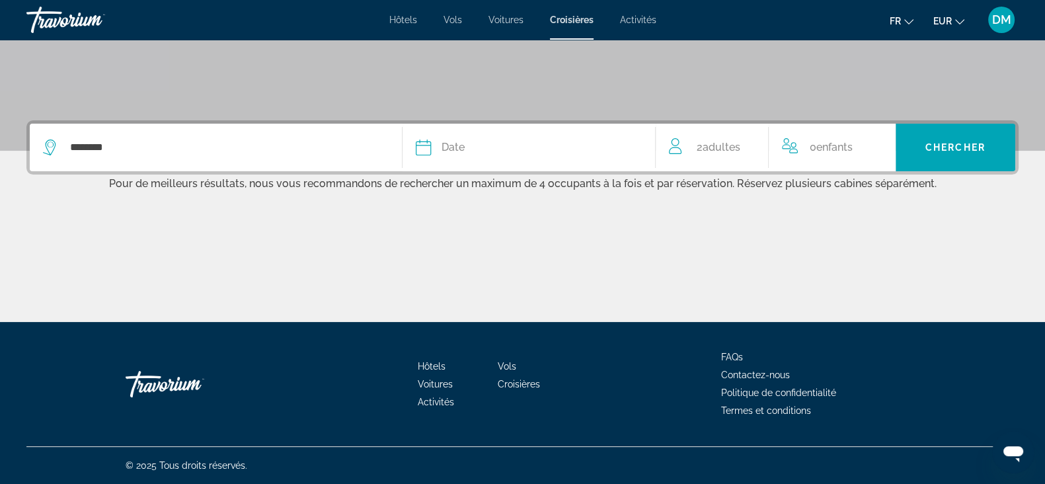
click at [461, 162] on button "Date [PERSON_NAME] Mars Avril Peut Juin Juillet Août Septembre Octobre Novembre…" at bounding box center [529, 148] width 226 height 48
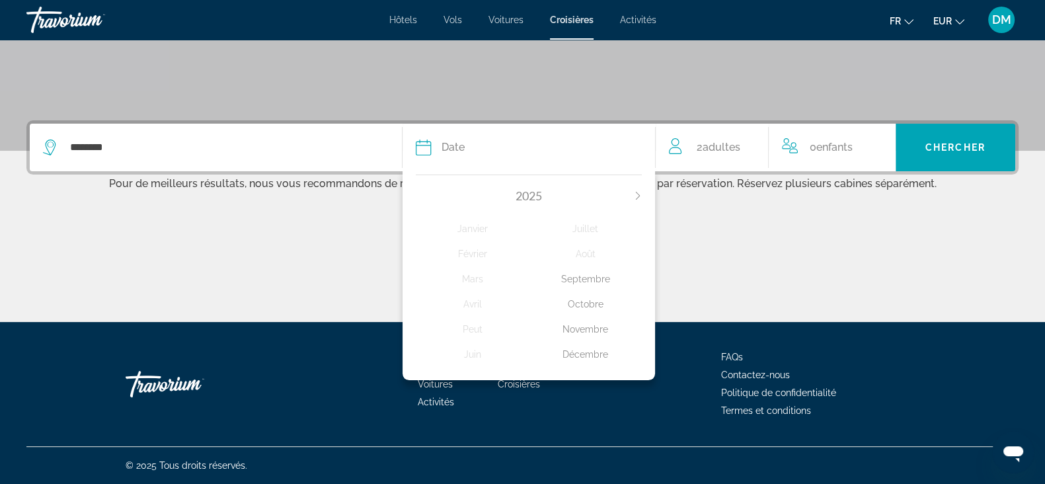
click at [591, 306] on div "Octobre" at bounding box center [585, 304] width 113 height 24
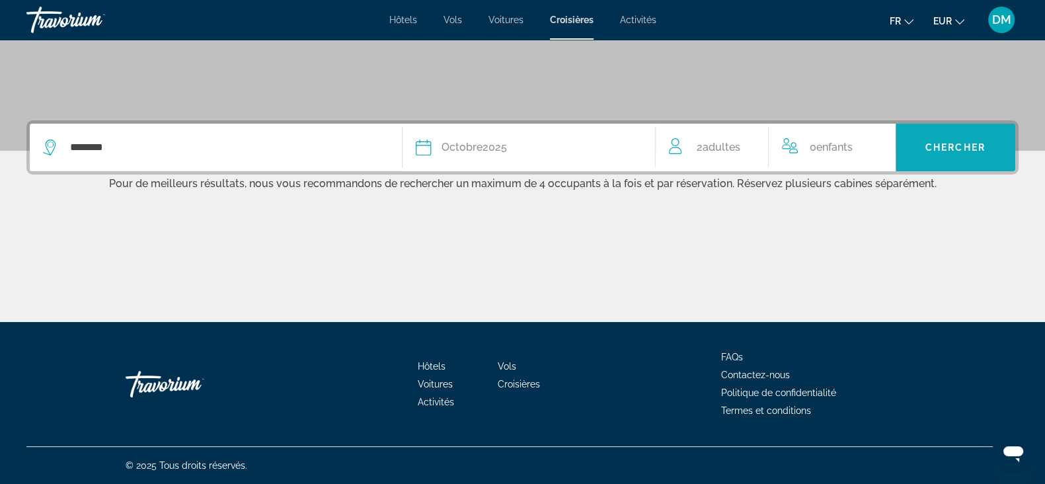
click at [845, 147] on span "Chercher" at bounding box center [955, 147] width 60 height 11
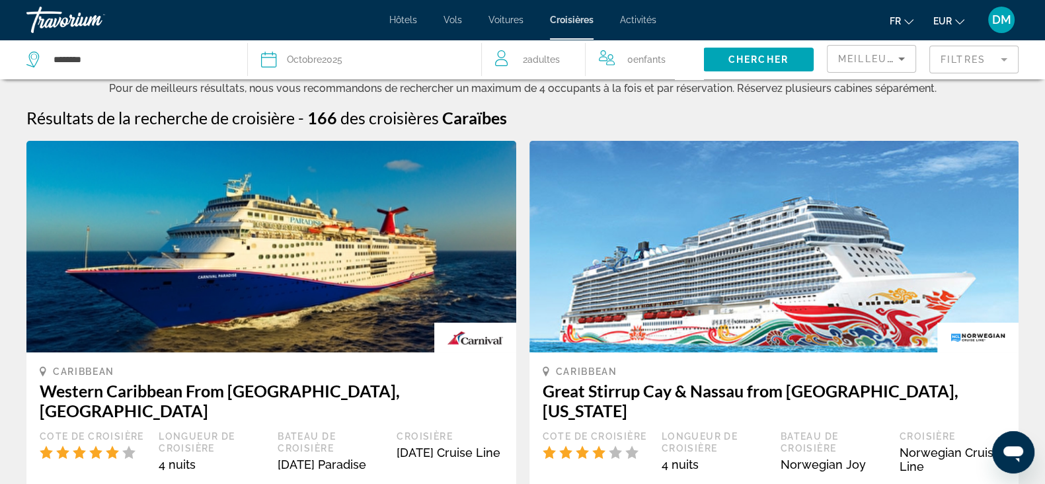
click at [634, 21] on span "Activités" at bounding box center [638, 20] width 36 height 11
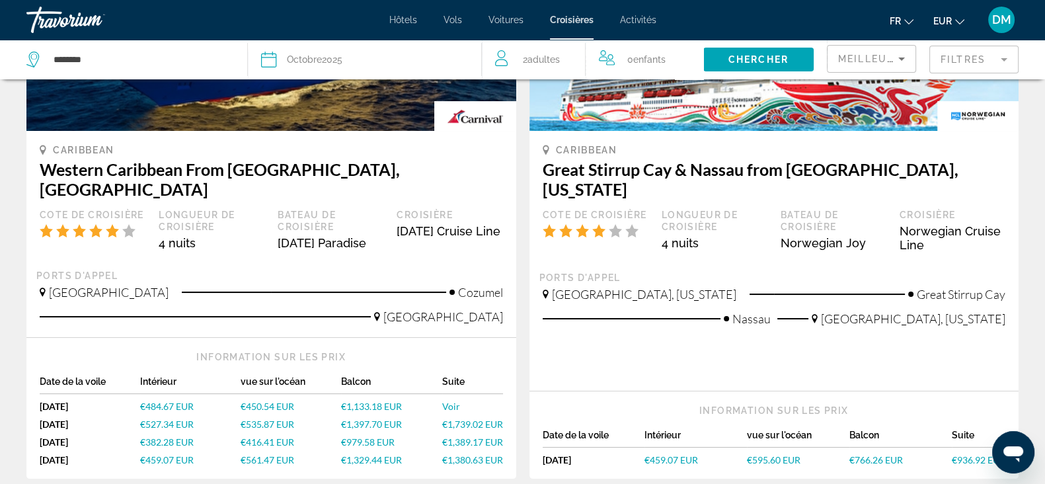
scroll to position [248, 0]
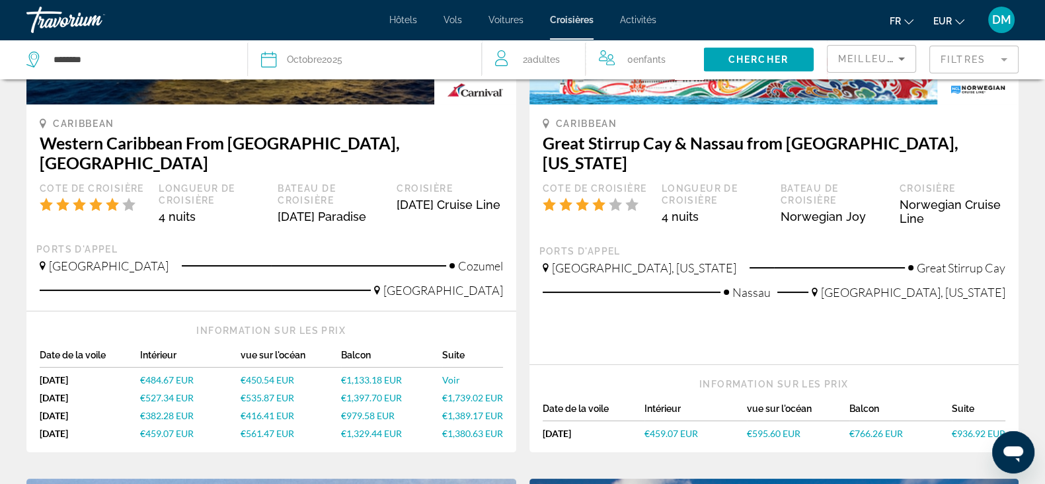
click at [274, 386] on span "€535.87 EUR" at bounding box center [268, 397] width 54 height 11
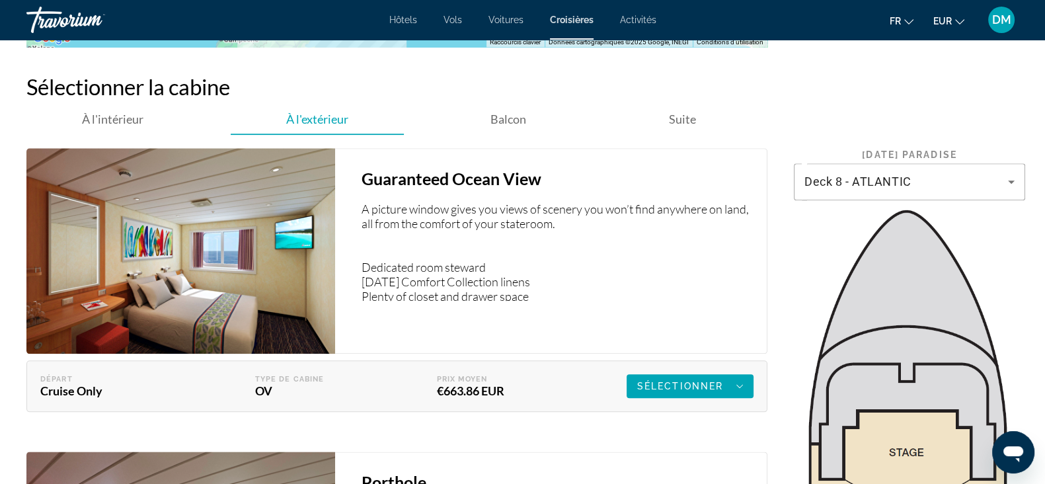
scroll to position [1900, 0]
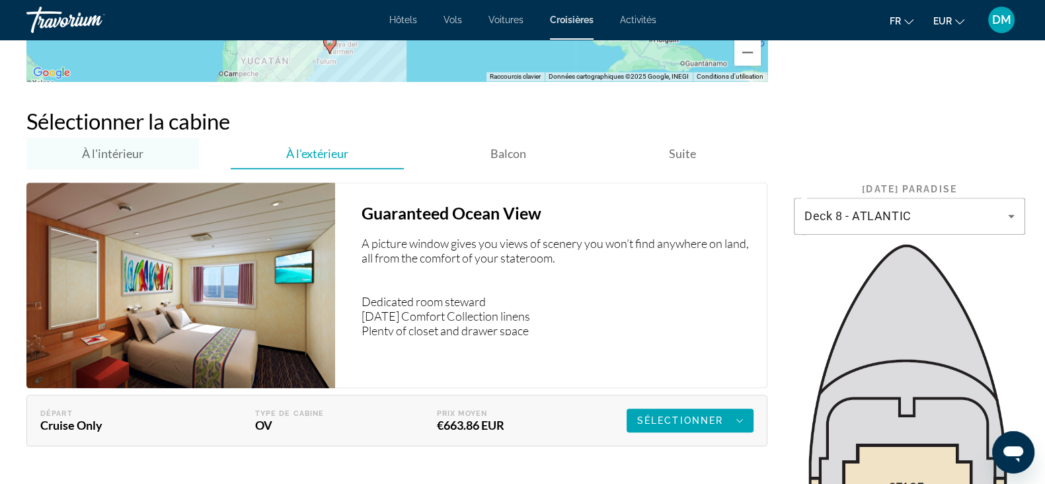
click at [123, 153] on span "À l'intérieur" at bounding box center [112, 153] width 61 height 15
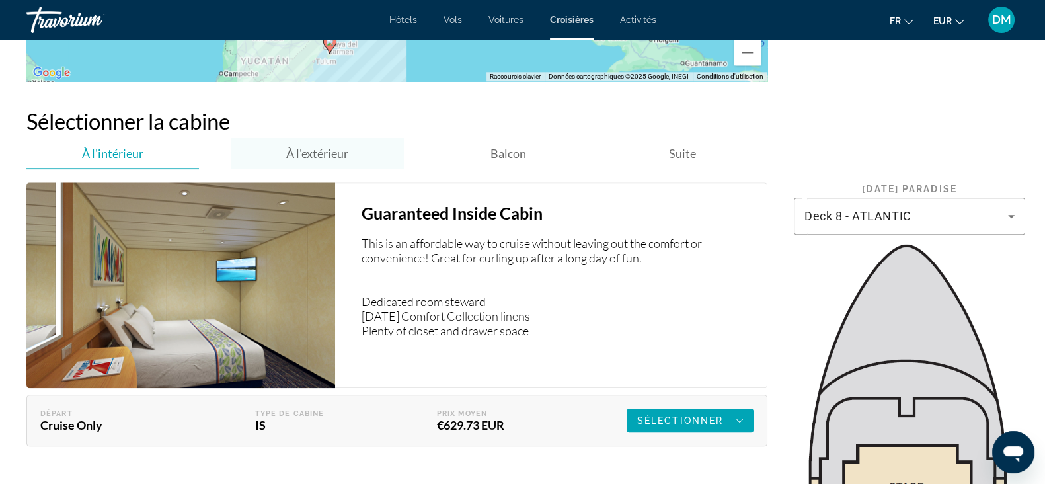
click at [324, 148] on span "À l'extérieur" at bounding box center [317, 153] width 62 height 15
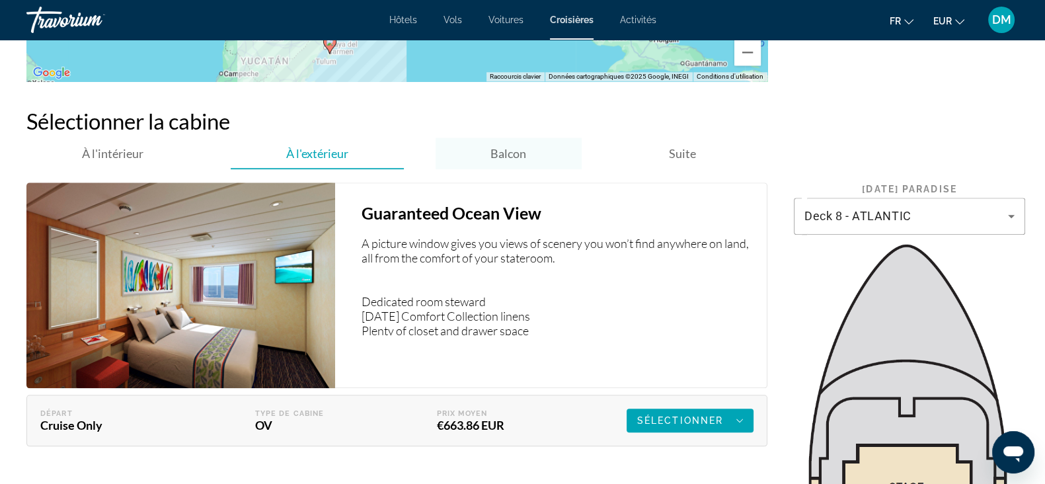
click at [515, 157] on span "Balcon" at bounding box center [508, 153] width 36 height 15
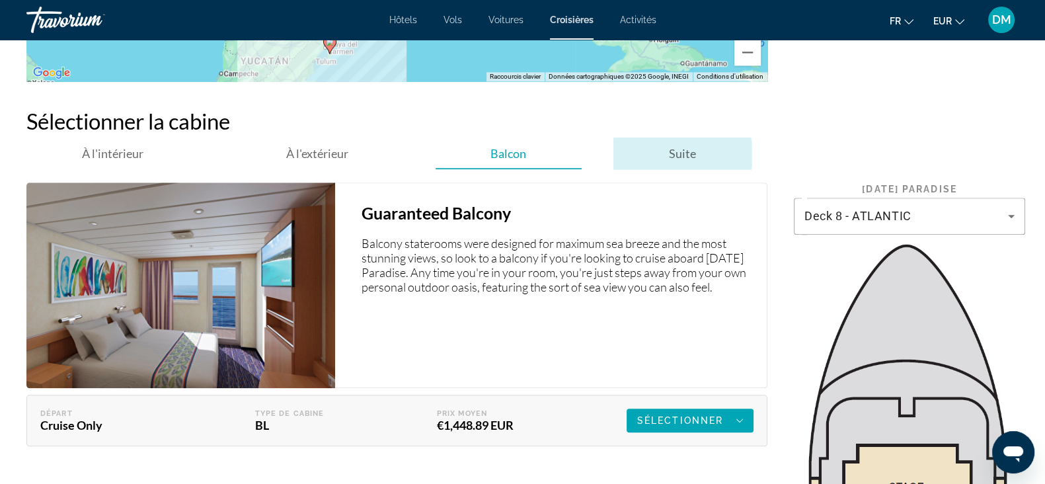
click at [675, 155] on span "Suite" at bounding box center [682, 153] width 27 height 15
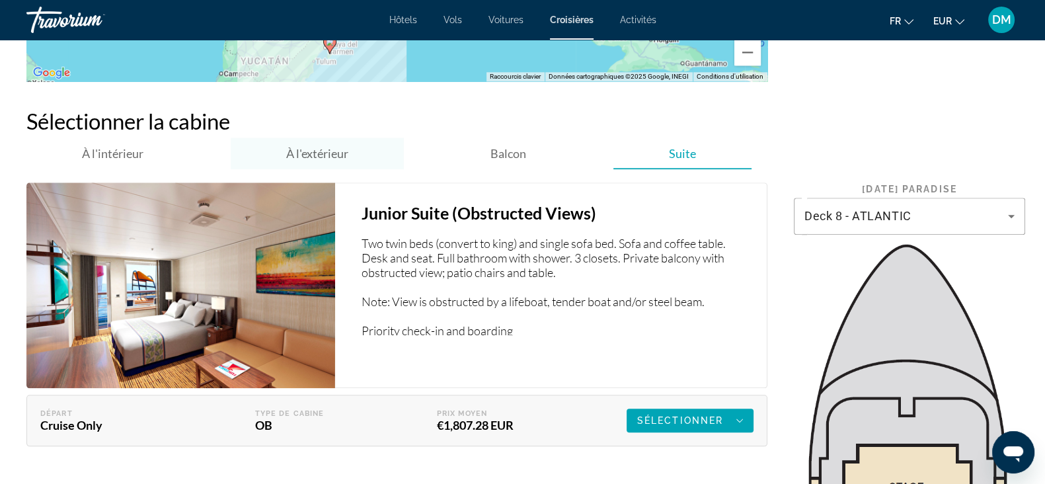
click at [351, 155] on div "À l'extérieur" at bounding box center [317, 153] width 173 height 32
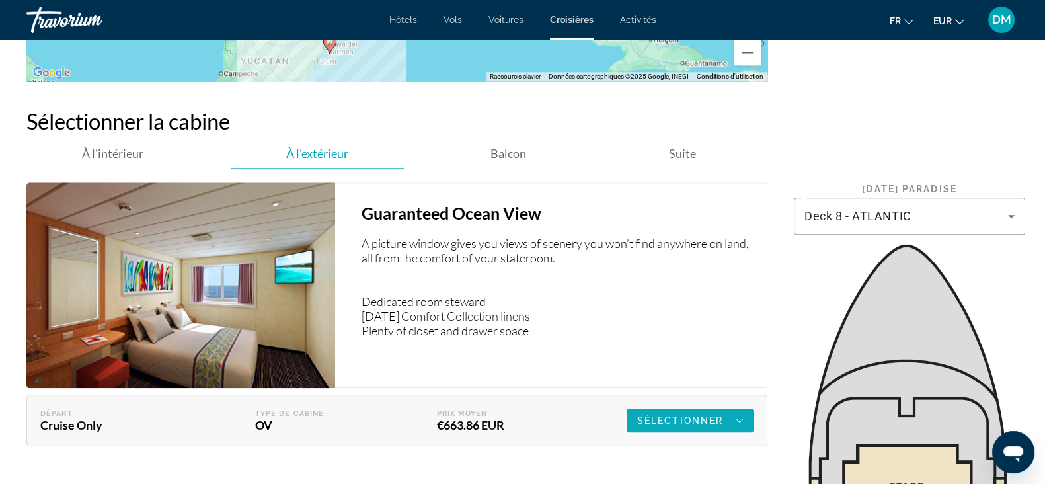
click at [717, 386] on span "Sélectionner" at bounding box center [680, 420] width 86 height 11
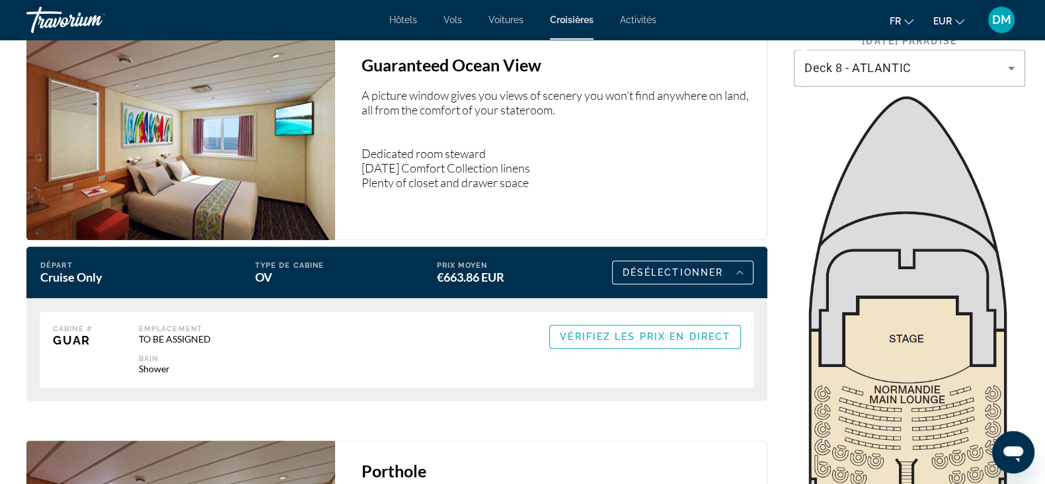
scroll to position [2136, 0]
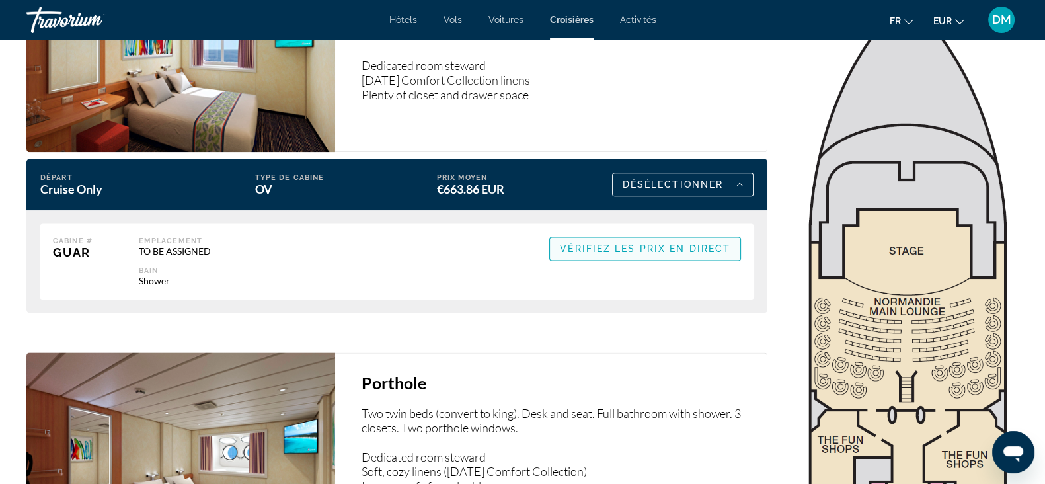
click at [628, 246] on span "Vérifiez les prix en direct" at bounding box center [645, 248] width 170 height 11
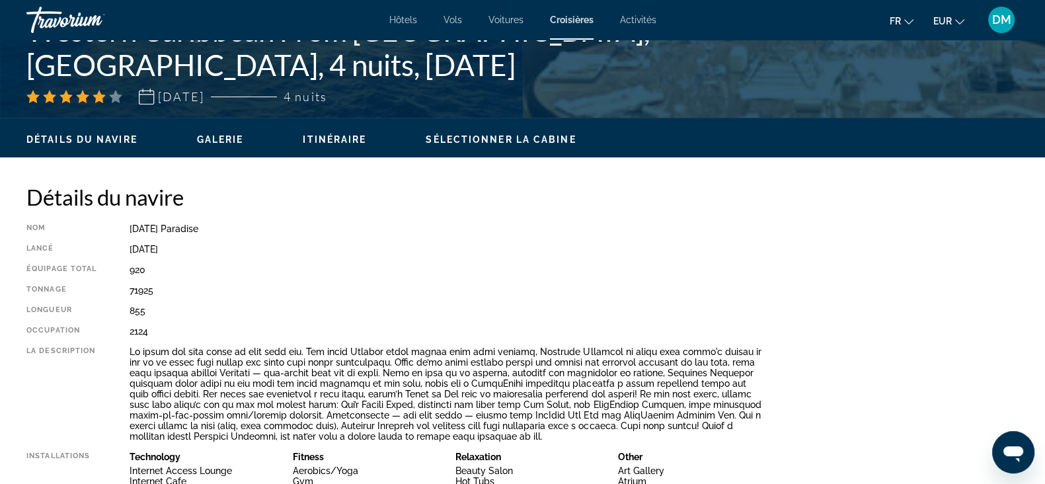
scroll to position [0, 0]
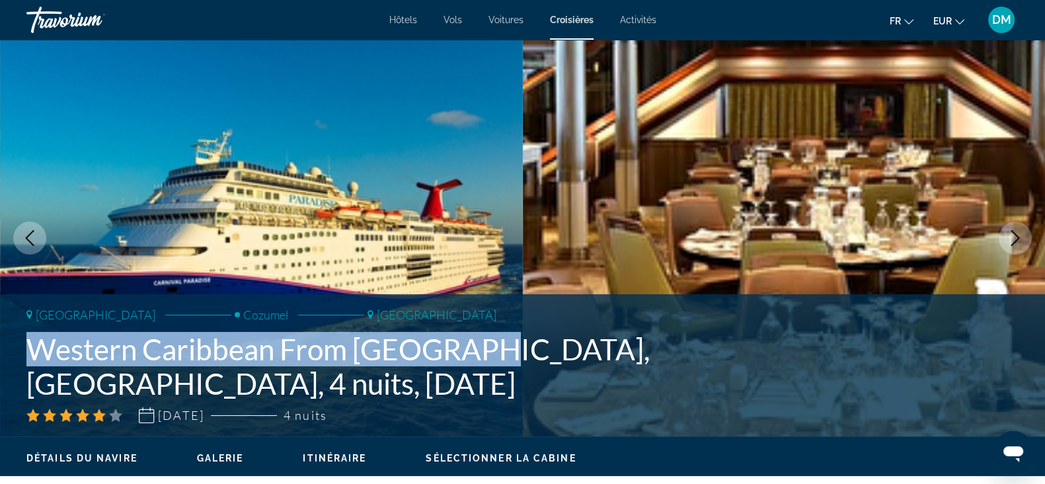
drag, startPoint x: 478, startPoint y: 383, endPoint x: 25, endPoint y: 375, distance: 452.7
click at [25, 375] on div "Tampa Cozumel Tampa Western Caribbean From [GEOGRAPHIC_DATA], [GEOGRAPHIC_DATA]…" at bounding box center [522, 365] width 1045 height 116
copy h1 "Western Caribbean From [GEOGRAPHIC_DATA], [GEOGRAPHIC_DATA]"
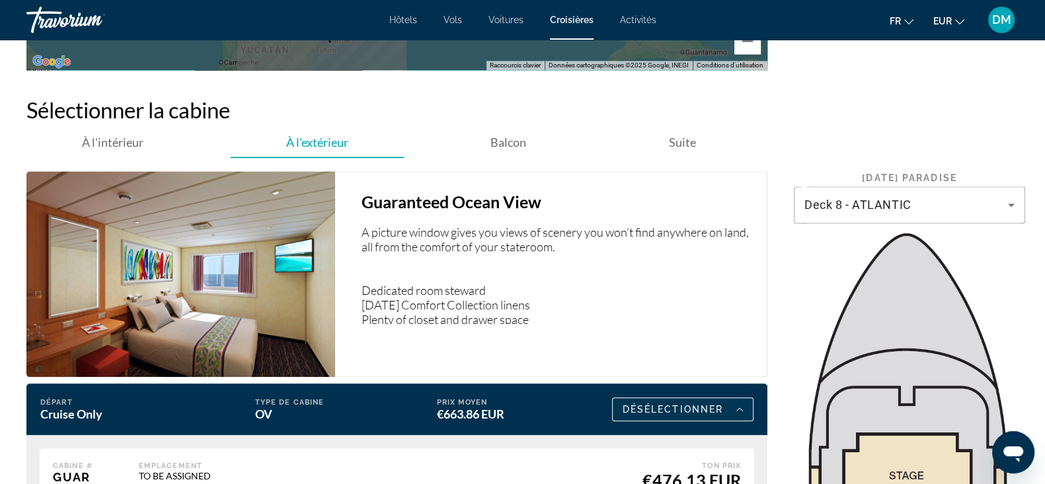
scroll to position [2064, 0]
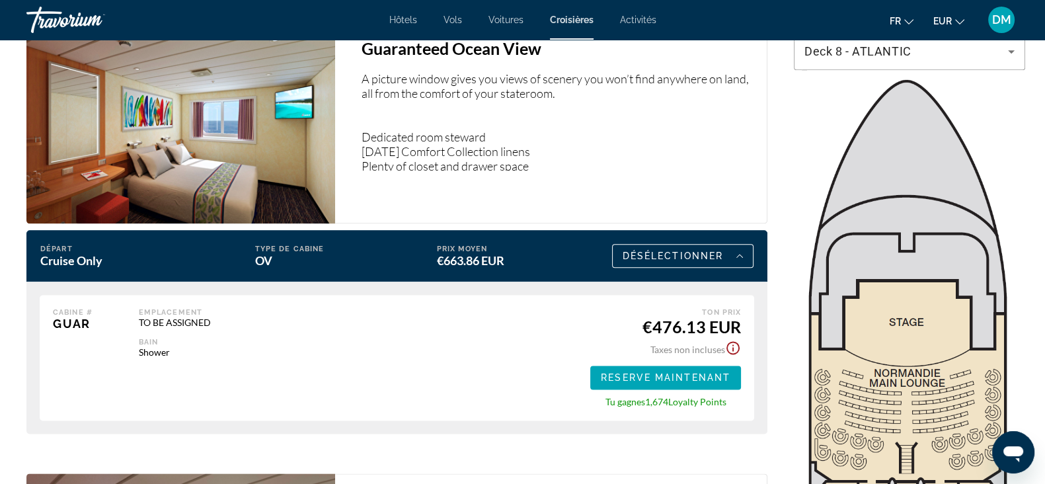
click at [632, 19] on span "Activités" at bounding box center [638, 20] width 36 height 11
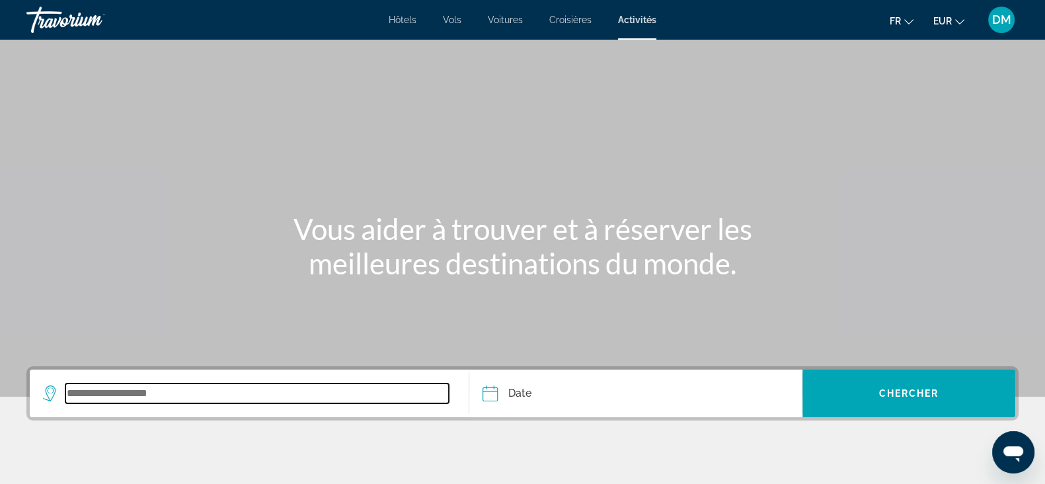
click at [111, 386] on input "Search widget" at bounding box center [256, 393] width 383 height 20
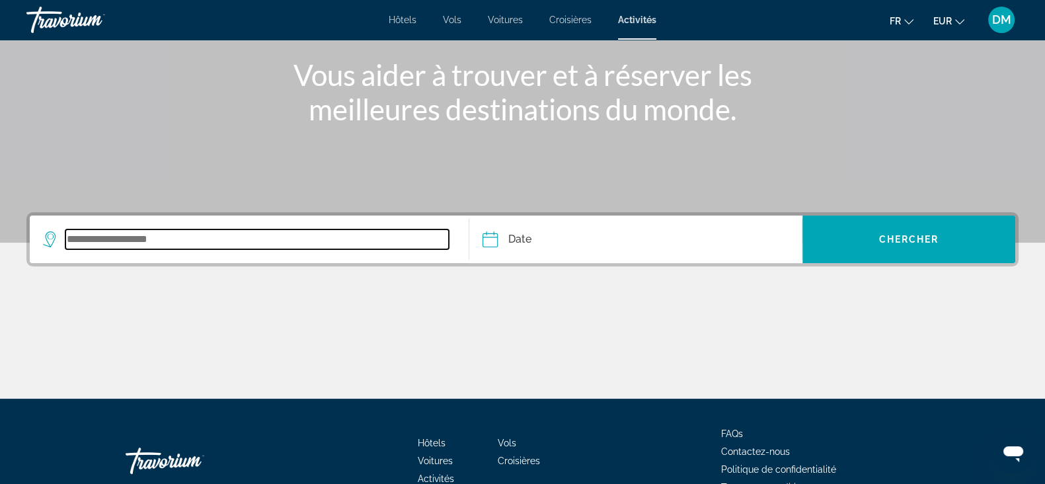
scroll to position [231, 0]
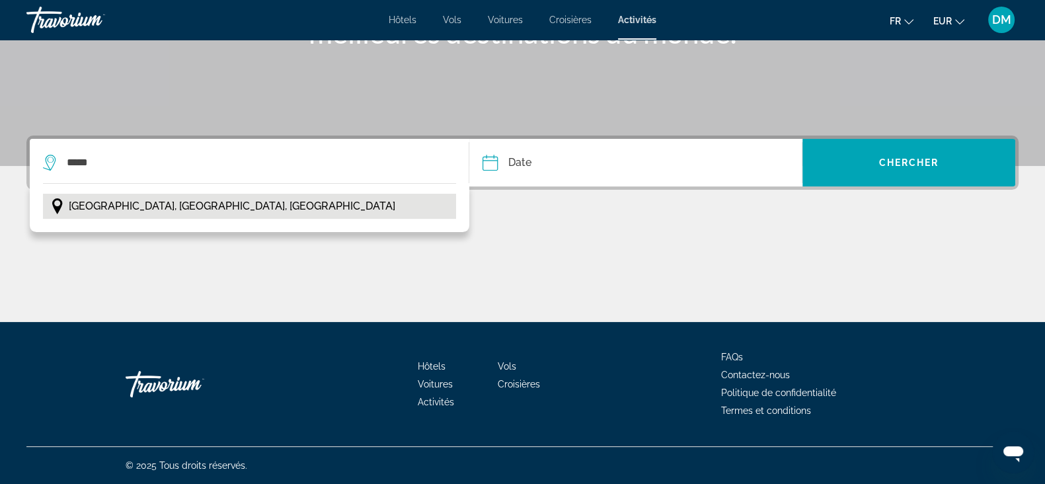
click at [145, 198] on span "[GEOGRAPHIC_DATA], [GEOGRAPHIC_DATA], [GEOGRAPHIC_DATA]" at bounding box center [232, 206] width 326 height 19
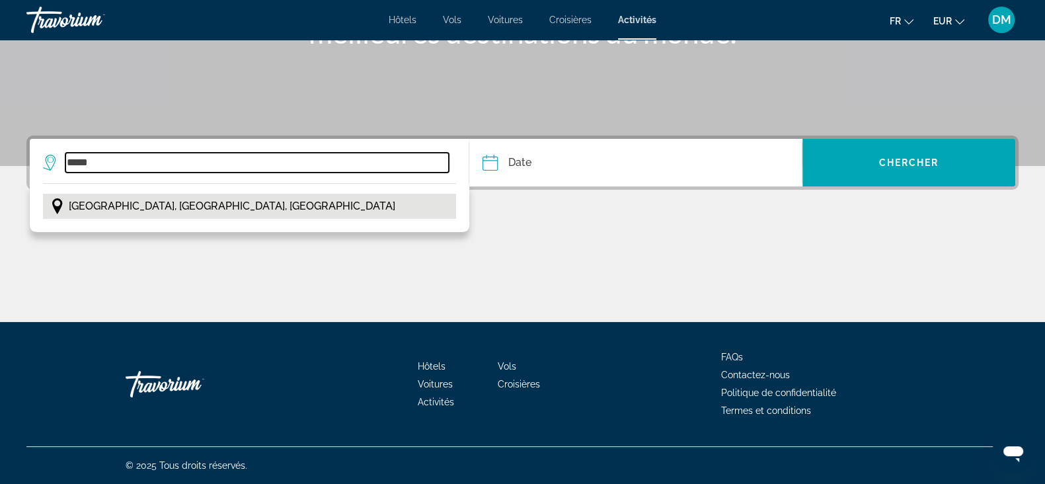
type input "**********"
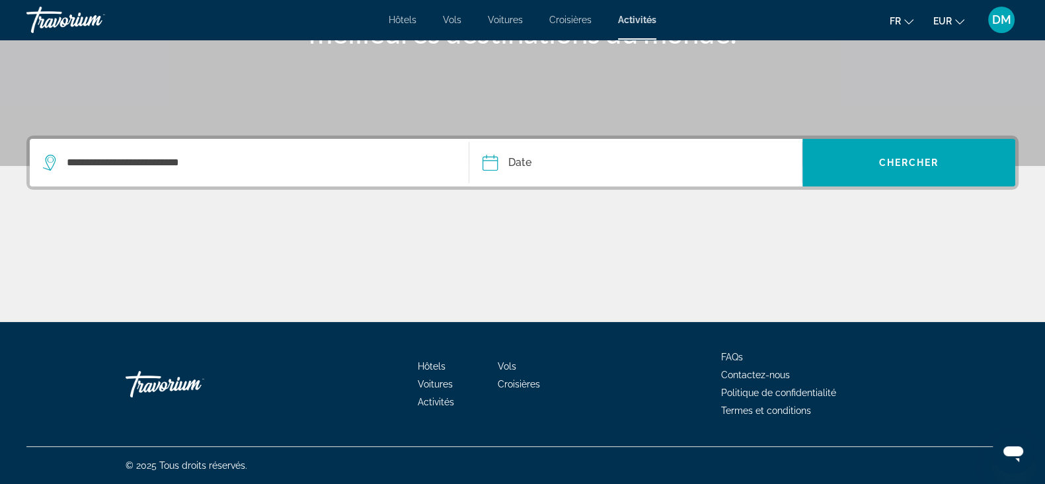
click at [517, 161] on input "Date" at bounding box center [561, 165] width 165 height 52
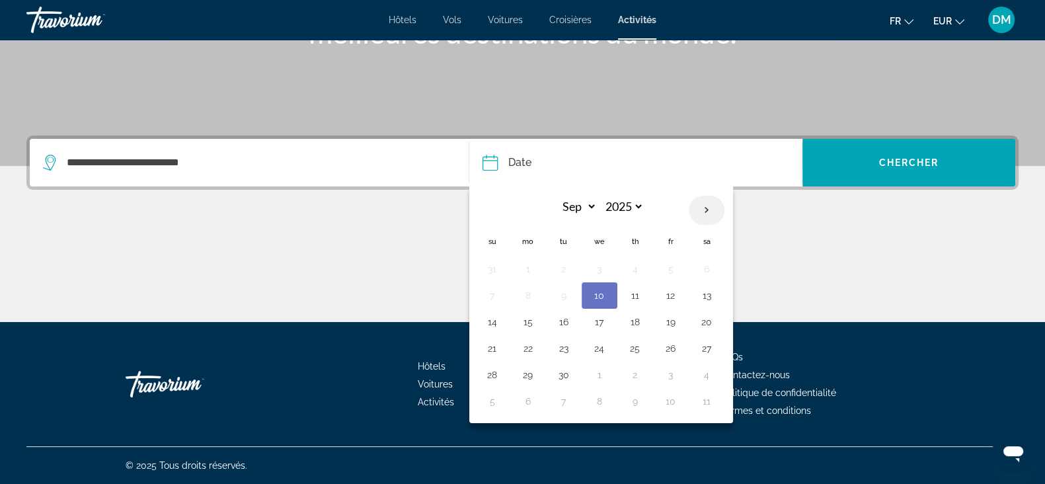
click at [702, 207] on th "Next month" at bounding box center [707, 210] width 36 height 29
select select "*"
click at [706, 293] on button "11" at bounding box center [706, 295] width 21 height 19
type input "**********"
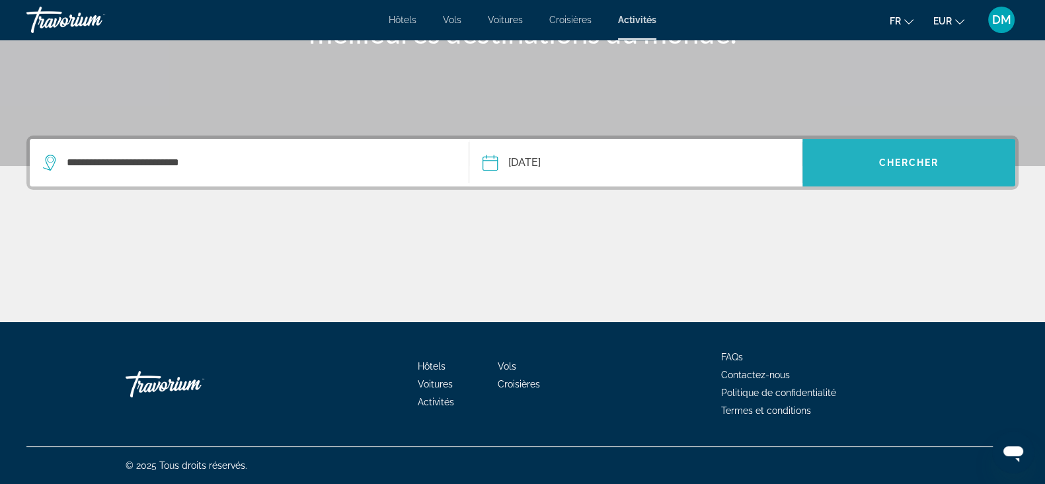
click at [845, 155] on span "Search widget" at bounding box center [908, 163] width 213 height 32
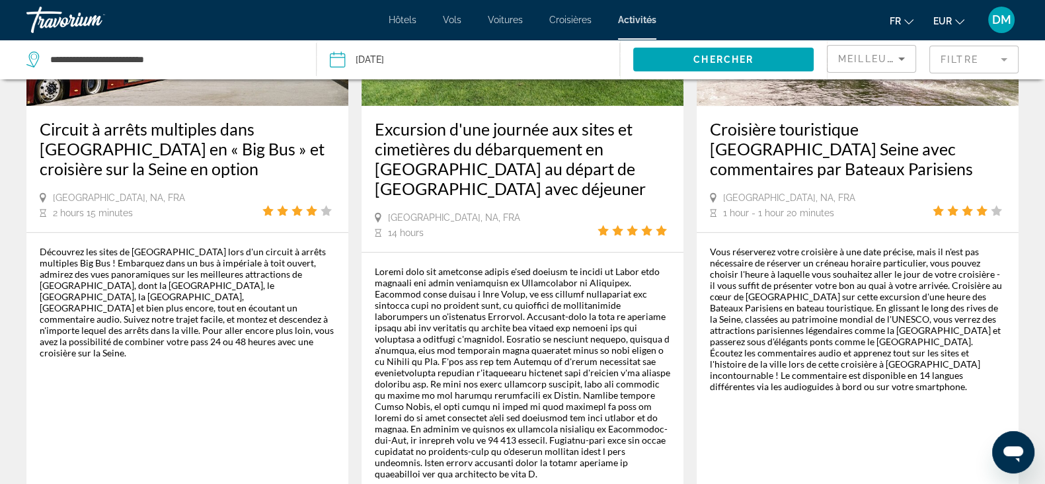
scroll to position [1487, 0]
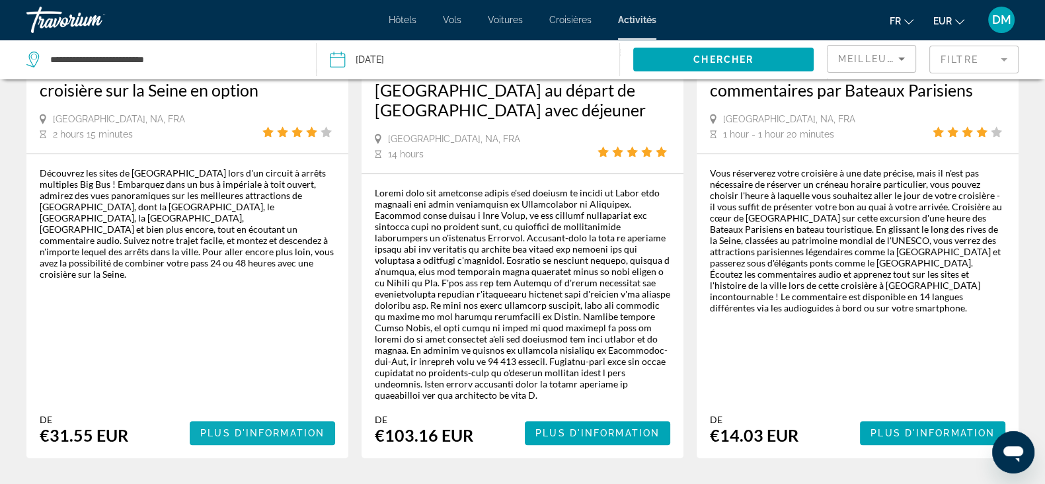
click at [241, 386] on span "Plus d'information" at bounding box center [262, 433] width 124 height 11
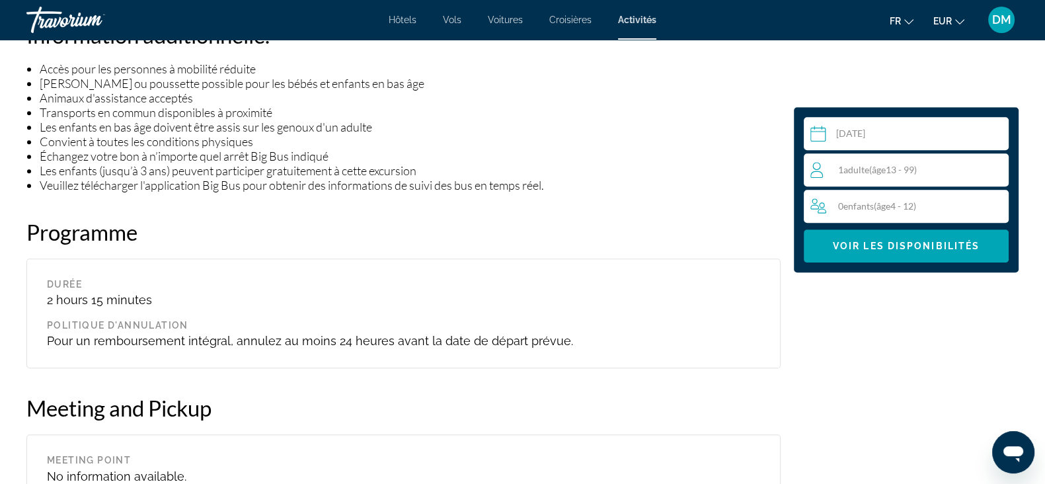
scroll to position [1156, 0]
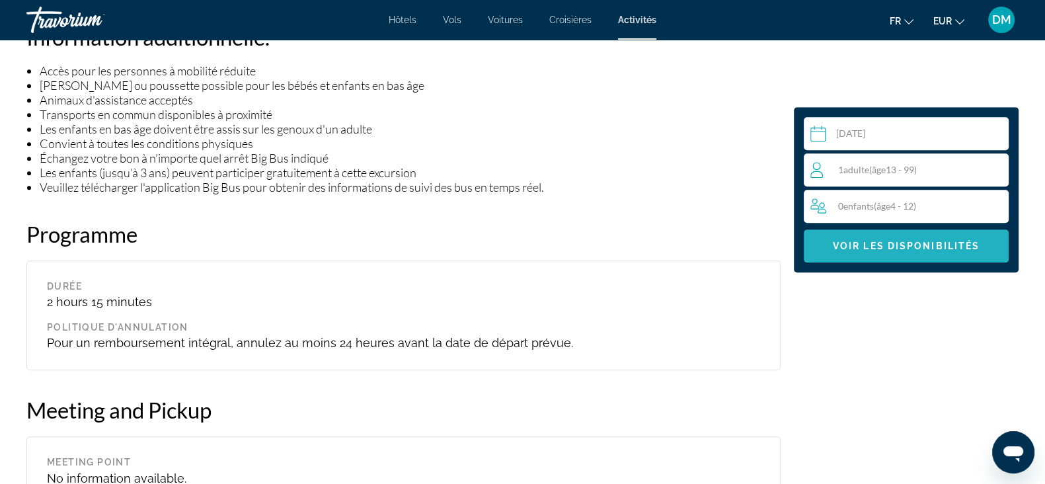
click at [845, 249] on span "Voir les disponibilités" at bounding box center [906, 246] width 147 height 11
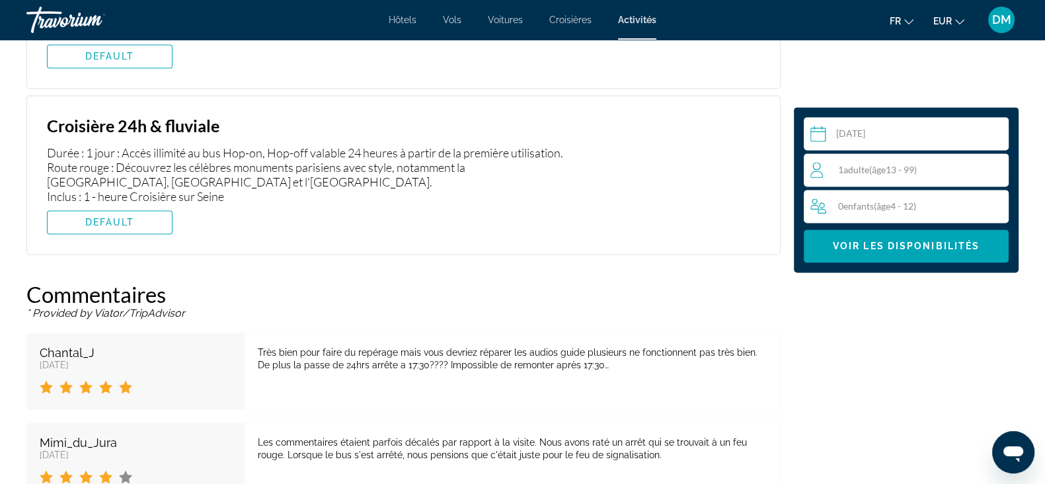
scroll to position [2213, 0]
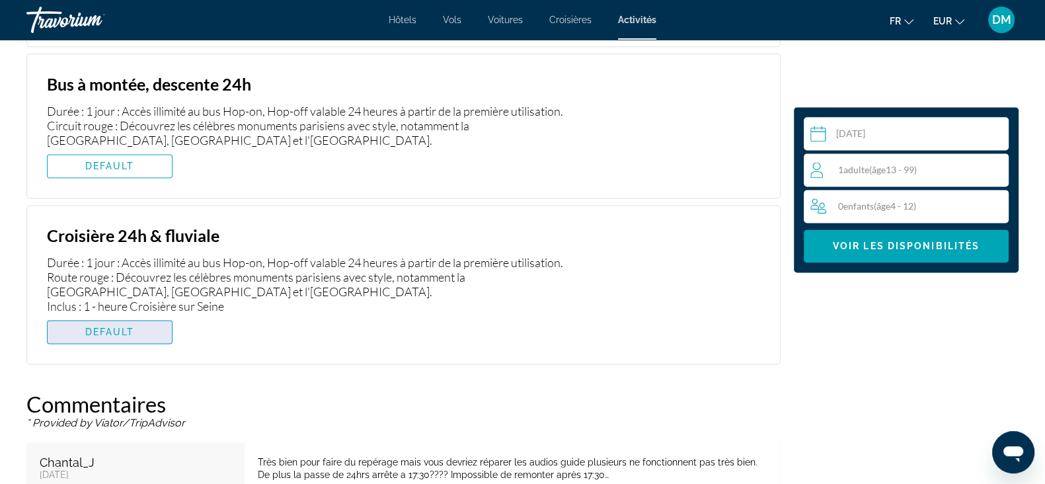
click at [135, 348] on span "Main content" at bounding box center [110, 332] width 124 height 32
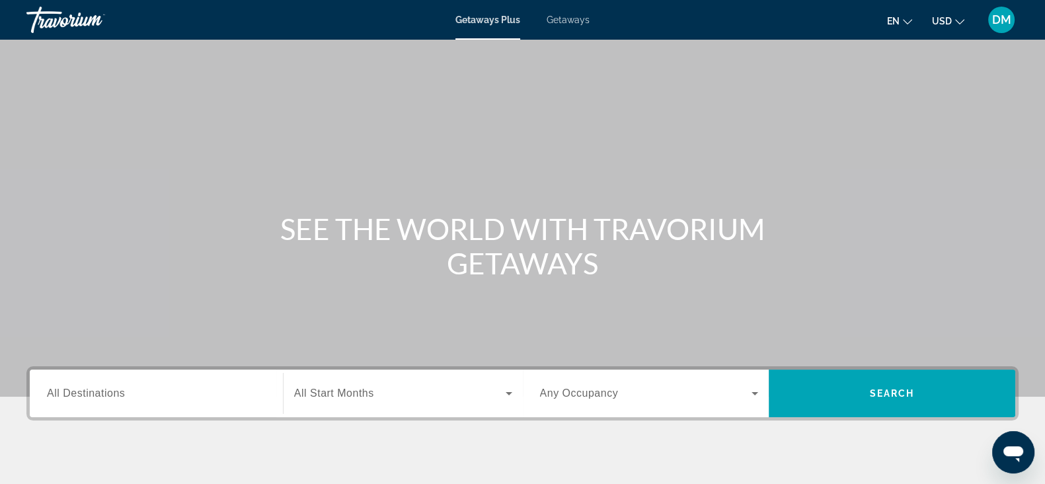
click at [175, 391] on input "Destination All Destinations" at bounding box center [156, 394] width 219 height 16
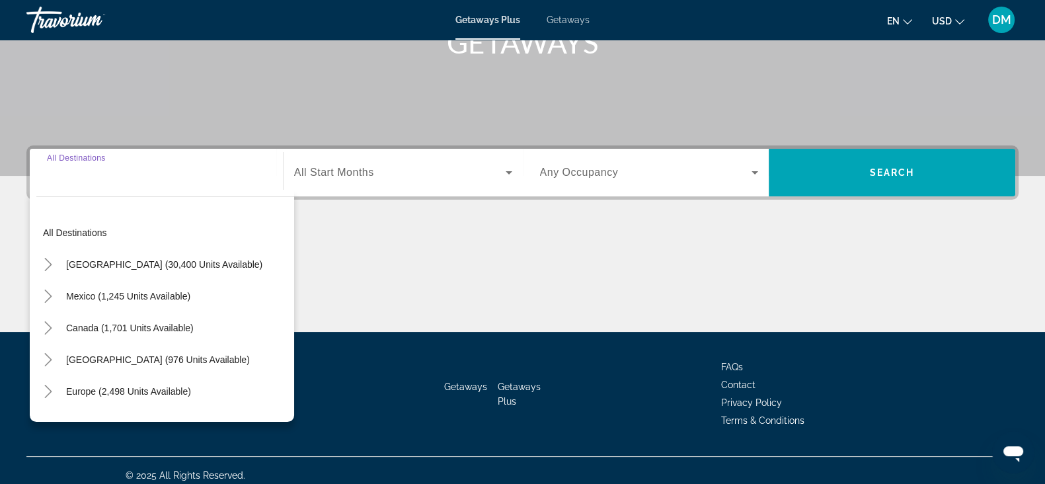
scroll to position [231, 0]
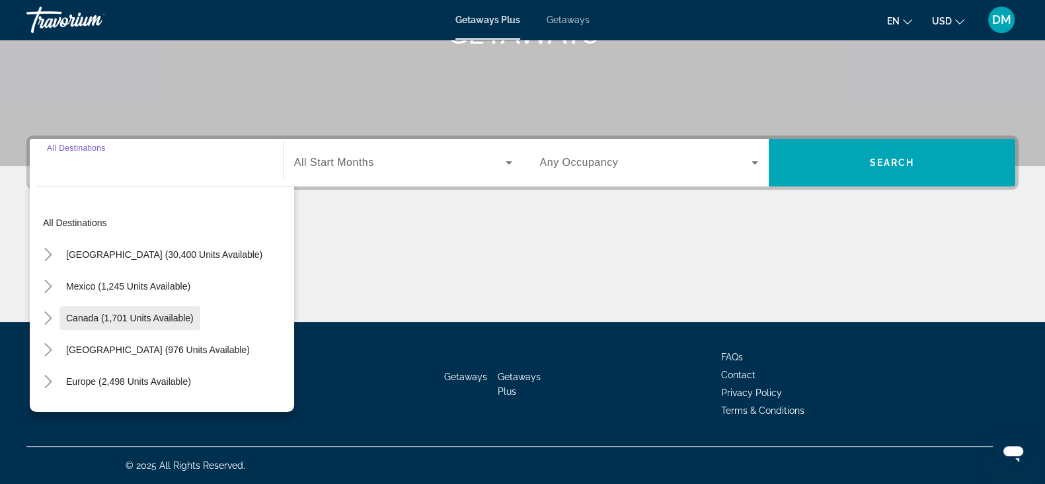
click at [136, 314] on span "Canada (1,701 units available)" at bounding box center [130, 318] width 128 height 11
type input "**********"
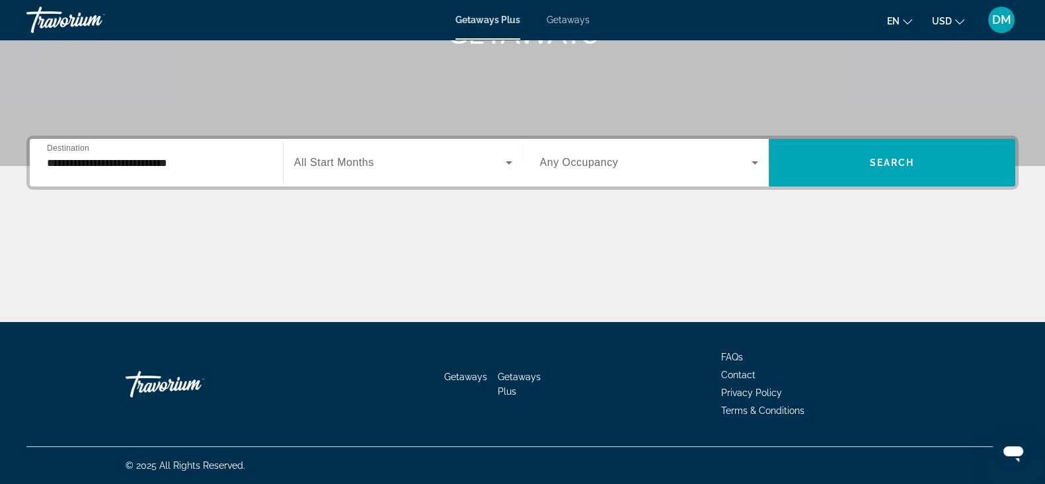
click at [344, 165] on span "All Start Months" at bounding box center [334, 162] width 80 height 11
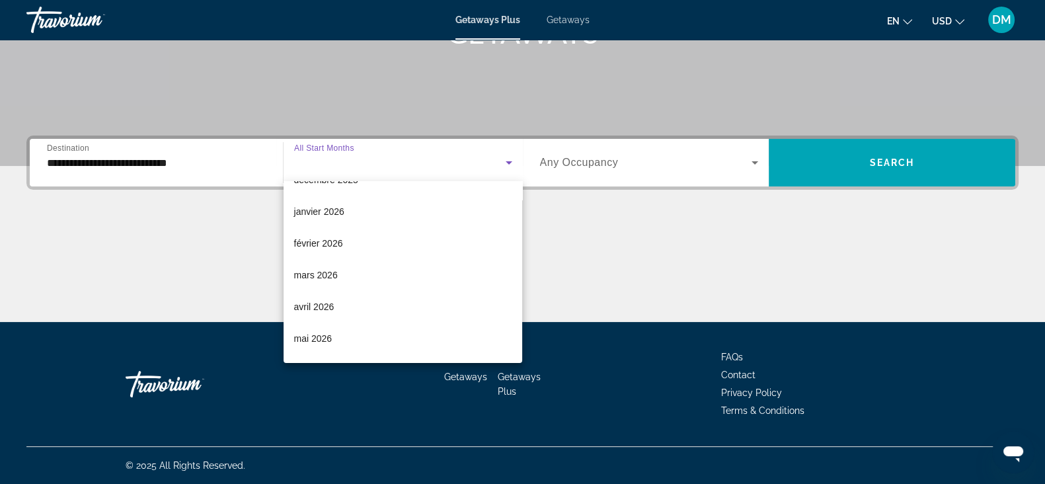
scroll to position [158, 0]
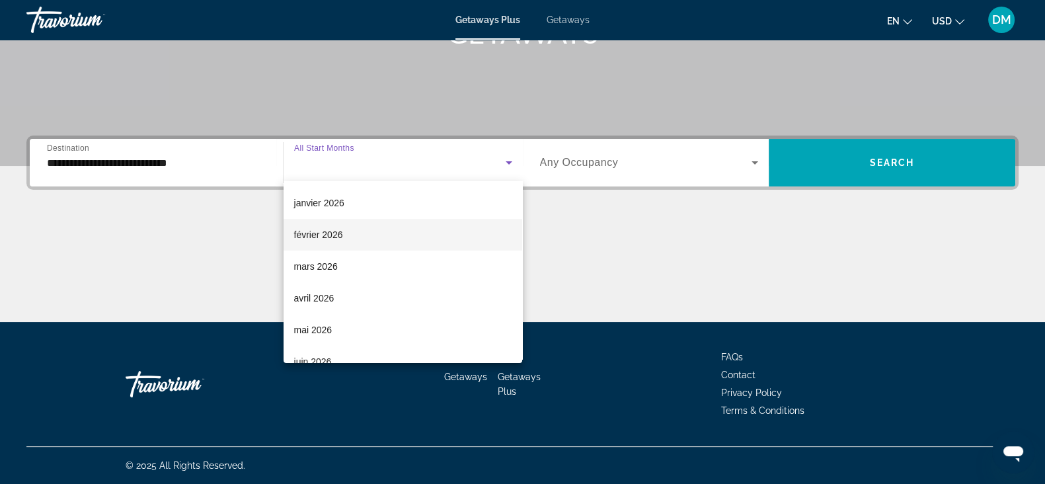
drag, startPoint x: 361, startPoint y: 226, endPoint x: 374, endPoint y: 224, distance: 13.4
click at [361, 226] on mat-option "février 2026" at bounding box center [402, 235] width 239 height 32
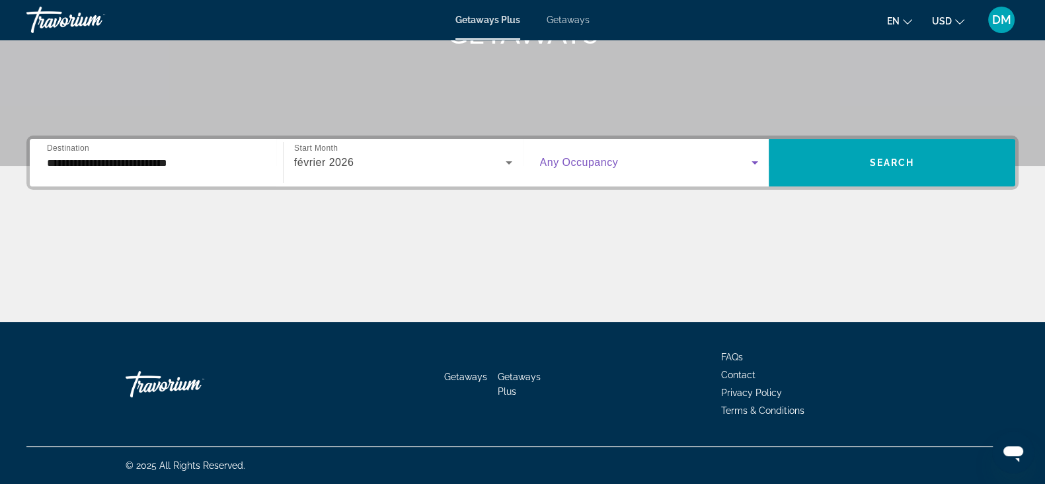
click at [634, 164] on span "Search widget" at bounding box center [646, 163] width 212 height 16
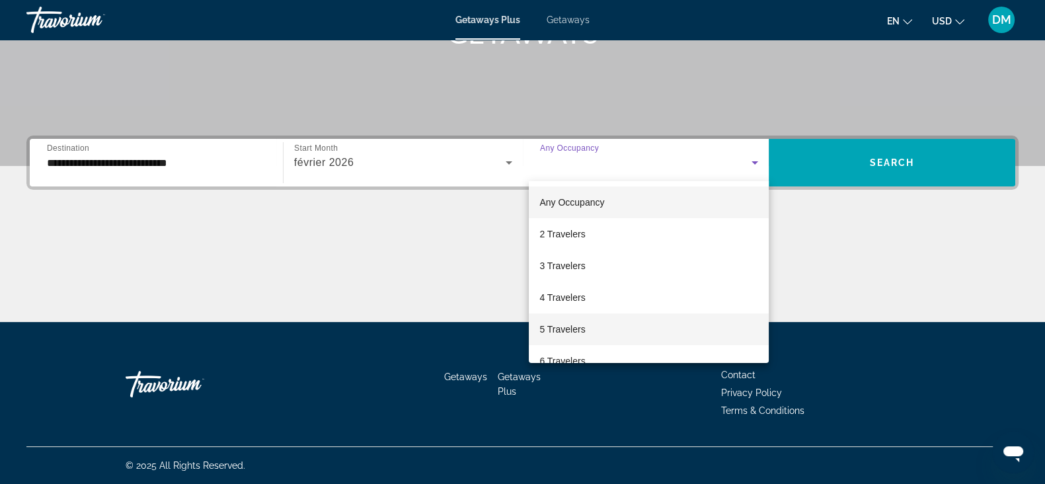
scroll to position [145, 0]
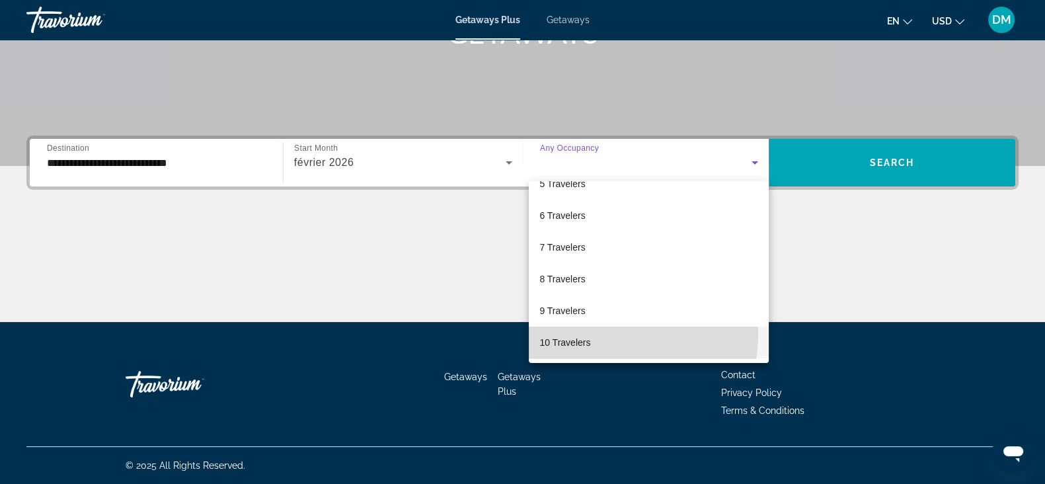
click at [584, 334] on span "10 Travelers" at bounding box center [564, 342] width 51 height 16
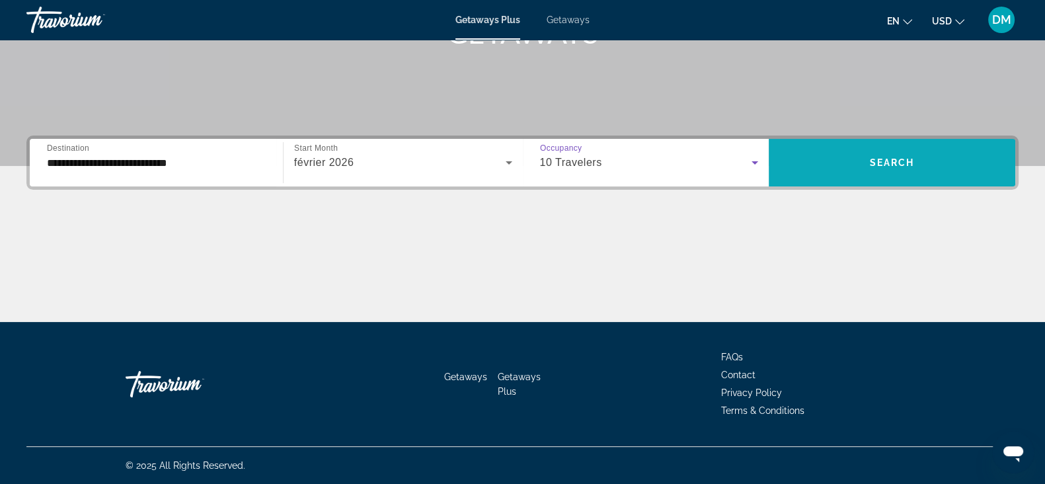
click at [874, 163] on span "Search" at bounding box center [892, 162] width 45 height 11
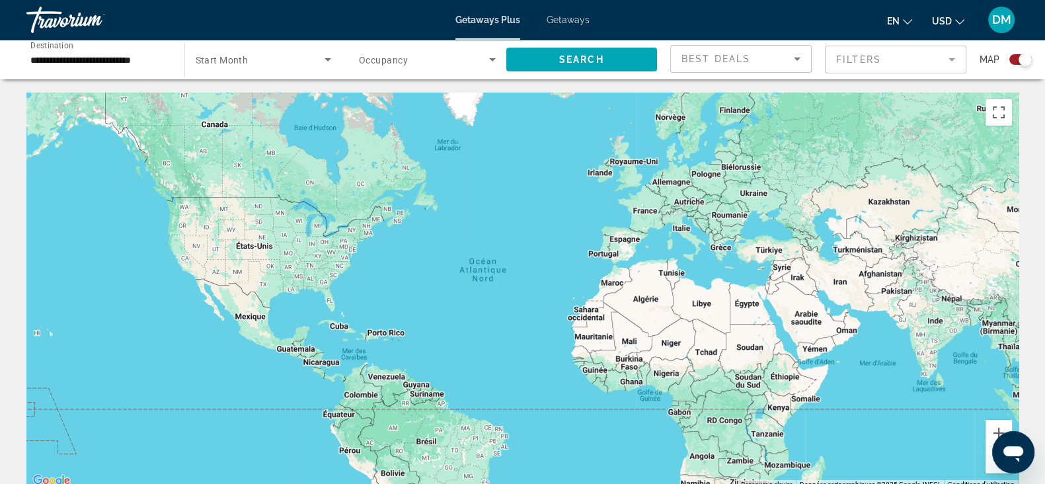
click at [387, 64] on span "Occupancy" at bounding box center [383, 60] width 49 height 11
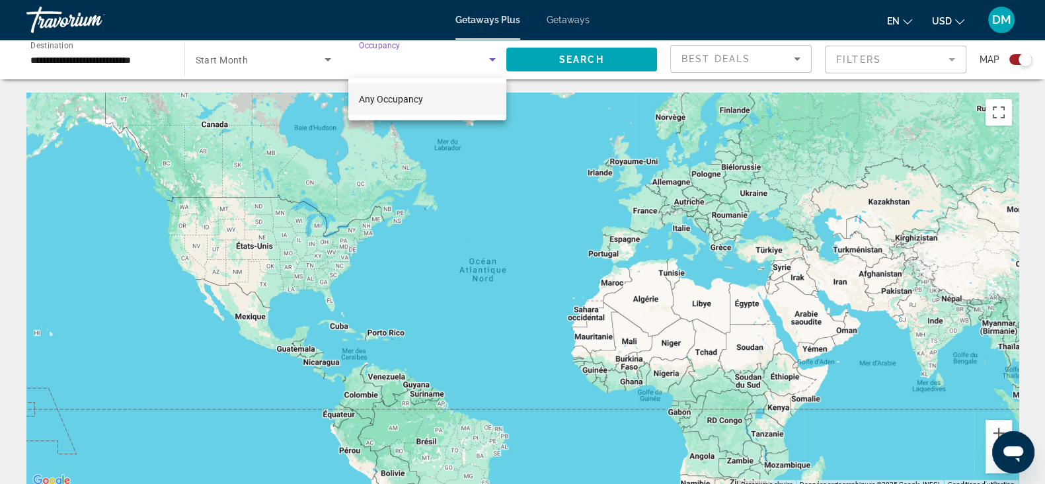
click at [300, 55] on div at bounding box center [522, 242] width 1045 height 484
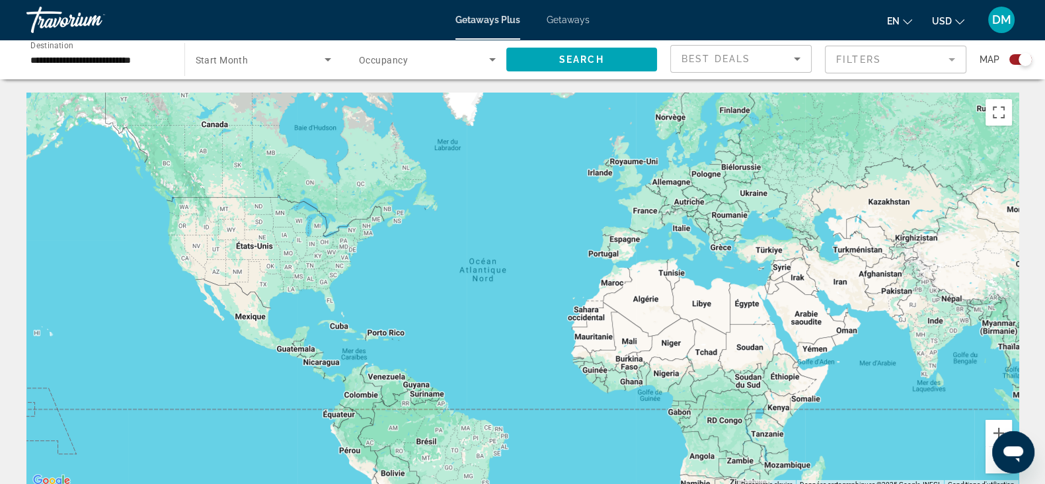
click at [260, 64] on span "Search widget" at bounding box center [261, 60] width 130 height 16
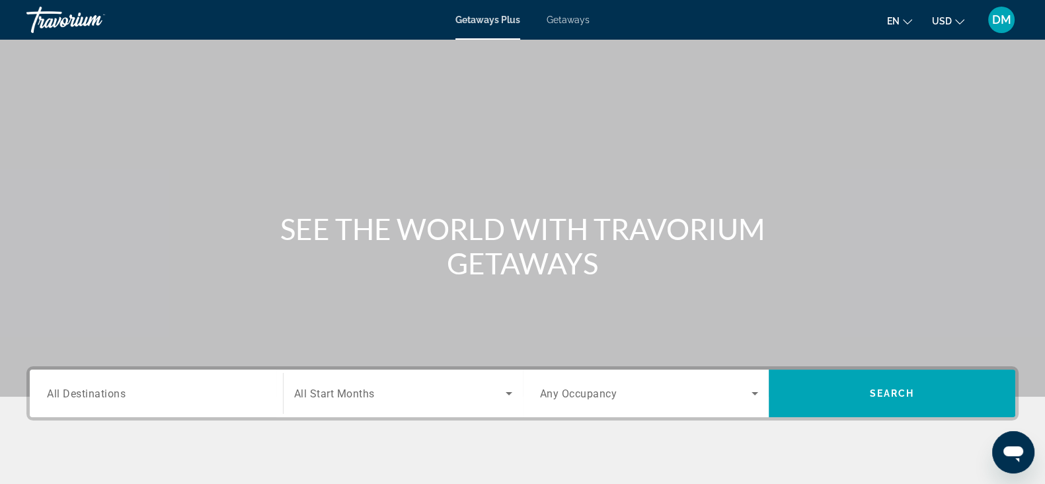
click at [228, 381] on div "Search widget" at bounding box center [156, 394] width 219 height 38
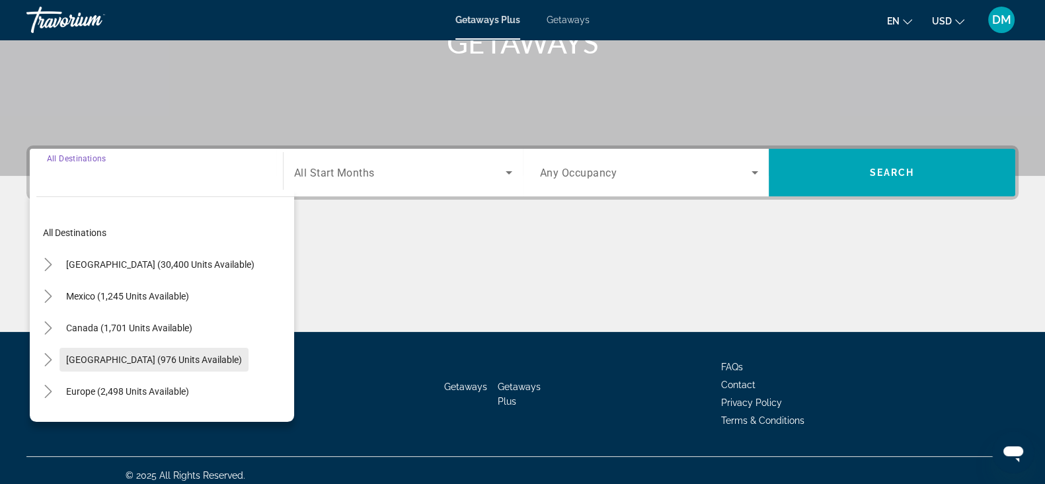
scroll to position [231, 0]
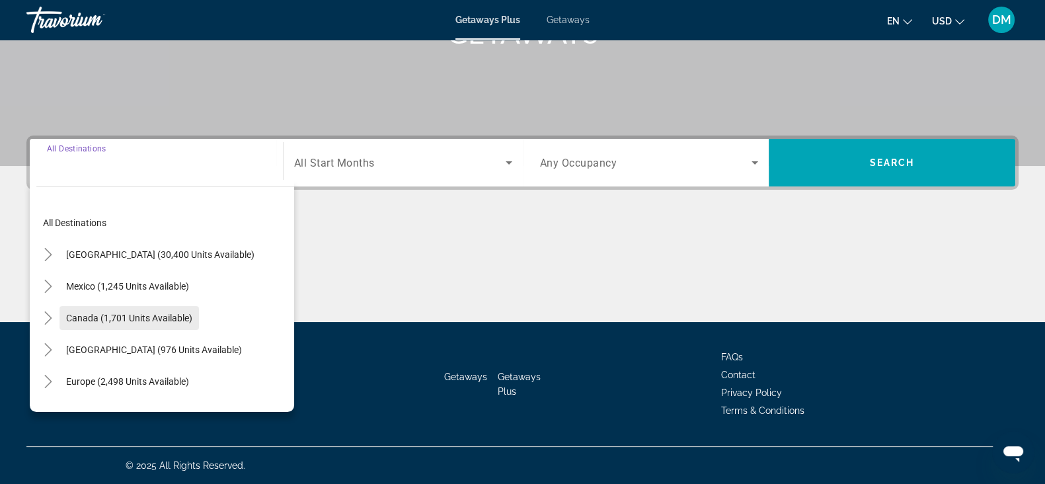
click at [109, 319] on span "Canada (1,701 units available)" at bounding box center [129, 318] width 126 height 11
type input "**********"
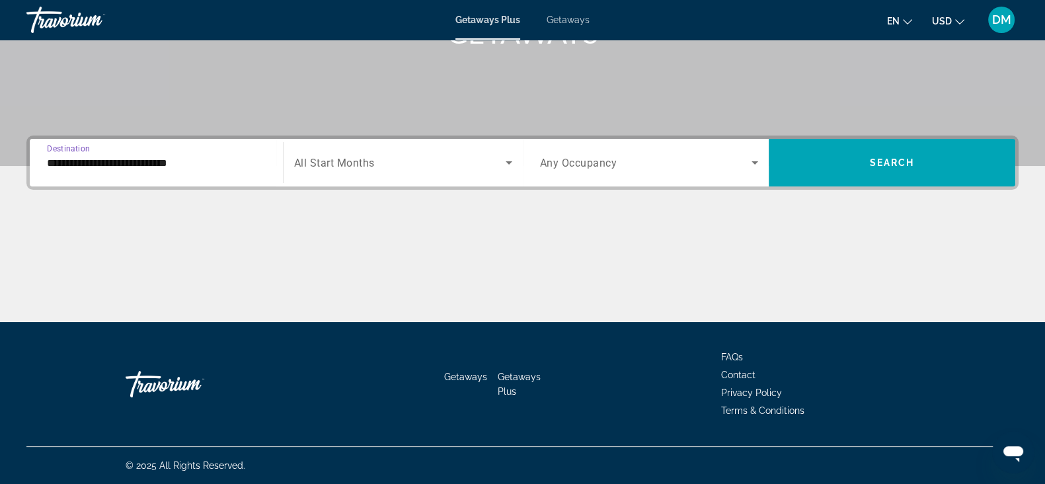
click at [377, 167] on span "Search widget" at bounding box center [399, 163] width 211 height 16
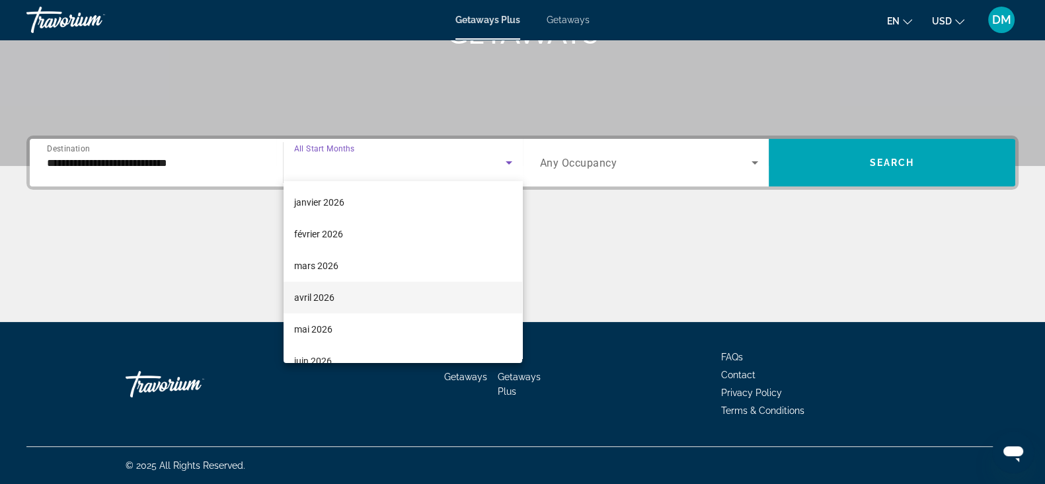
scroll to position [165, 0]
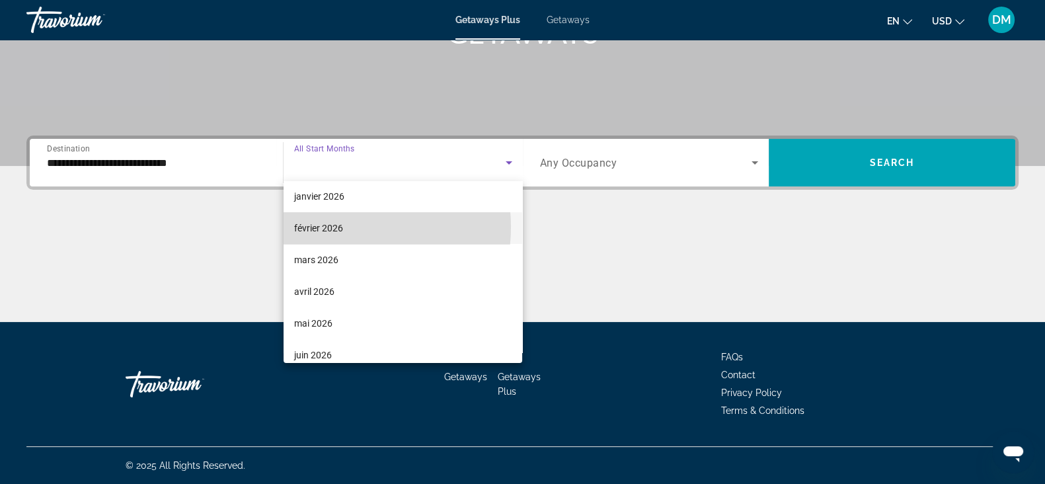
click at [340, 226] on span "février 2026" at bounding box center [318, 228] width 49 height 16
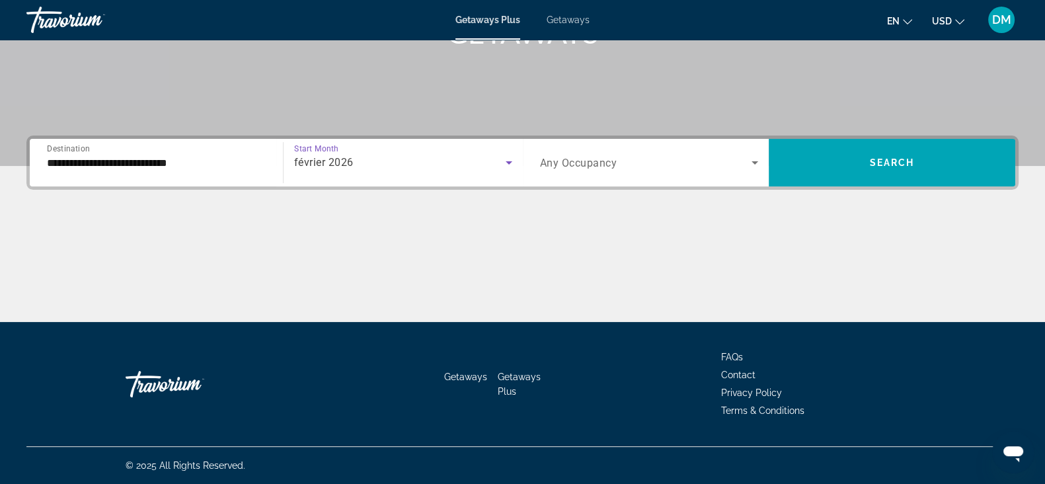
click at [755, 157] on icon "Search widget" at bounding box center [755, 163] width 16 height 16
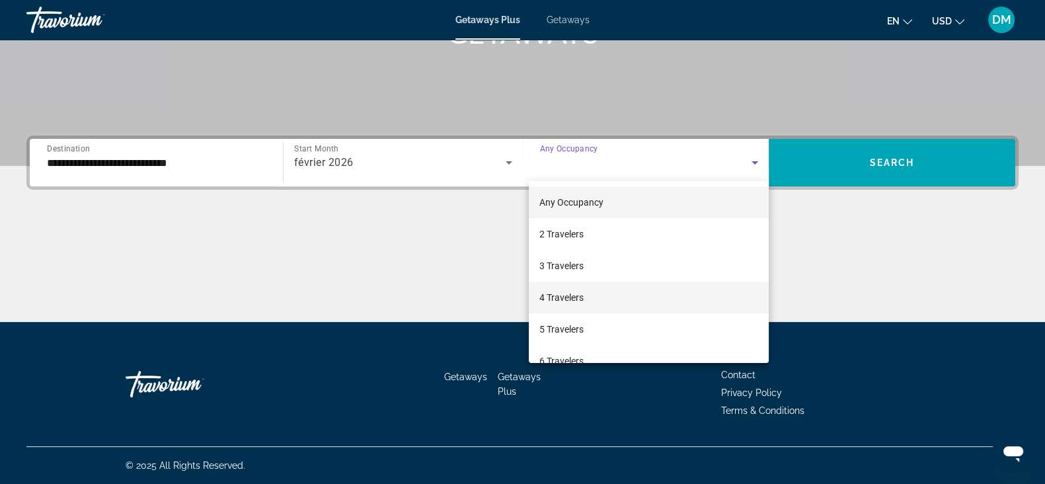
click at [594, 291] on mat-option "4 Travelers" at bounding box center [649, 297] width 240 height 32
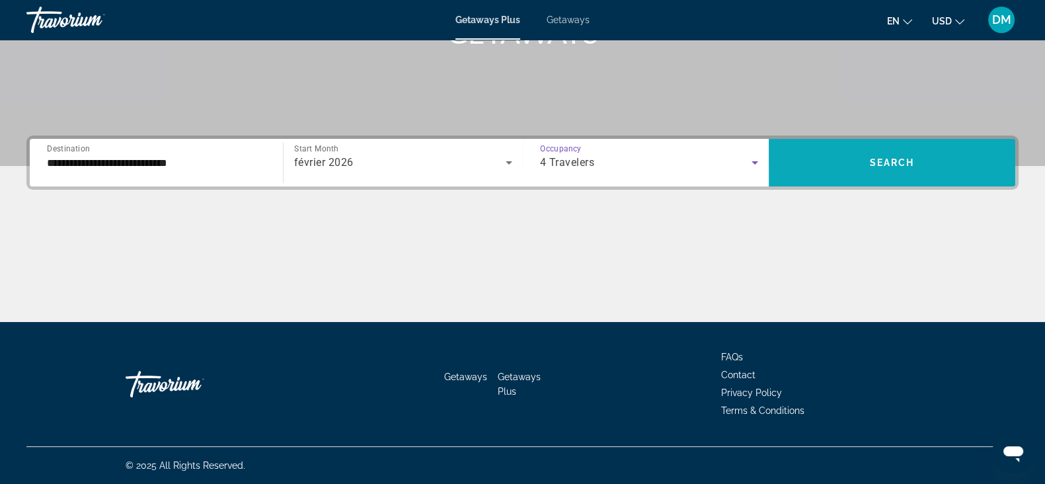
click at [922, 150] on span "Search widget" at bounding box center [891, 163] width 246 height 32
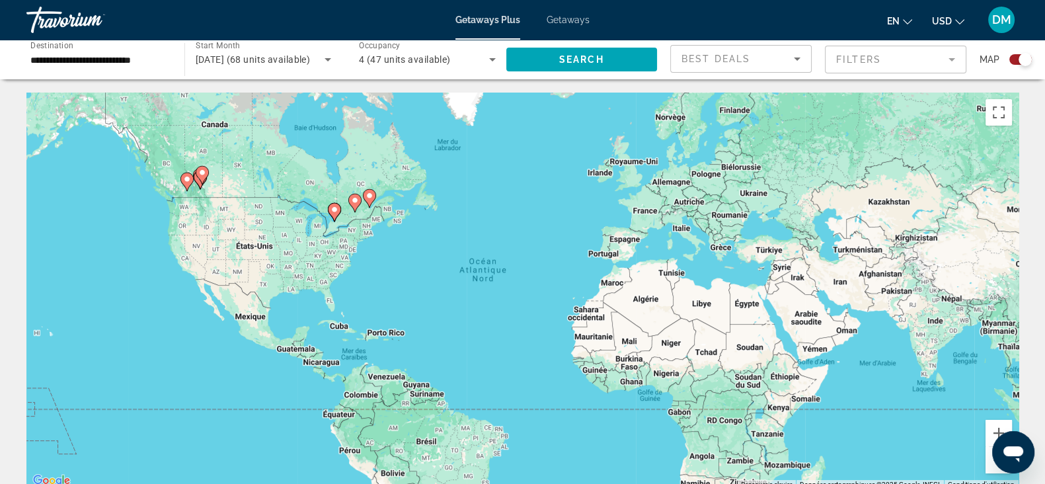
click at [945, 16] on span "USD" at bounding box center [942, 21] width 20 height 11
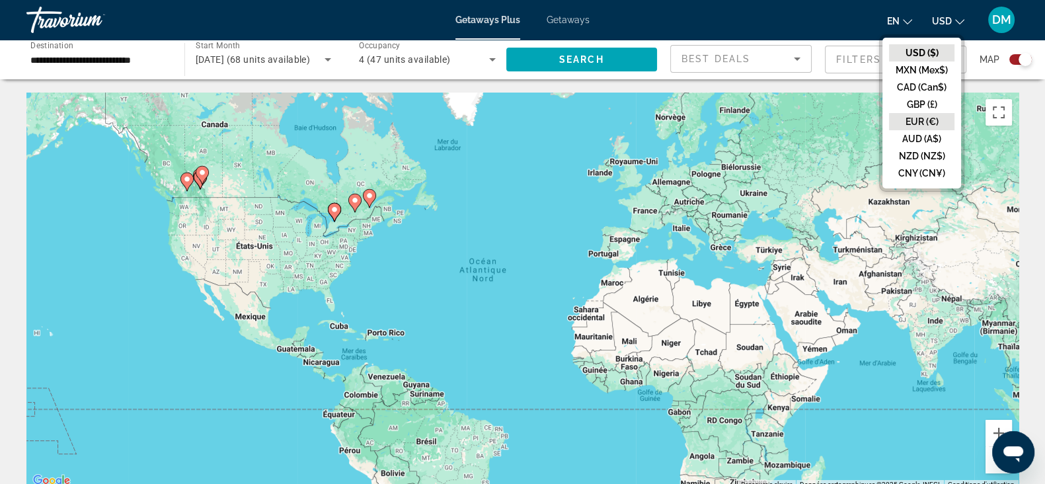
click at [917, 120] on button "EUR (€)" at bounding box center [921, 121] width 65 height 17
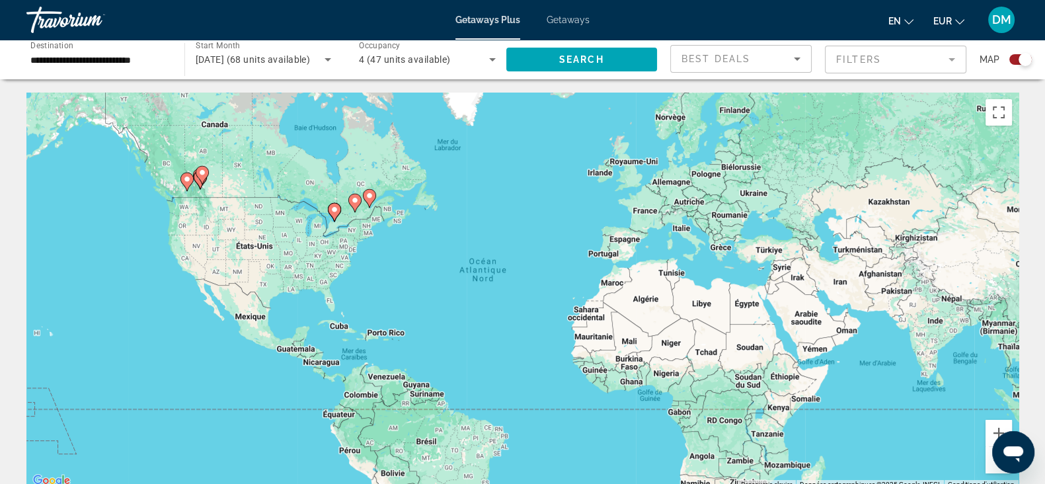
click at [373, 194] on icon "Main content" at bounding box center [369, 198] width 12 height 17
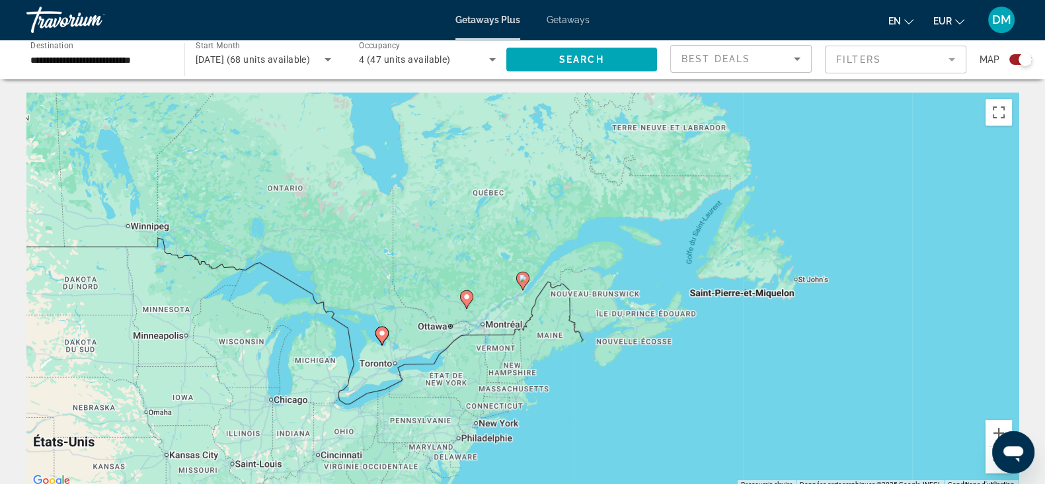
click at [523, 283] on icon "Main content" at bounding box center [522, 280] width 12 height 17
type input "**********"
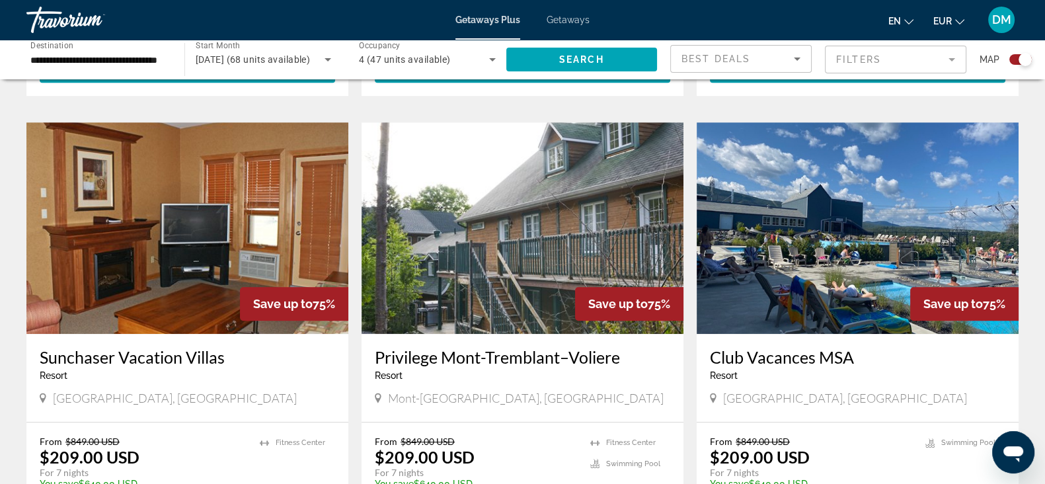
scroll to position [909, 0]
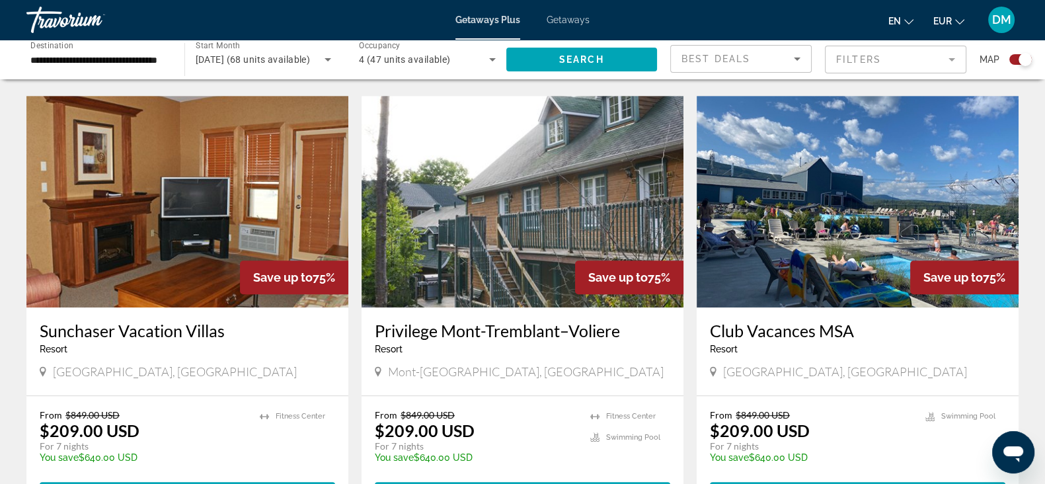
click at [861, 207] on img "Main content" at bounding box center [857, 201] width 322 height 211
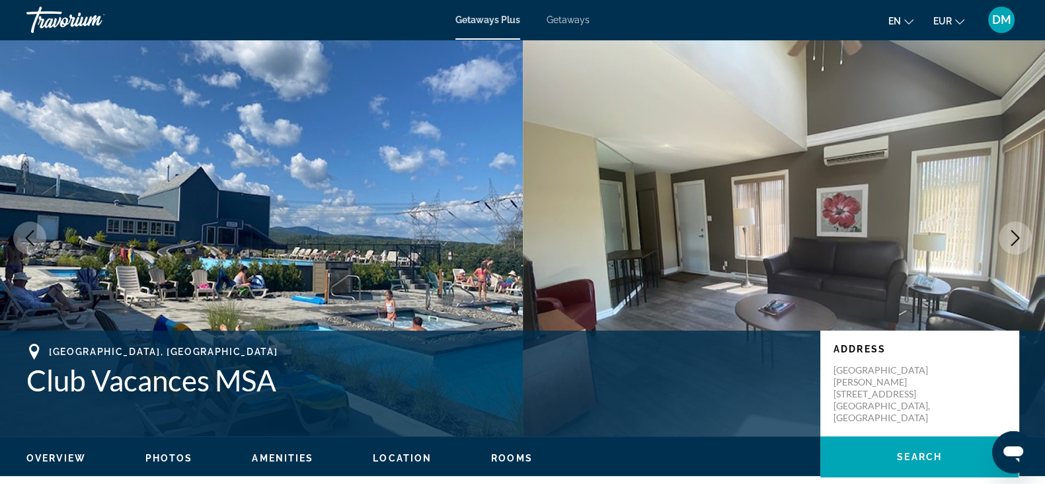
click at [1015, 234] on icon "Next image" at bounding box center [1015, 238] width 9 height 16
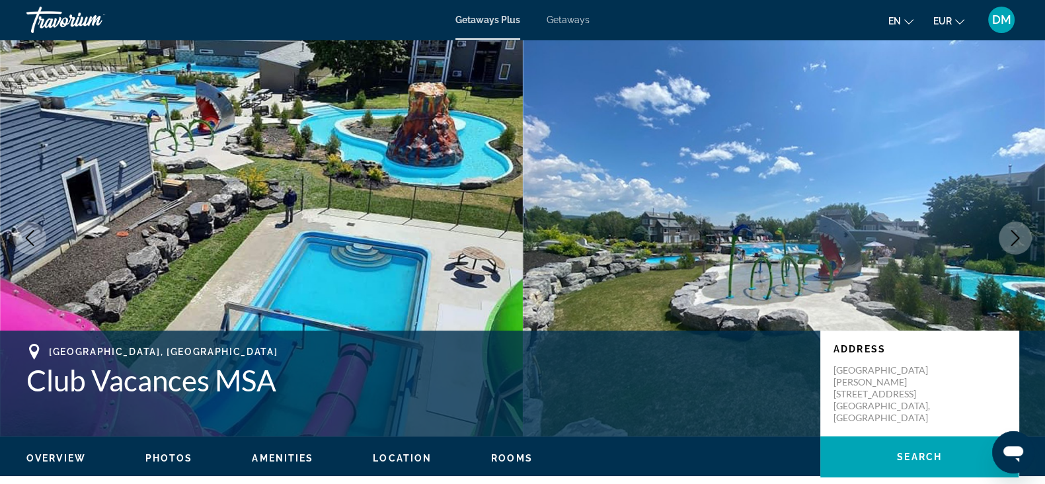
click at [1015, 234] on icon "Next image" at bounding box center [1015, 238] width 9 height 16
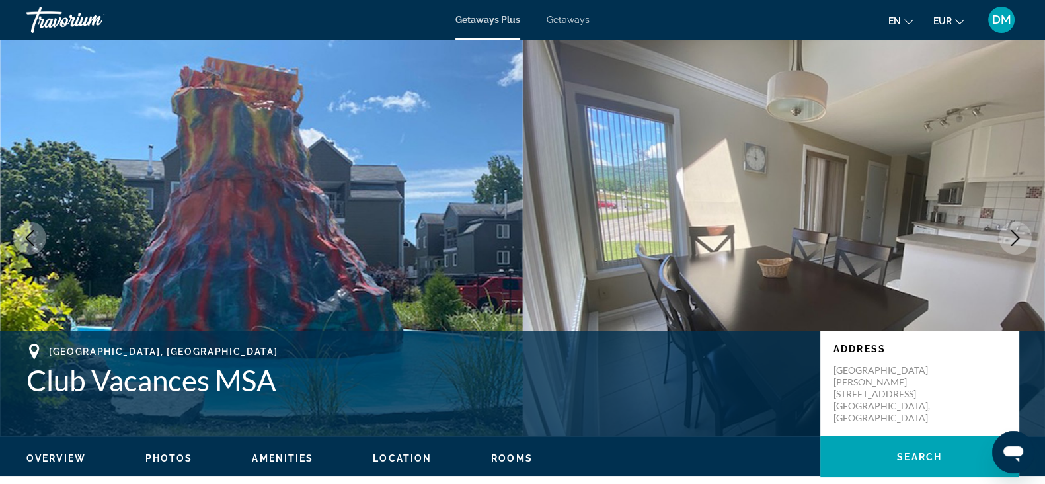
click at [1015, 234] on icon "Next image" at bounding box center [1015, 238] width 9 height 16
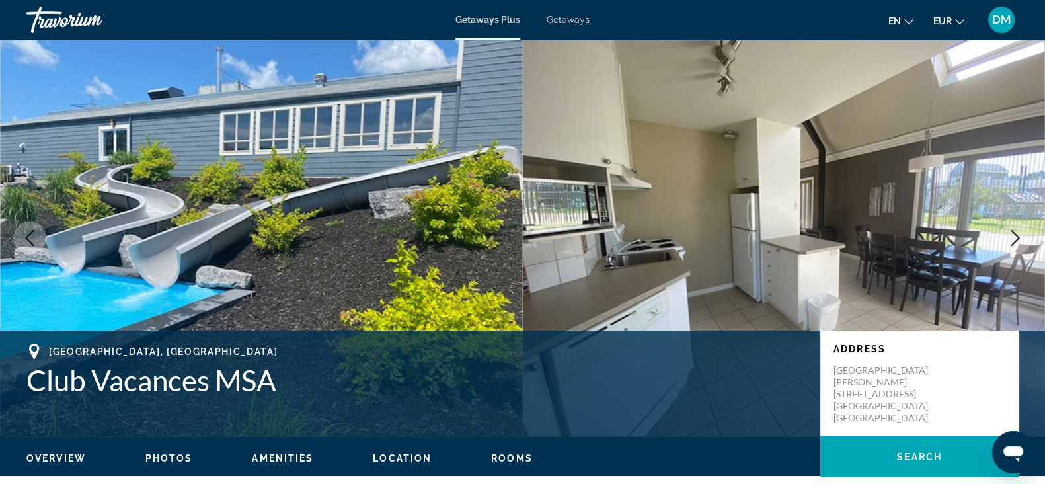
click at [1014, 235] on icon "Next image" at bounding box center [1015, 238] width 9 height 16
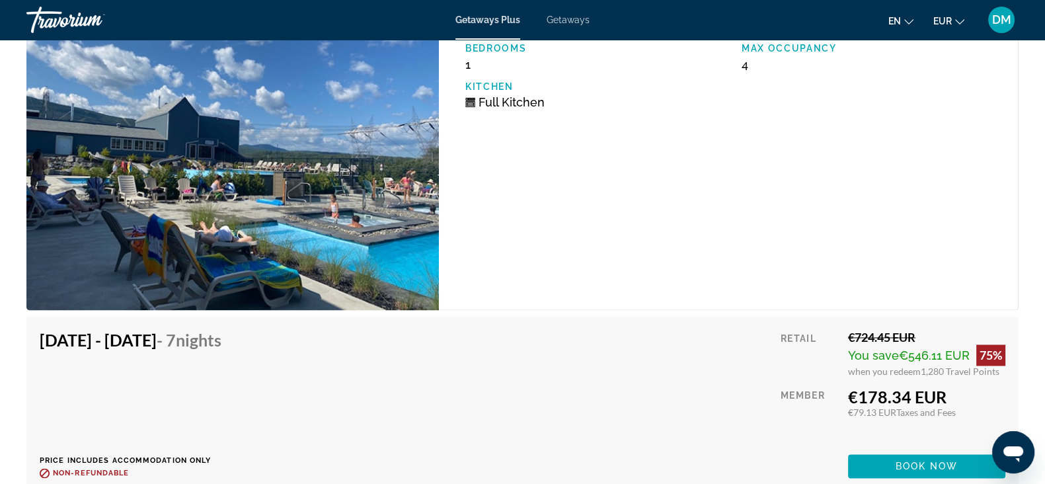
scroll to position [2560, 0]
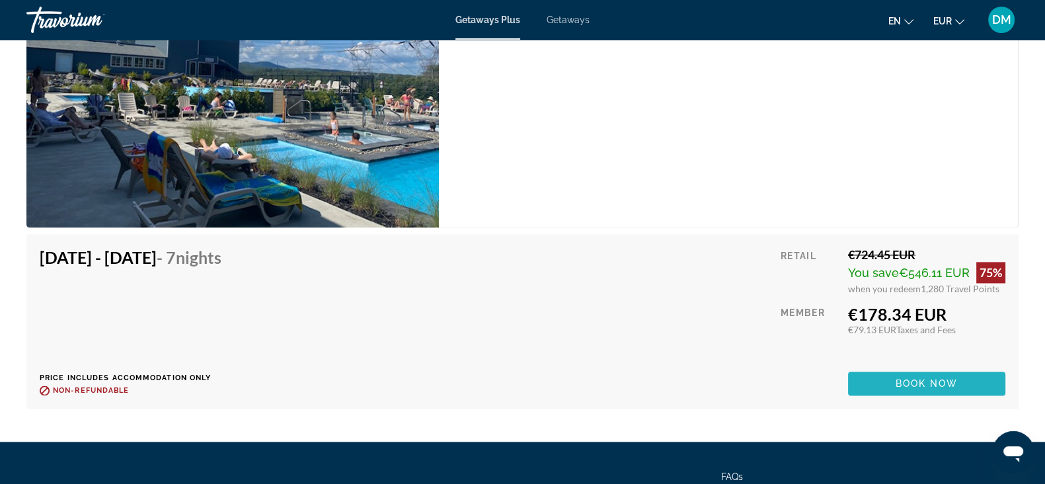
click at [909, 381] on span "Book now" at bounding box center [926, 383] width 63 height 11
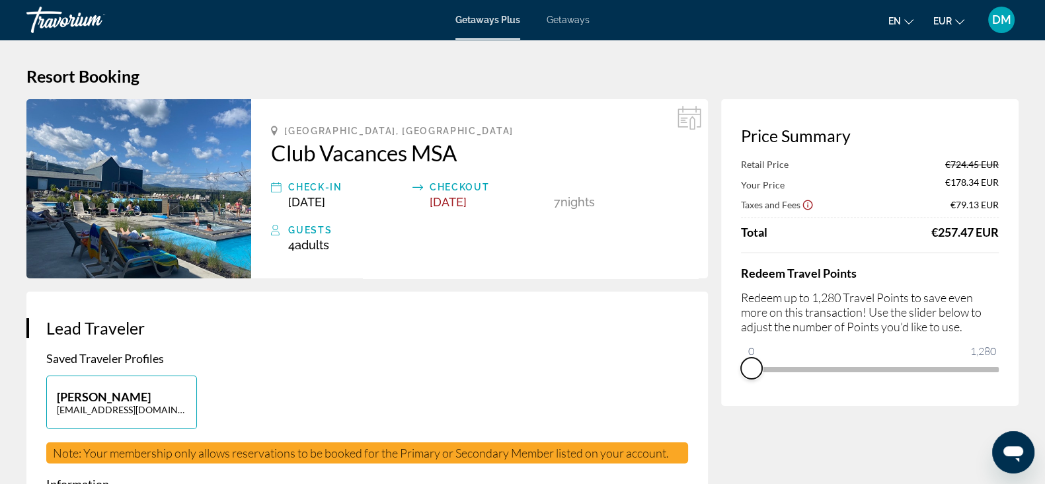
drag, startPoint x: 988, startPoint y: 383, endPoint x: 730, endPoint y: 391, distance: 258.5
click at [730, 391] on div "Price Summary Retail Price €724.45 EUR Your Price €178.34 EUR Taxes and Fees €7…" at bounding box center [869, 252] width 297 height 307
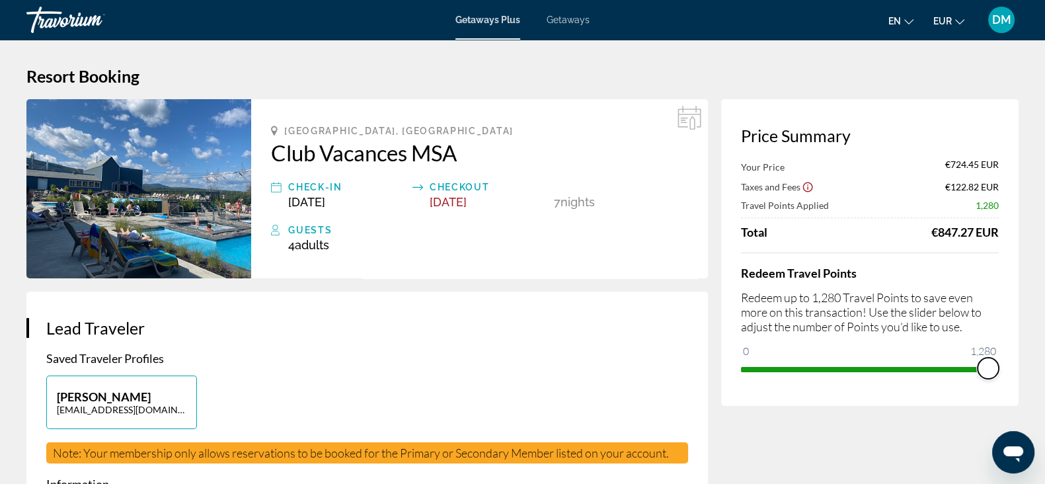
drag, startPoint x: 747, startPoint y: 348, endPoint x: 998, endPoint y: 364, distance: 251.6
click at [998, 364] on div "Price Summary Your Price €724.45 EUR Taxes and Fees €122.82 EUR Travel Points A…" at bounding box center [869, 252] width 297 height 307
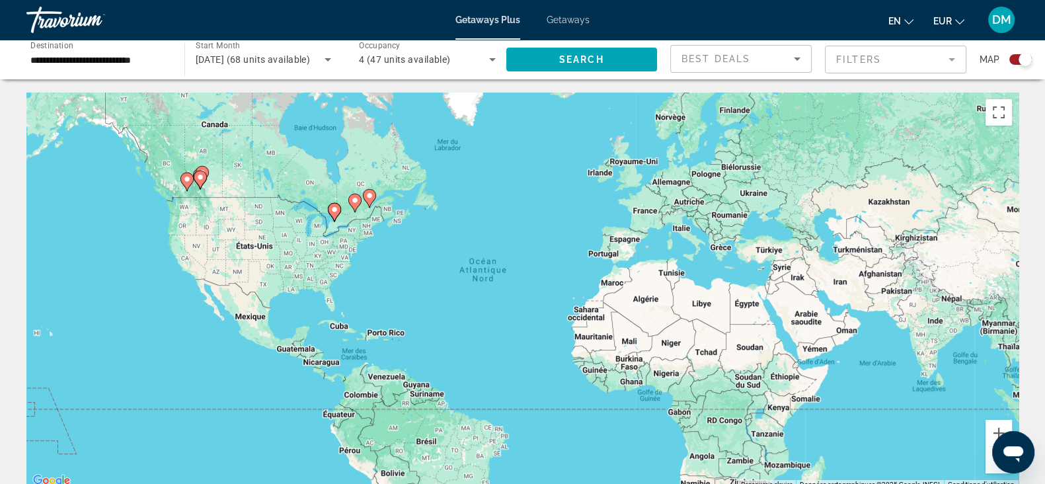
click at [569, 16] on span "Getaways" at bounding box center [567, 20] width 43 height 11
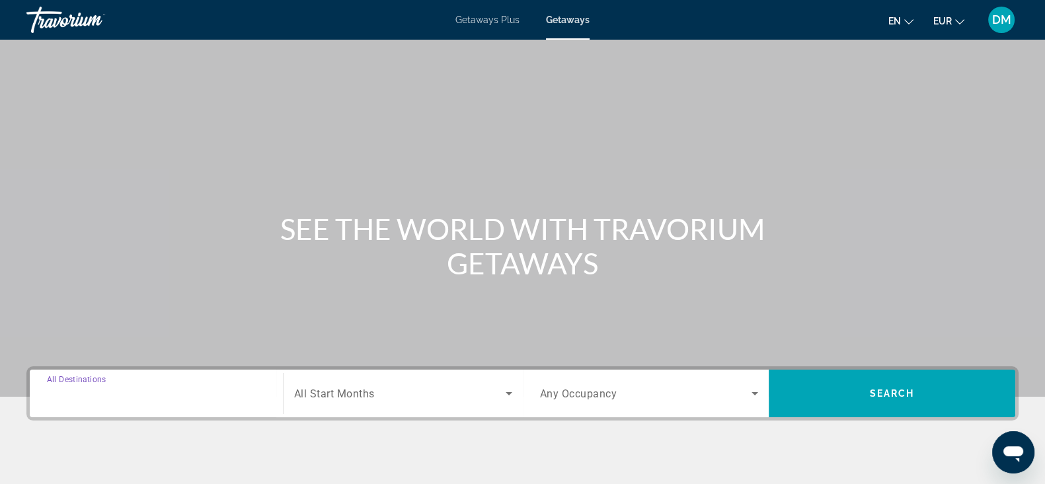
click at [190, 389] on input "Destination All Destinations" at bounding box center [156, 394] width 219 height 16
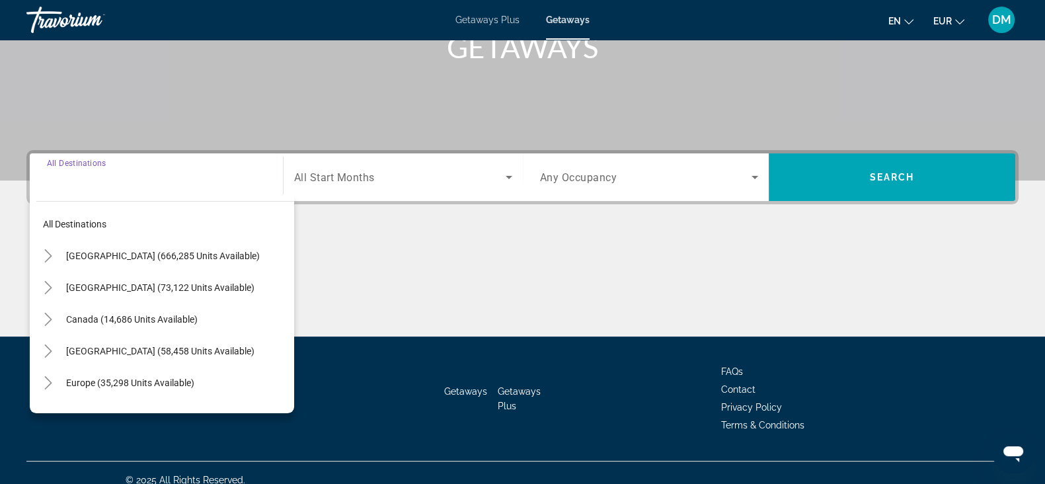
scroll to position [231, 0]
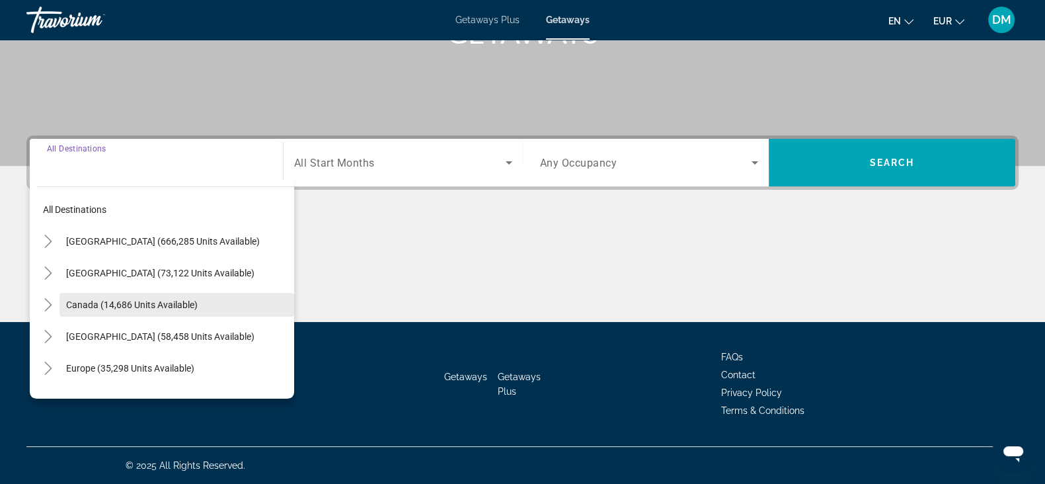
click at [127, 307] on span "Canada (14,686 units available)" at bounding box center [131, 304] width 131 height 11
type input "**********"
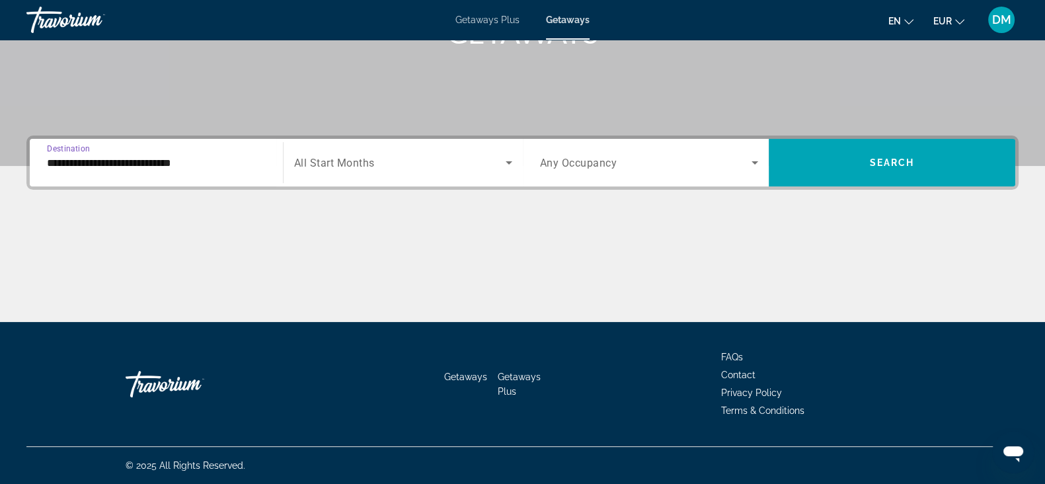
click at [358, 164] on span "All Start Months" at bounding box center [334, 163] width 81 height 13
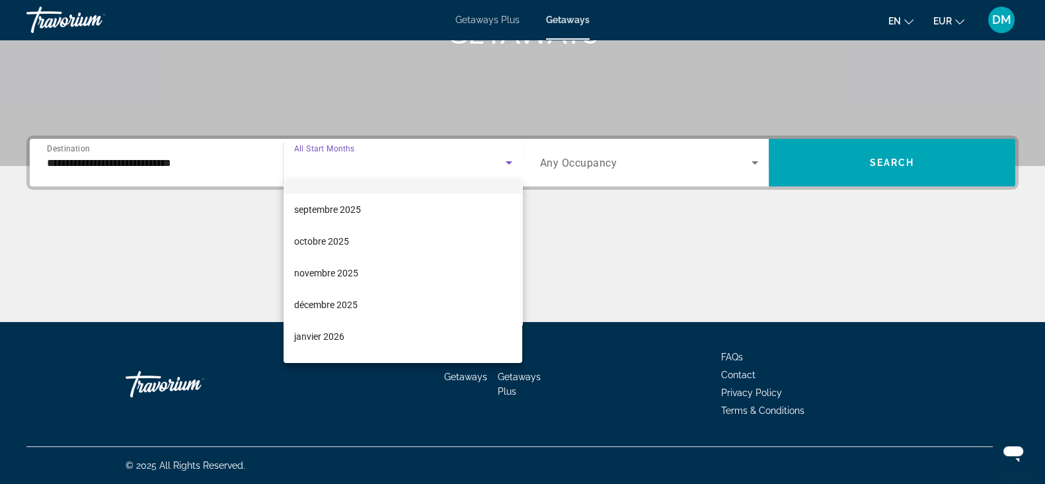
scroll to position [107, 0]
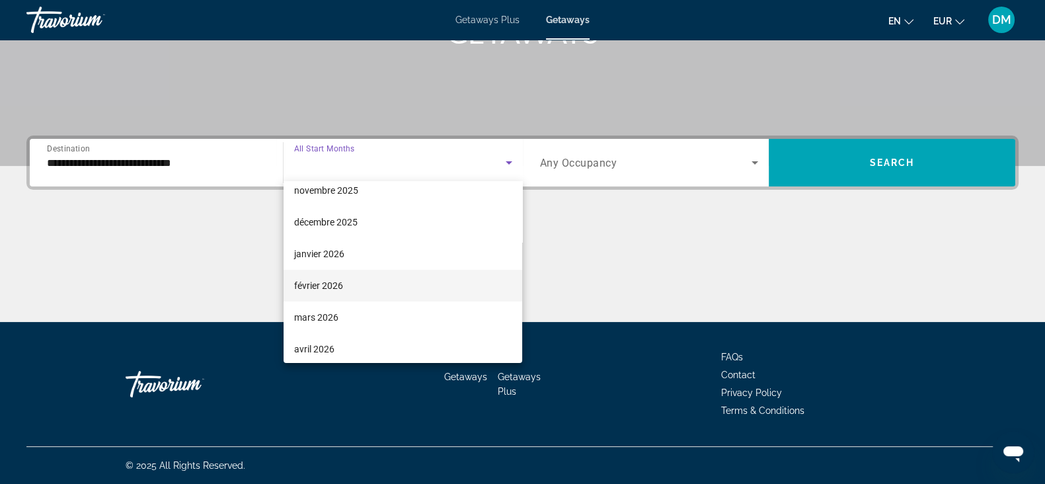
click at [320, 280] on span "février 2026" at bounding box center [318, 286] width 49 height 16
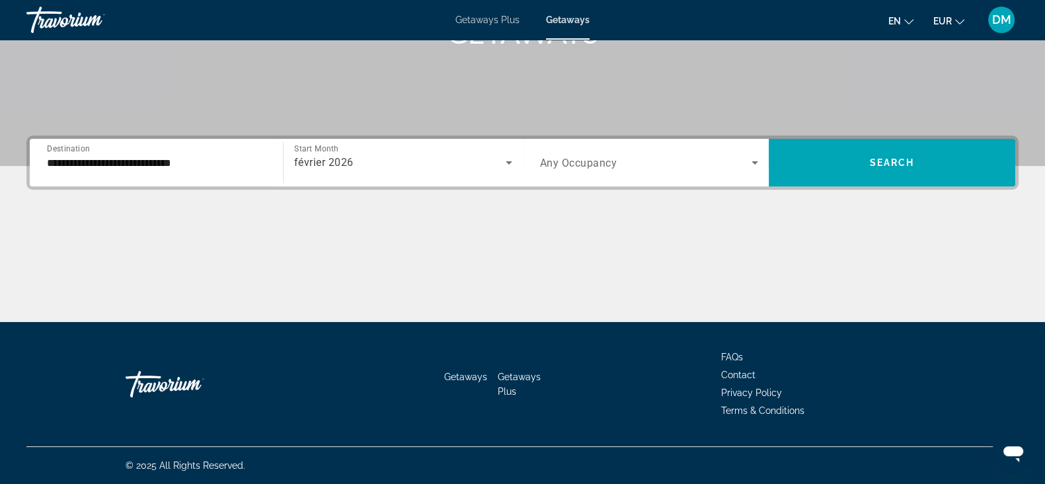
click at [558, 163] on span "Any Occupancy" at bounding box center [578, 163] width 77 height 13
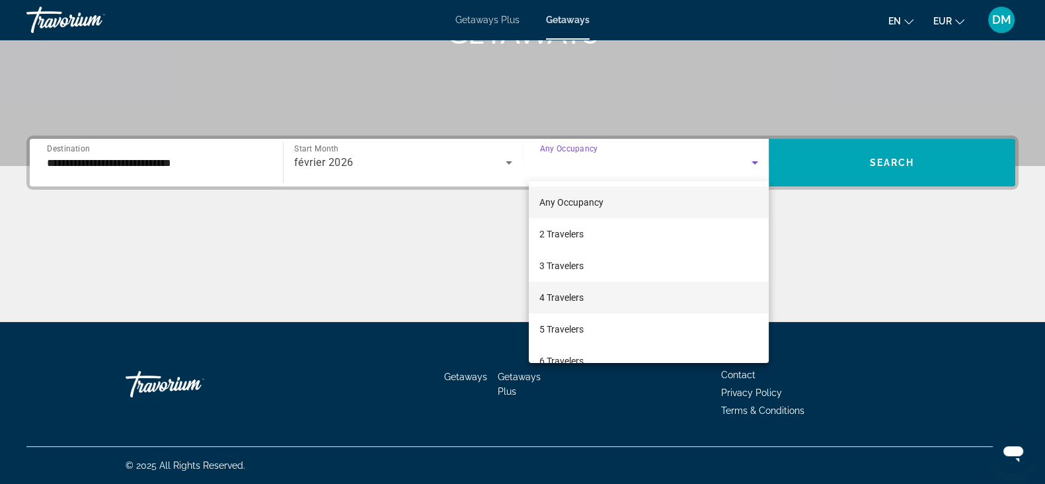
click at [569, 289] on span "4 Travelers" at bounding box center [561, 297] width 44 height 16
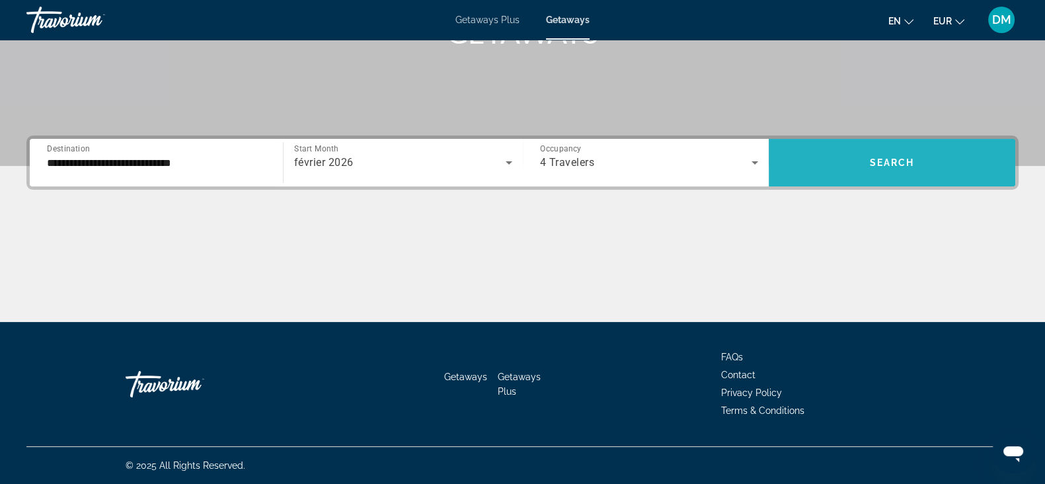
click at [866, 170] on span "Search widget" at bounding box center [891, 163] width 246 height 32
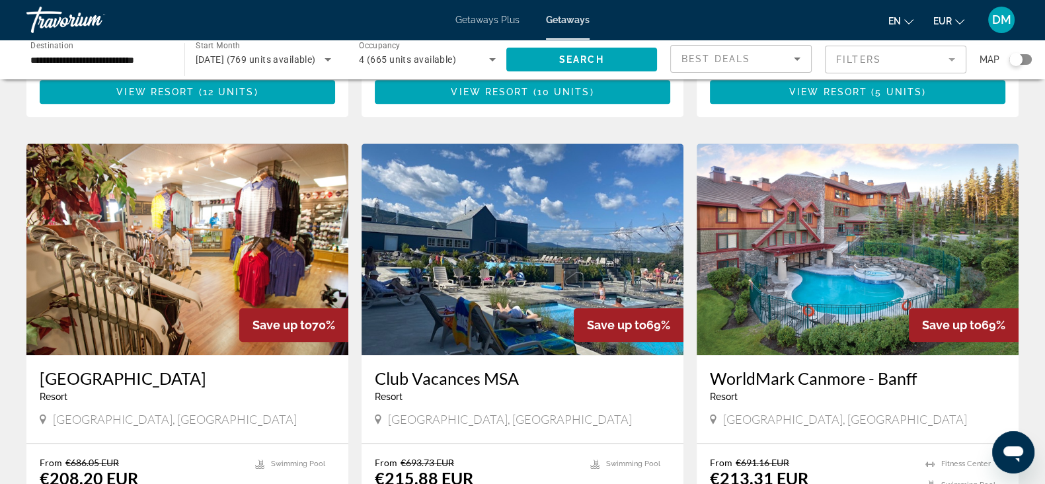
scroll to position [1404, 0]
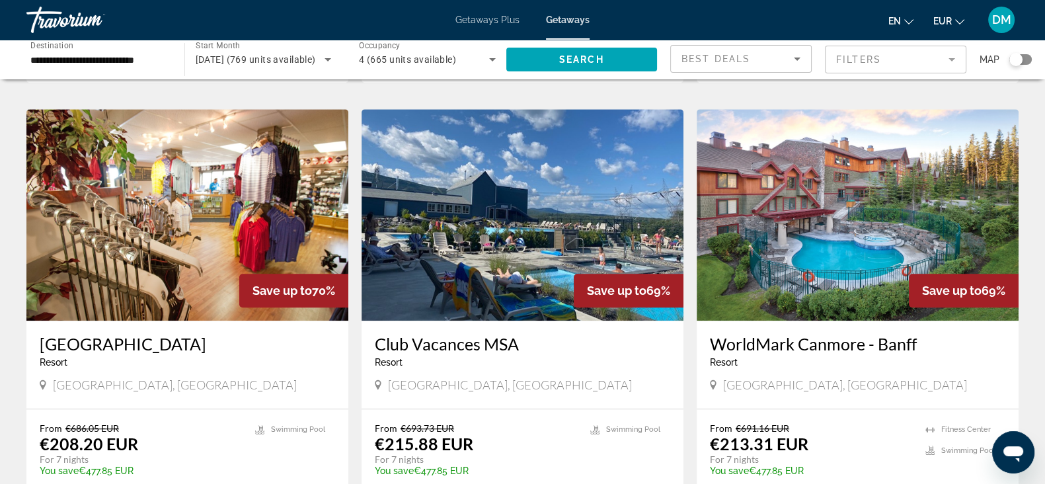
click at [517, 236] on img "Main content" at bounding box center [522, 214] width 322 height 211
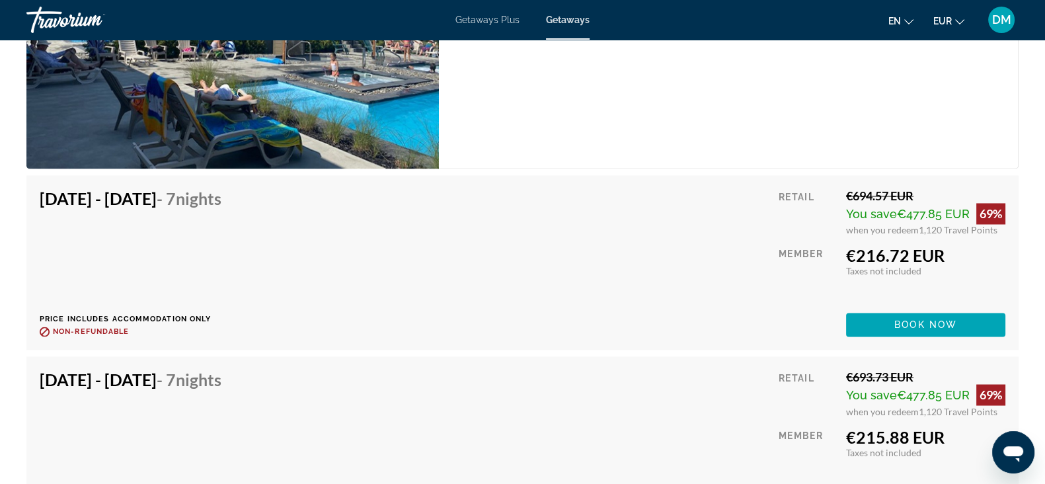
scroll to position [2726, 0]
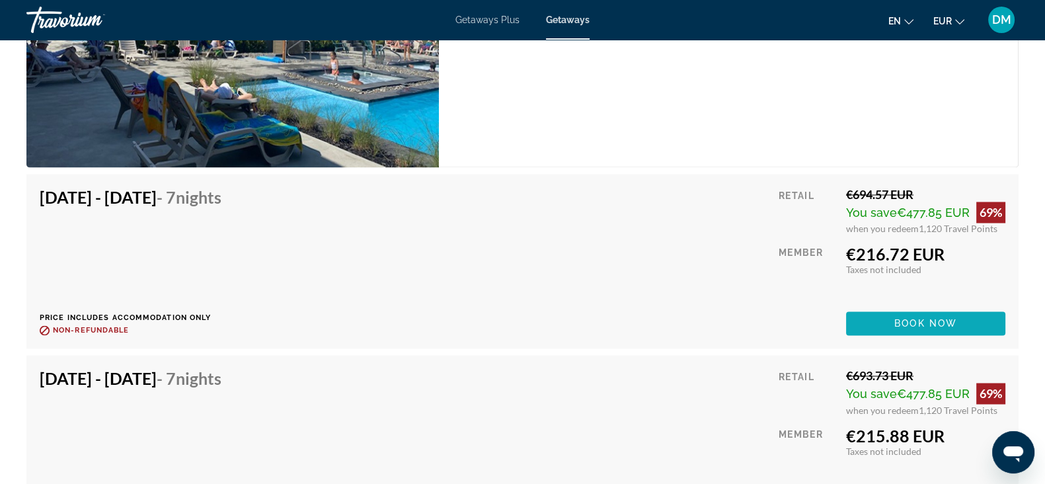
click at [925, 318] on span "Book now" at bounding box center [925, 323] width 63 height 11
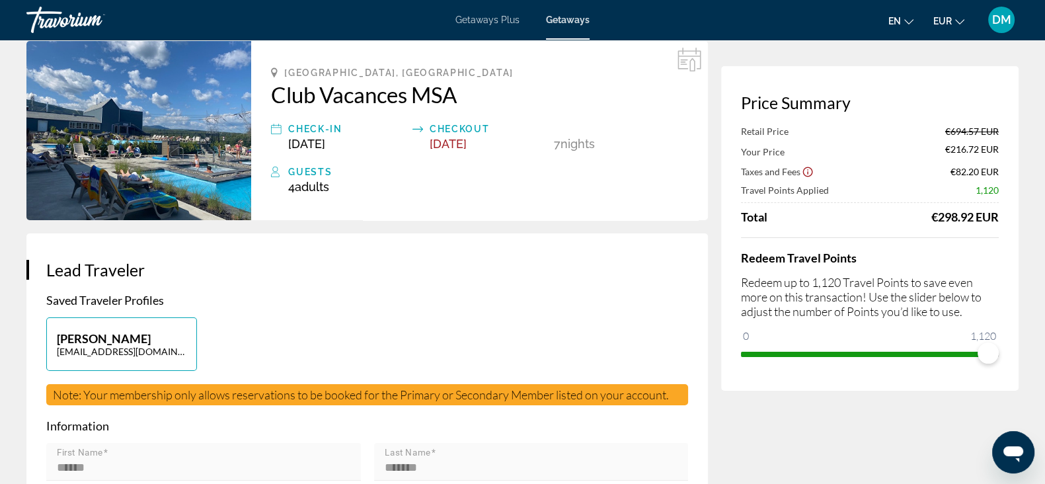
scroll to position [82, 0]
